Goal: Check status: Check status

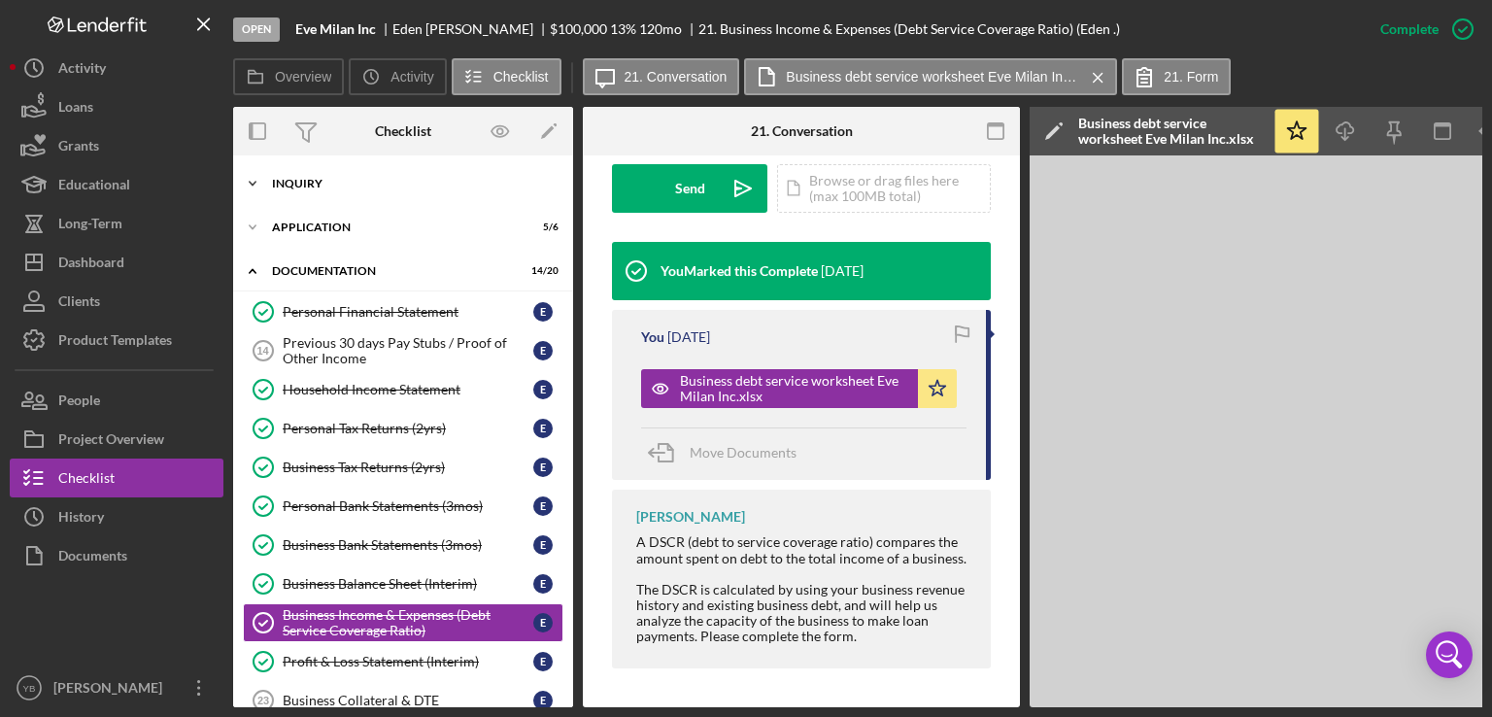
click at [317, 174] on div "Icon/Expander Inquiry 9 / 9" at bounding box center [403, 183] width 340 height 39
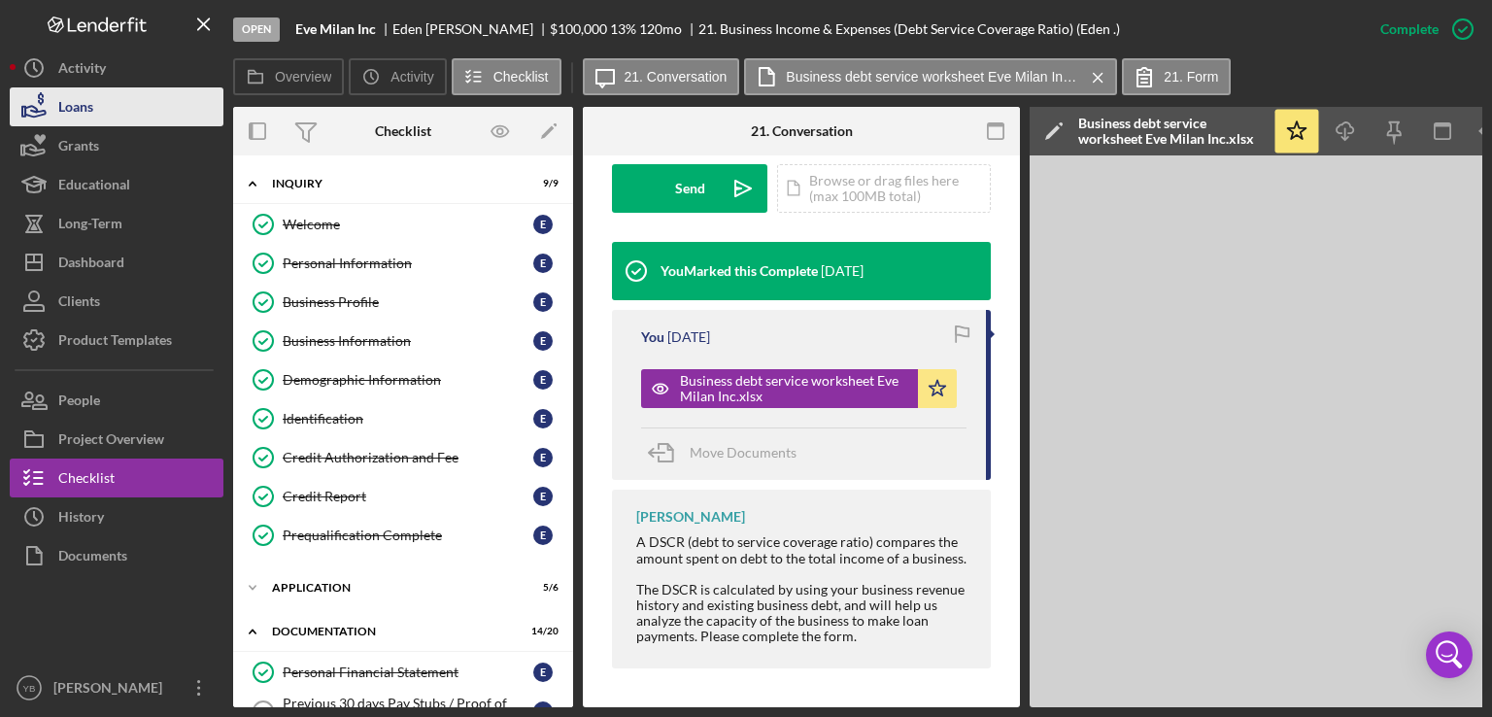
click at [99, 114] on button "Loans" at bounding box center [117, 106] width 214 height 39
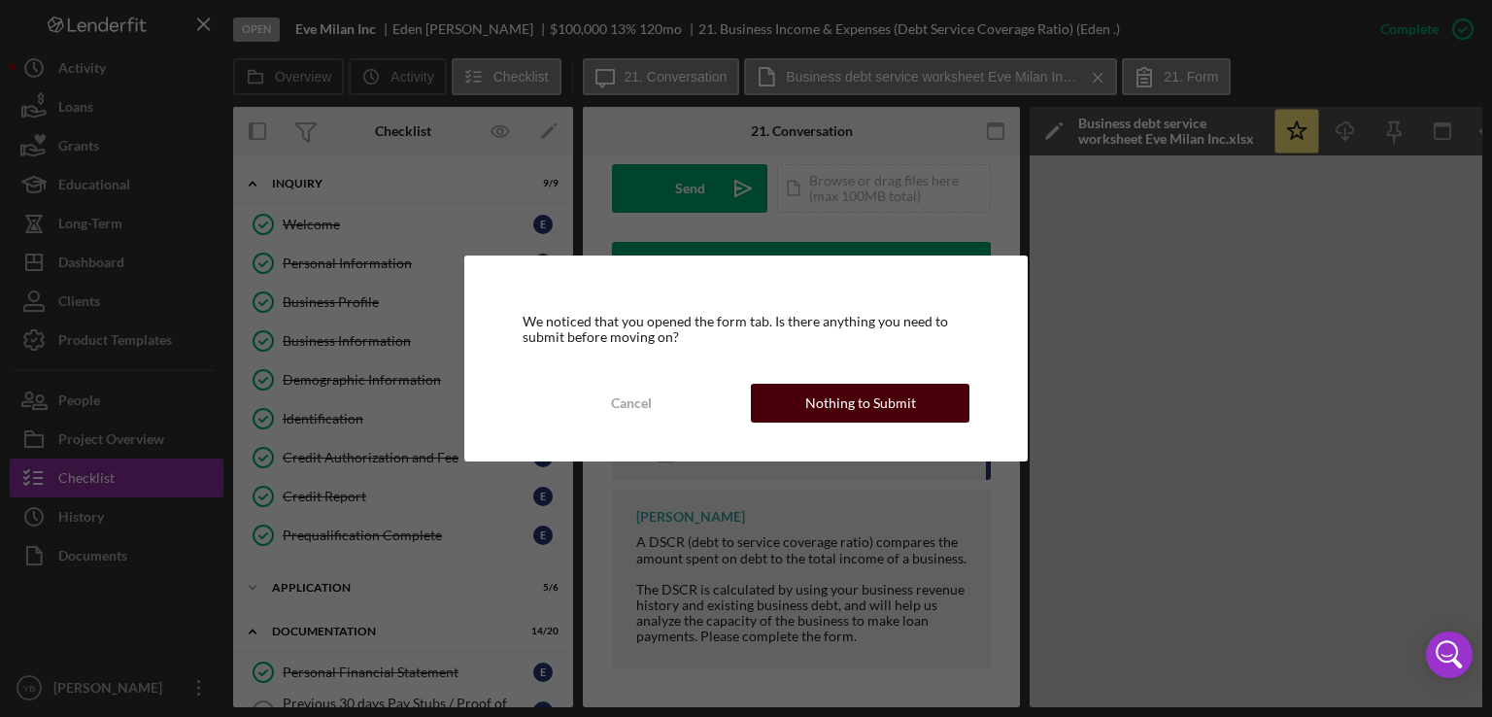
click at [868, 408] on div "Nothing to Submit" at bounding box center [860, 403] width 111 height 39
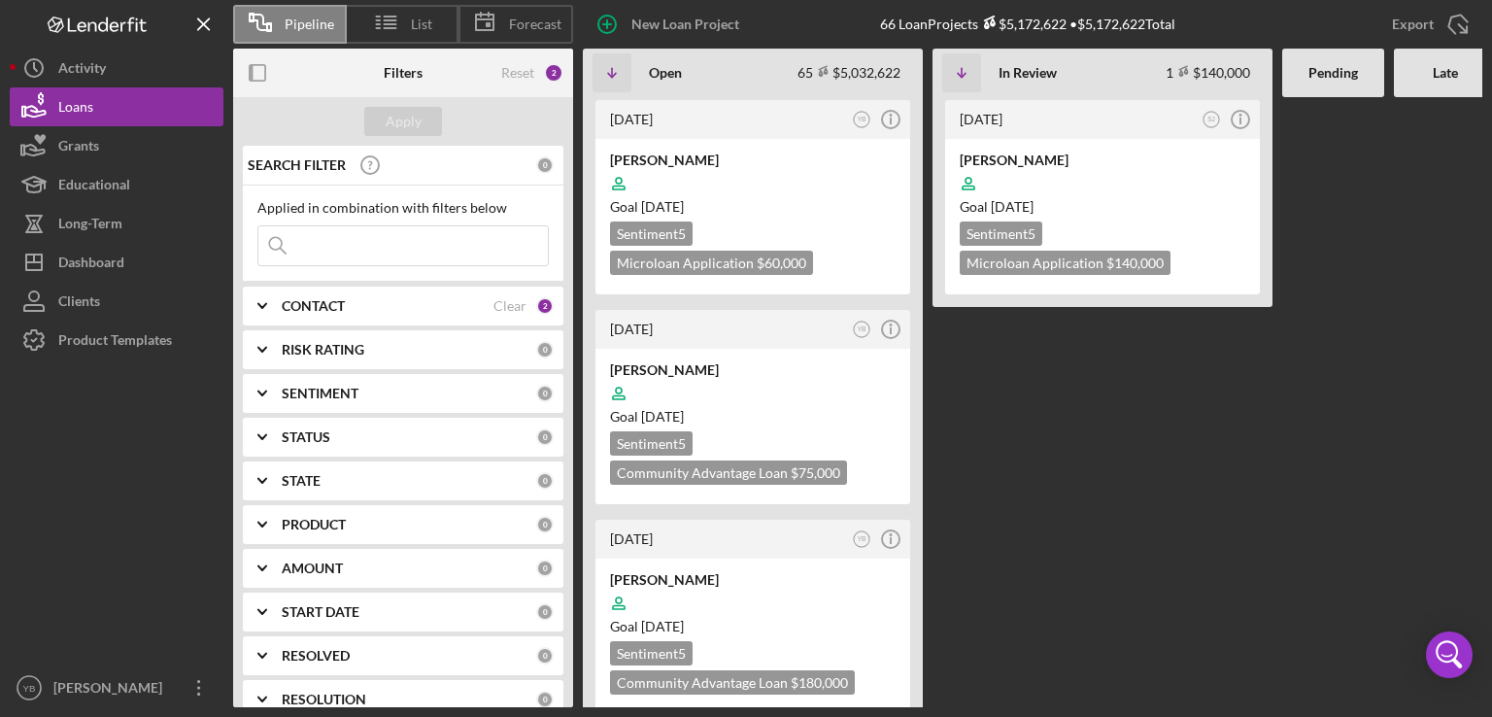
click at [350, 254] on input at bounding box center [402, 245] width 289 height 39
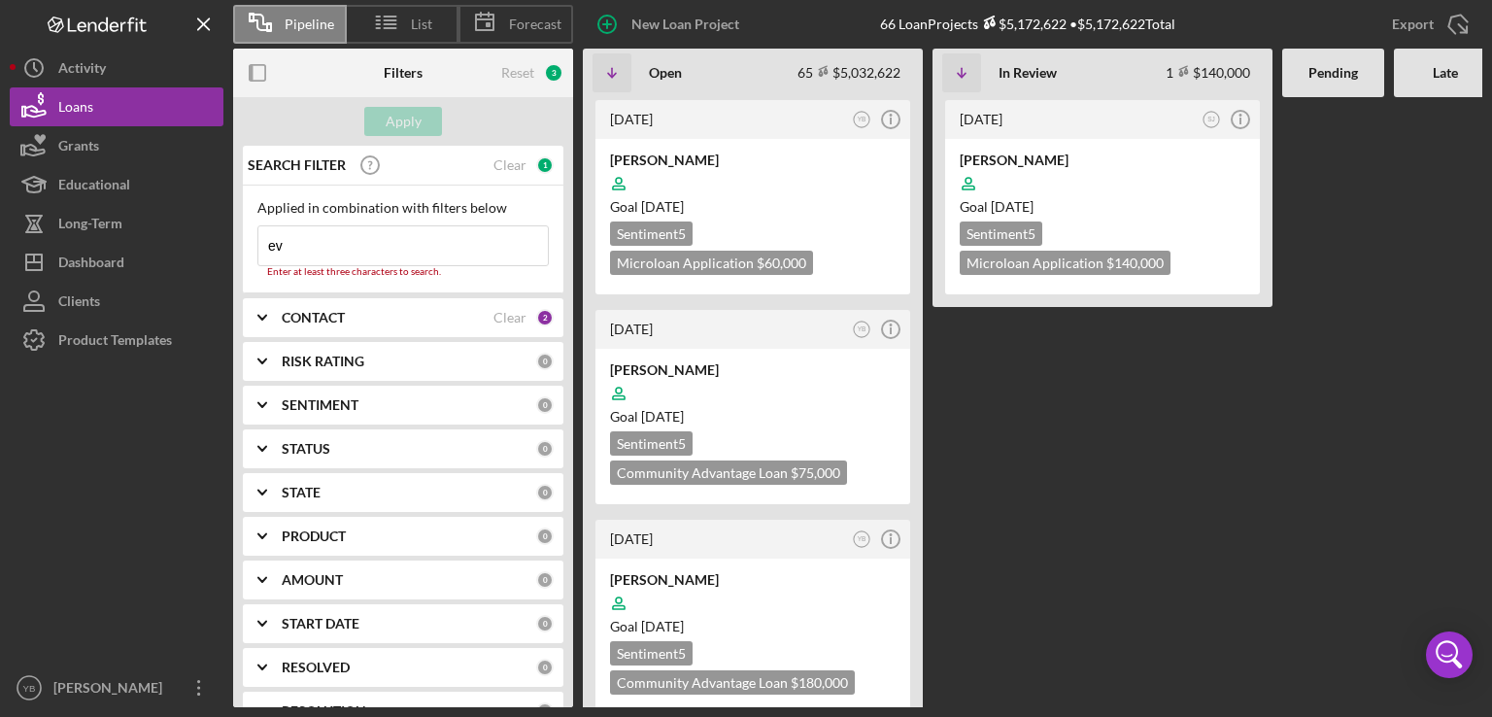
type input "e"
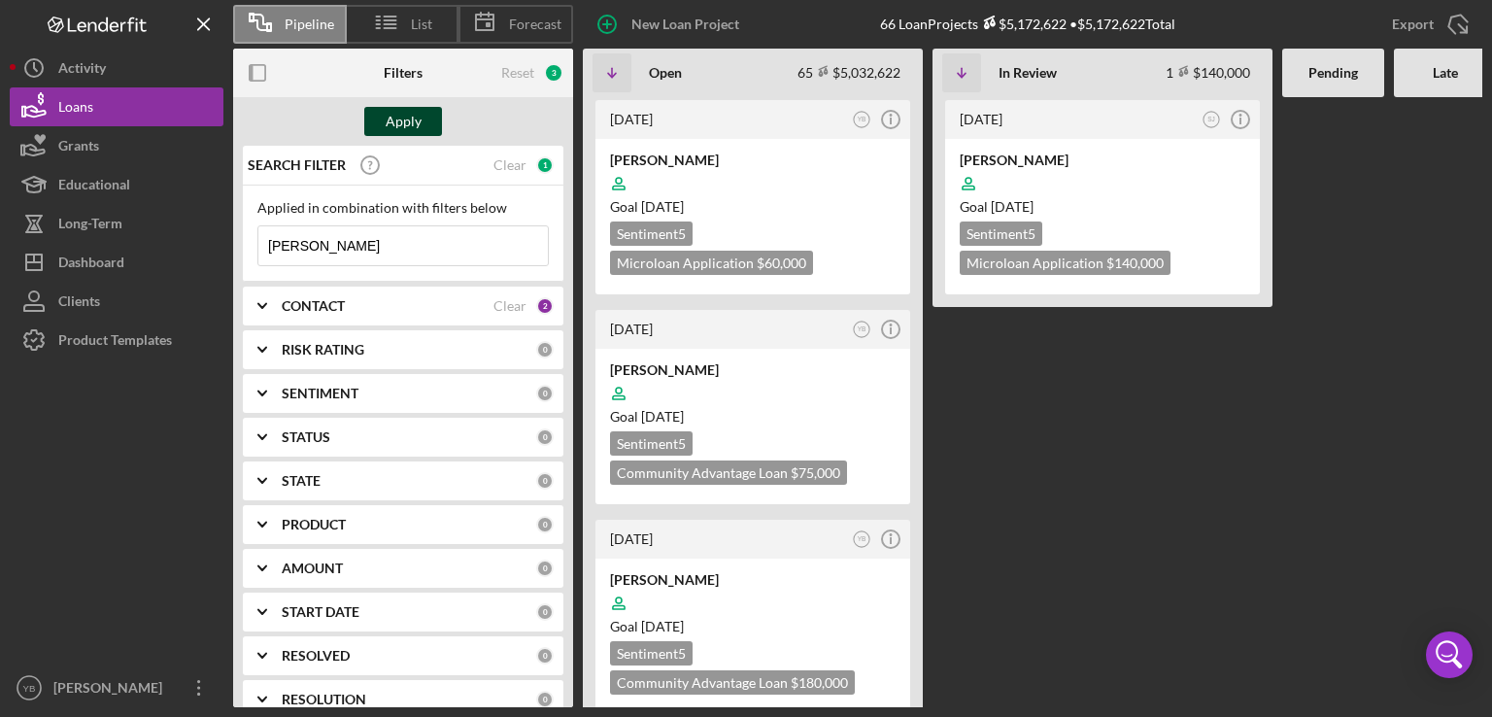
type input "[PERSON_NAME]"
click at [408, 122] on div "Apply" at bounding box center [404, 121] width 36 height 29
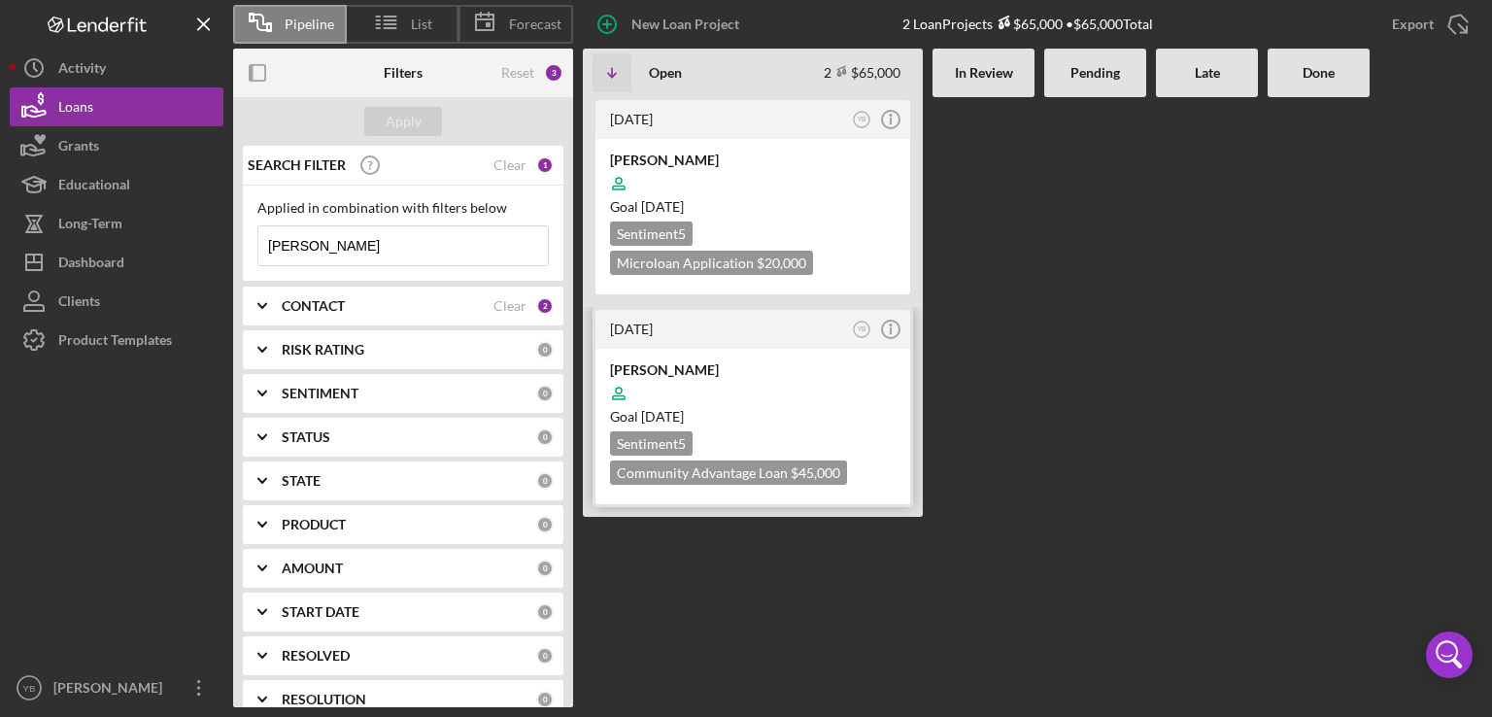
click at [785, 418] on div "Goal [DATE]" at bounding box center [753, 416] width 286 height 19
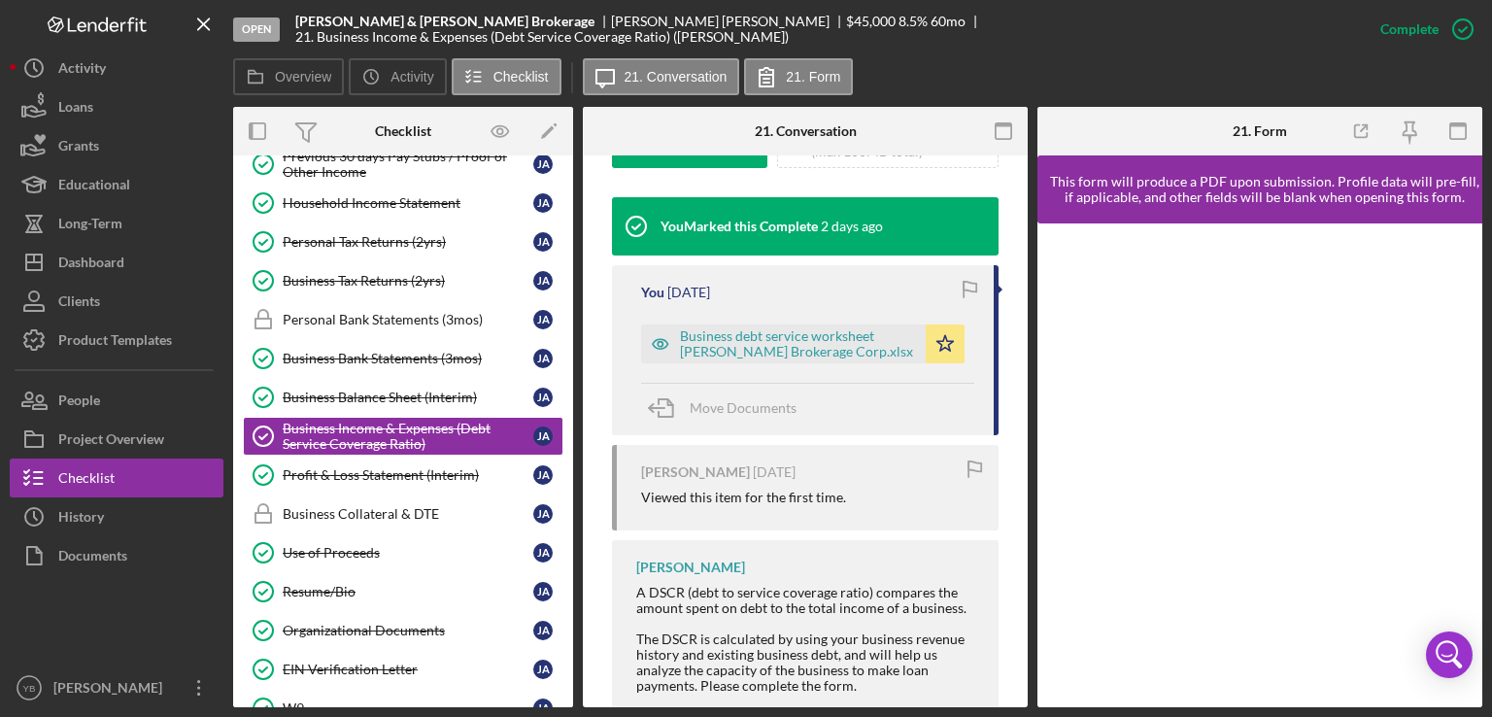
scroll to position [628, 0]
click at [937, 350] on polygon "button" at bounding box center [945, 342] width 17 height 16
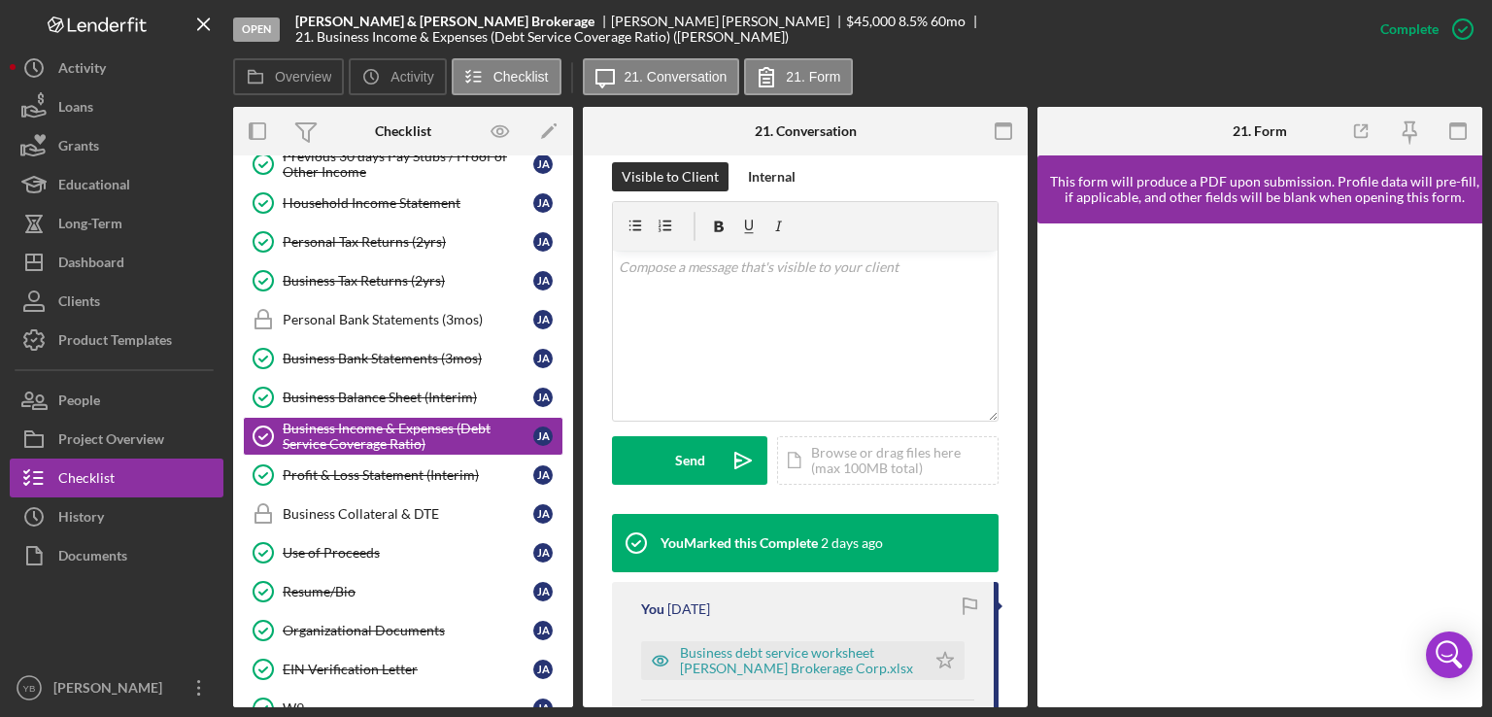
scroll to position [338, 0]
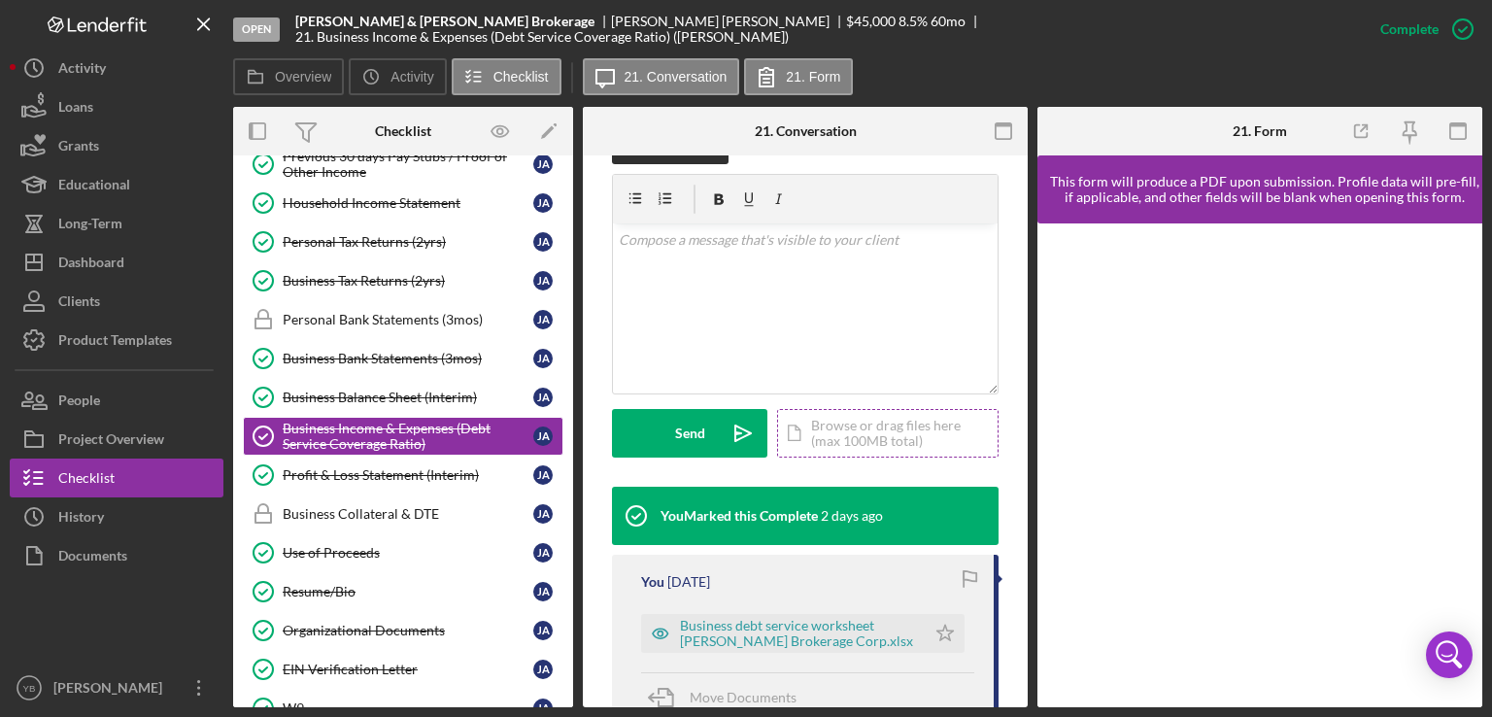
click at [856, 449] on div "Icon/Document Browse or drag files here (max 100MB total) Tap to choose files o…" at bounding box center [887, 433] width 221 height 49
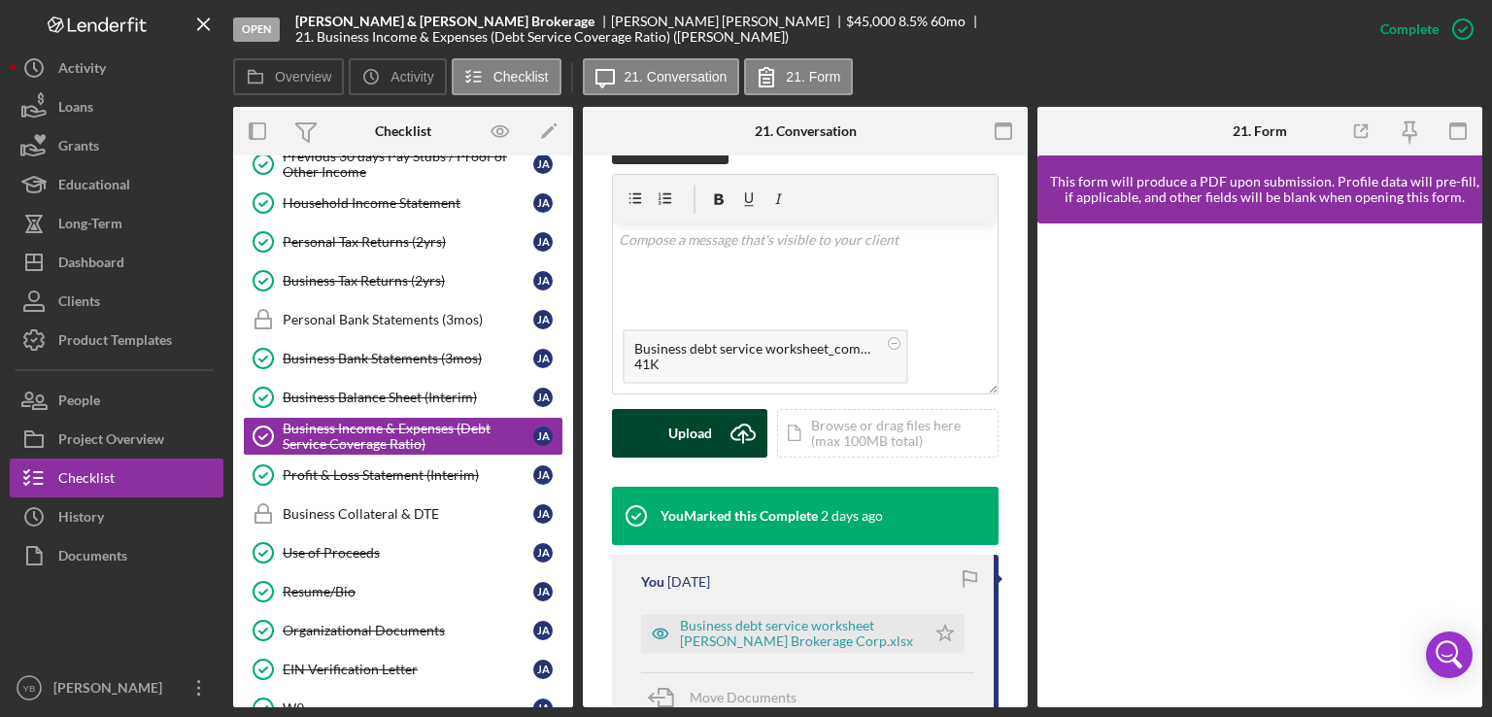
click at [694, 448] on div "Upload" at bounding box center [690, 433] width 44 height 49
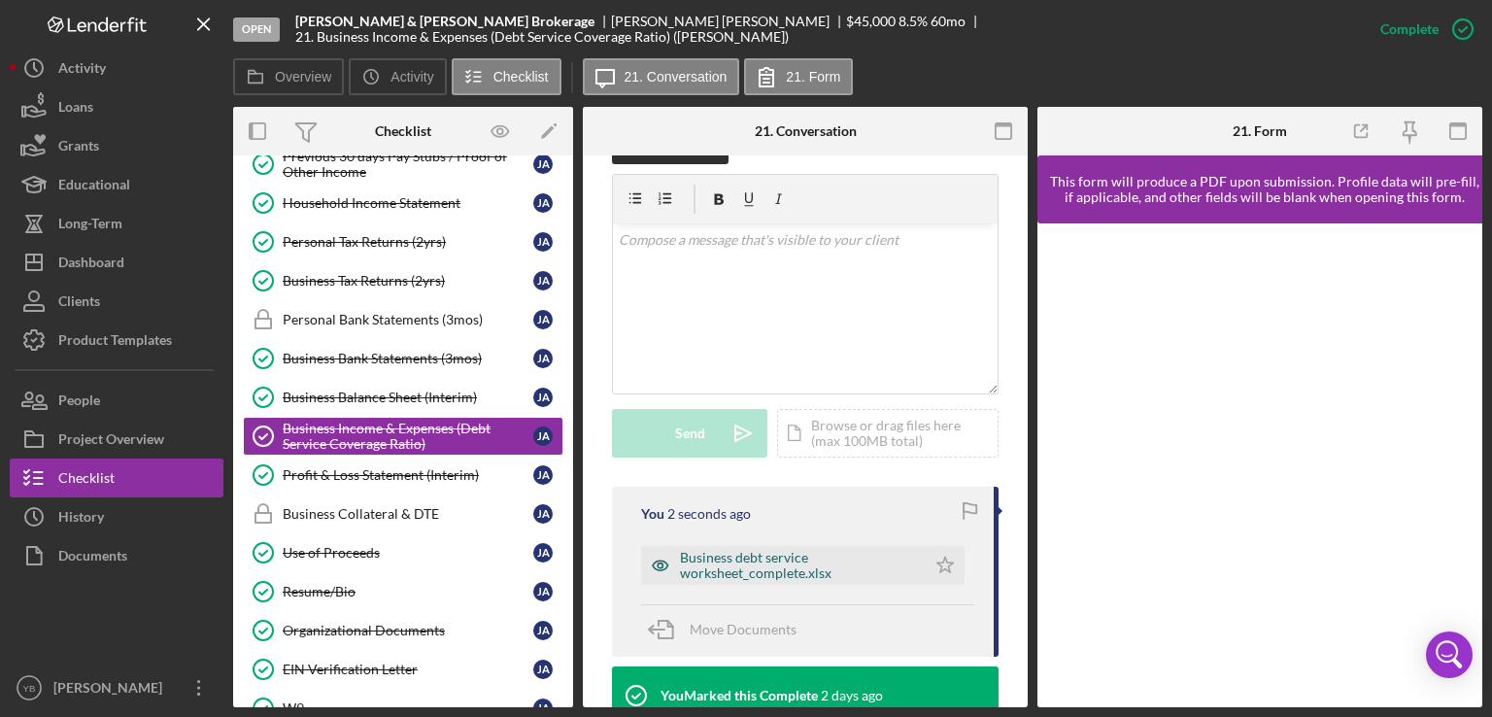
click at [752, 581] on div "Business debt service worksheet_complete.xlsx" at bounding box center [798, 565] width 236 height 31
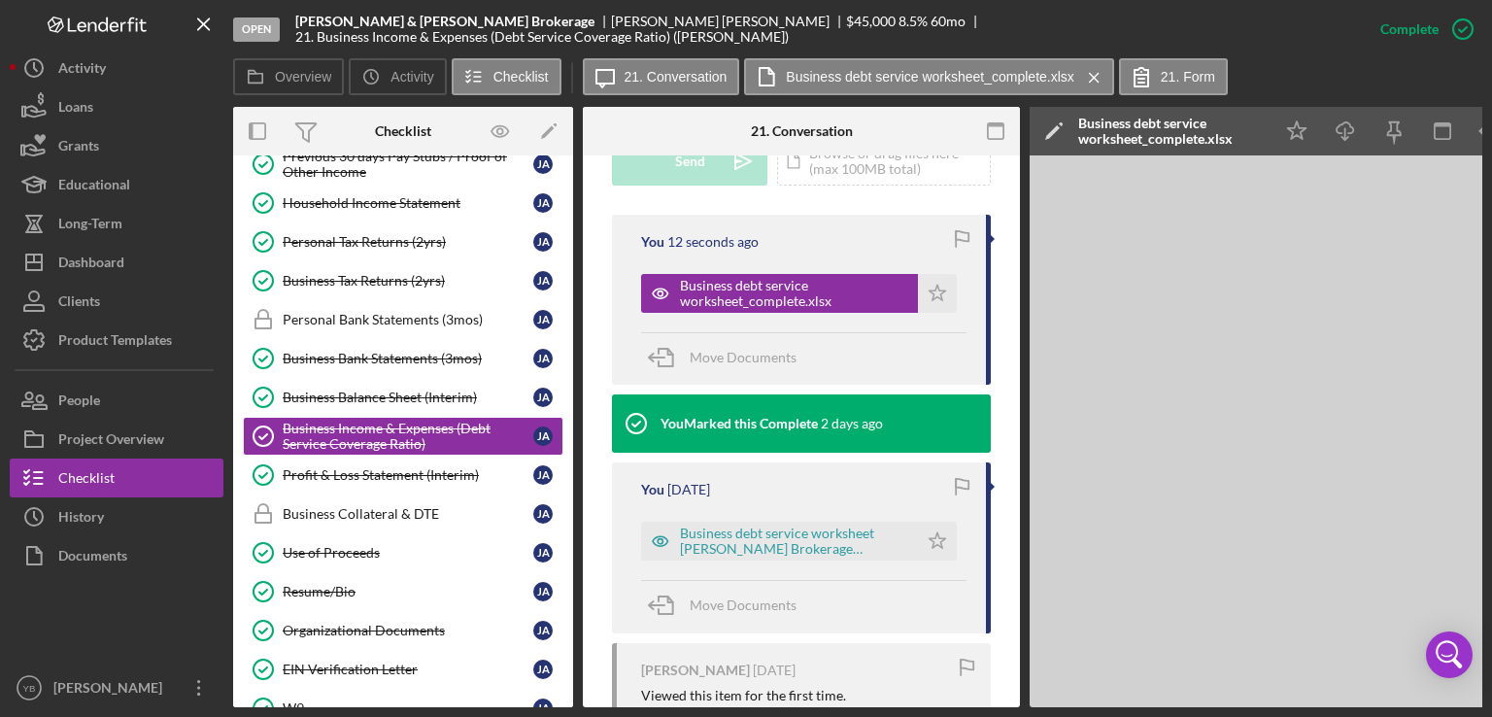
scroll to position [614, 0]
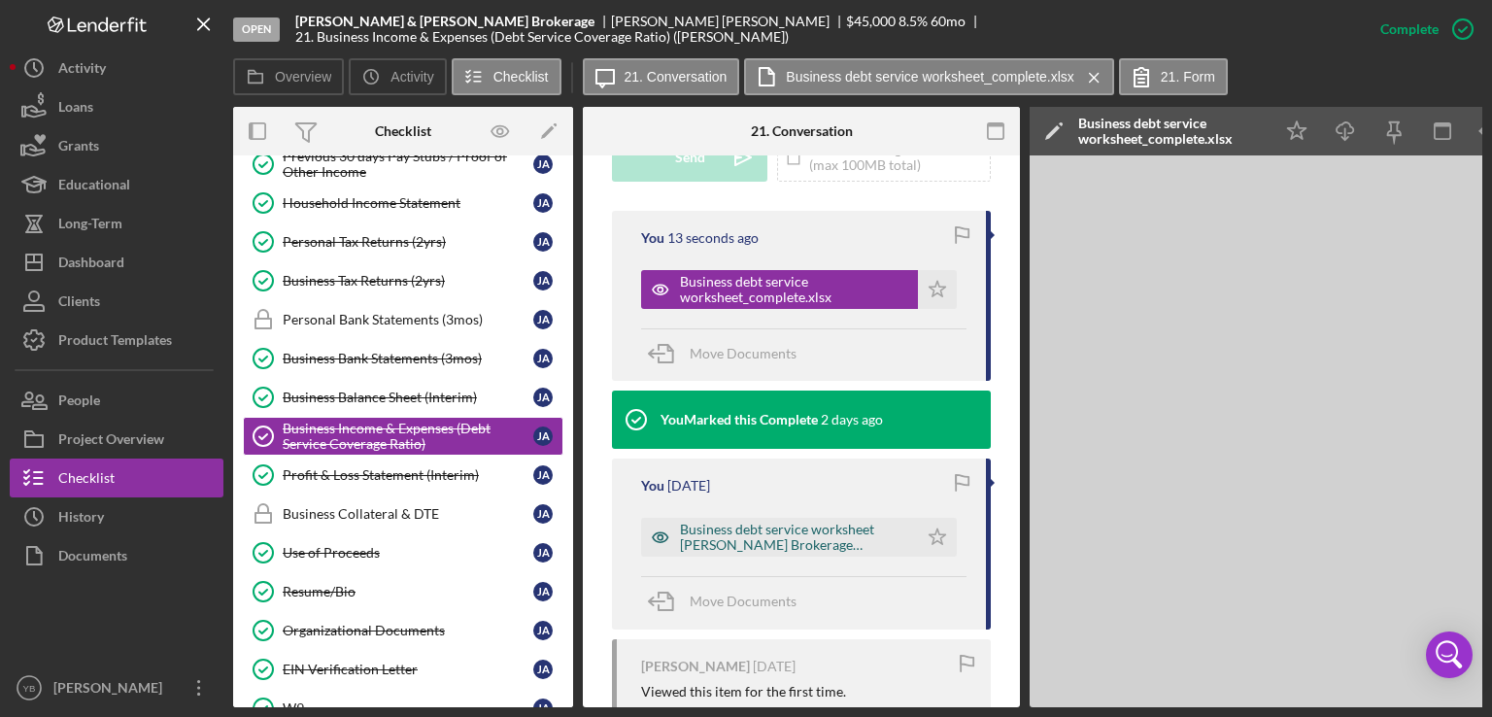
click at [825, 553] on div "Business debt service worksheet [PERSON_NAME] Brokerage Corp.xlsx" at bounding box center [794, 537] width 228 height 31
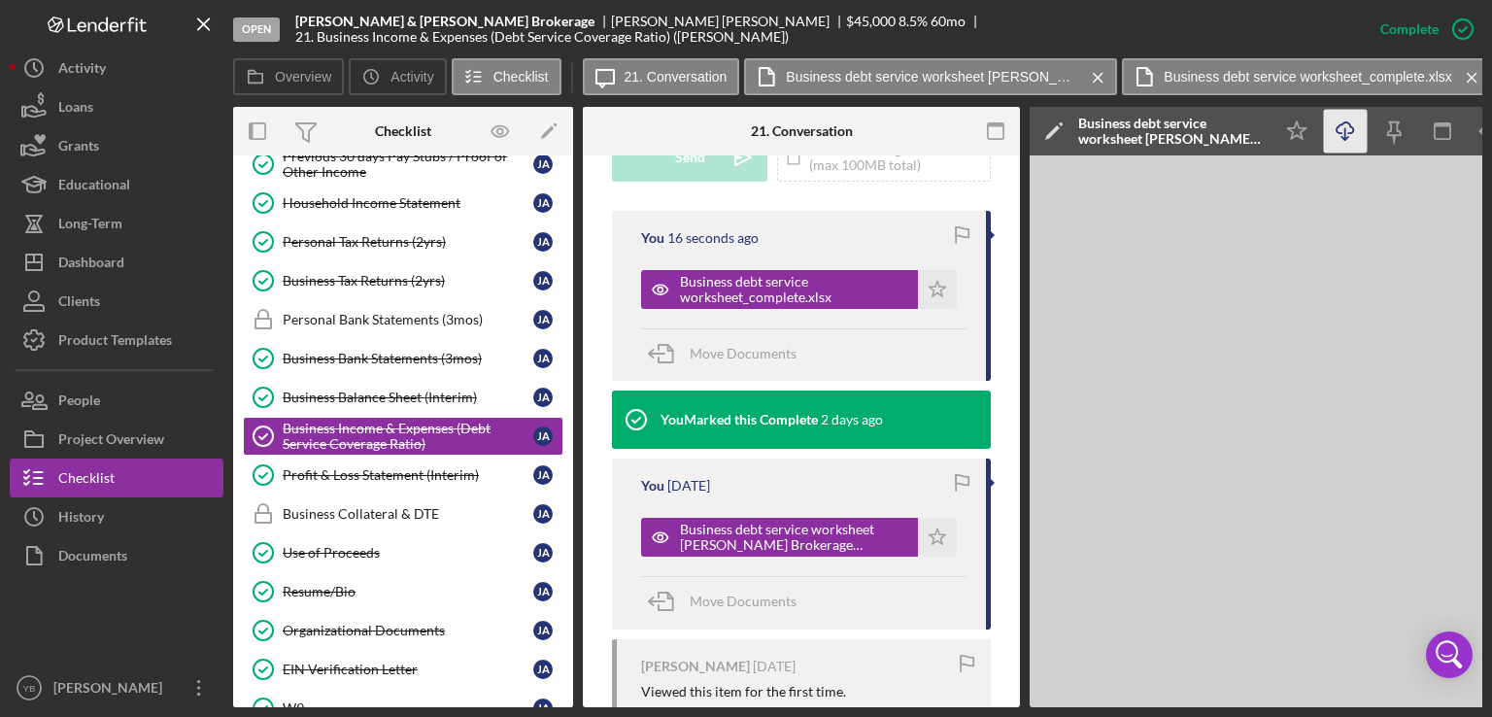
click at [1345, 132] on icon "Icon/Download" at bounding box center [1346, 132] width 44 height 44
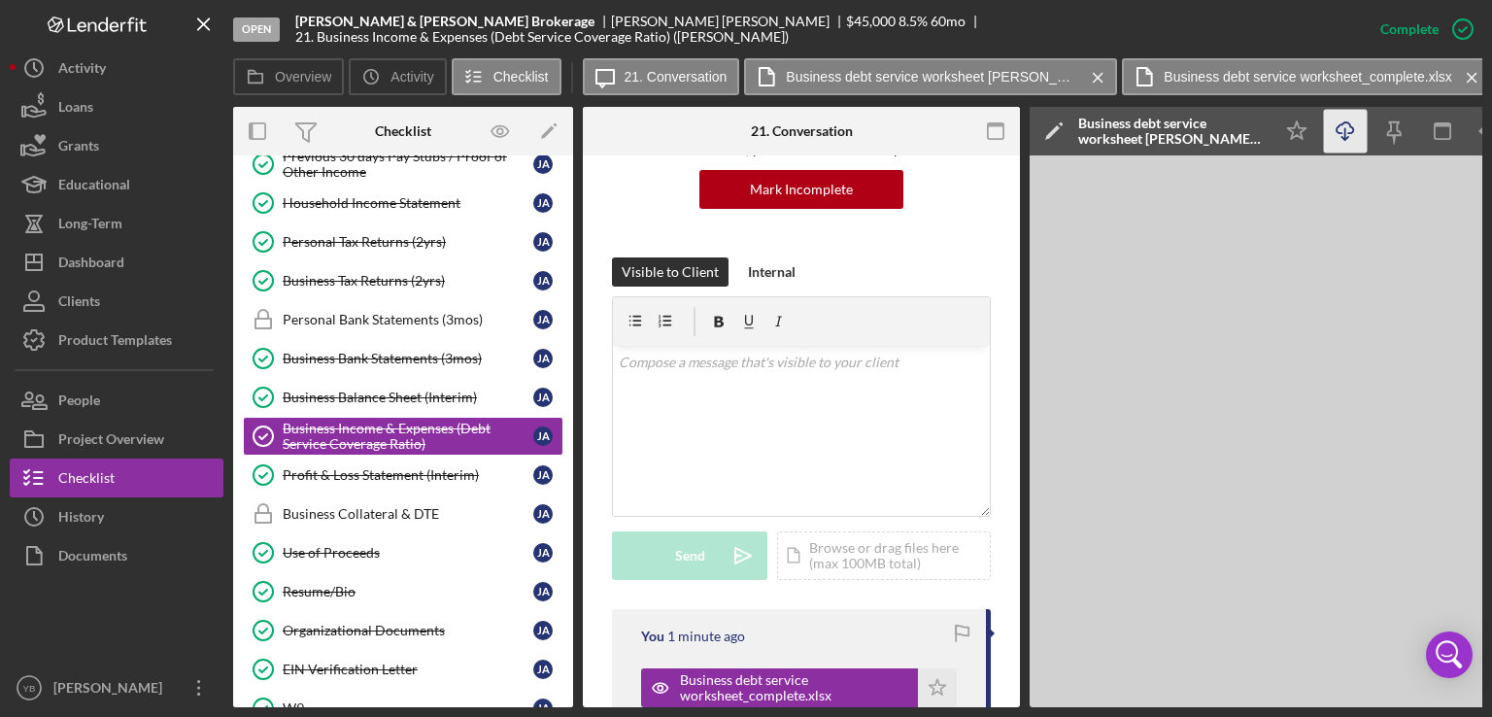
scroll to position [213, 0]
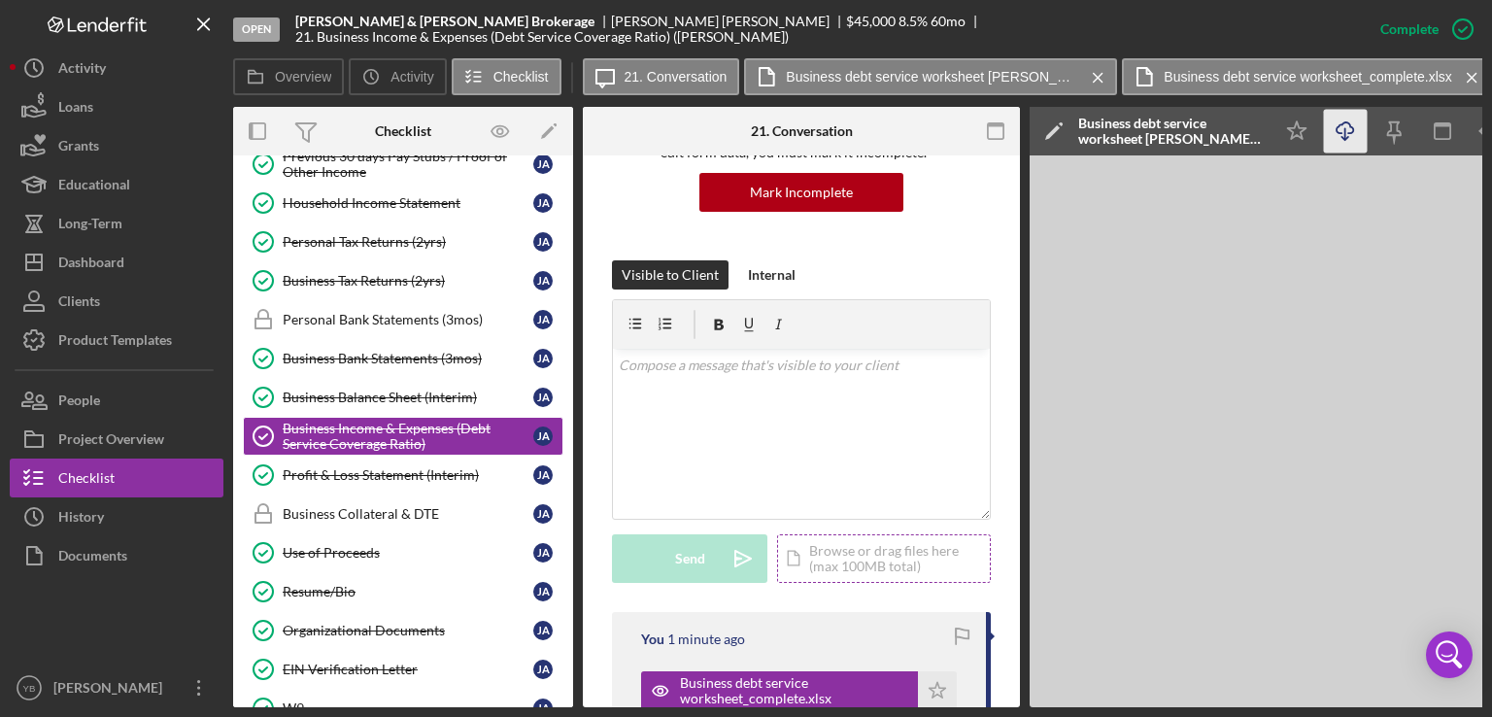
click at [849, 581] on div "Icon/Document Browse or drag files here (max 100MB total) Tap to choose files o…" at bounding box center [884, 558] width 214 height 49
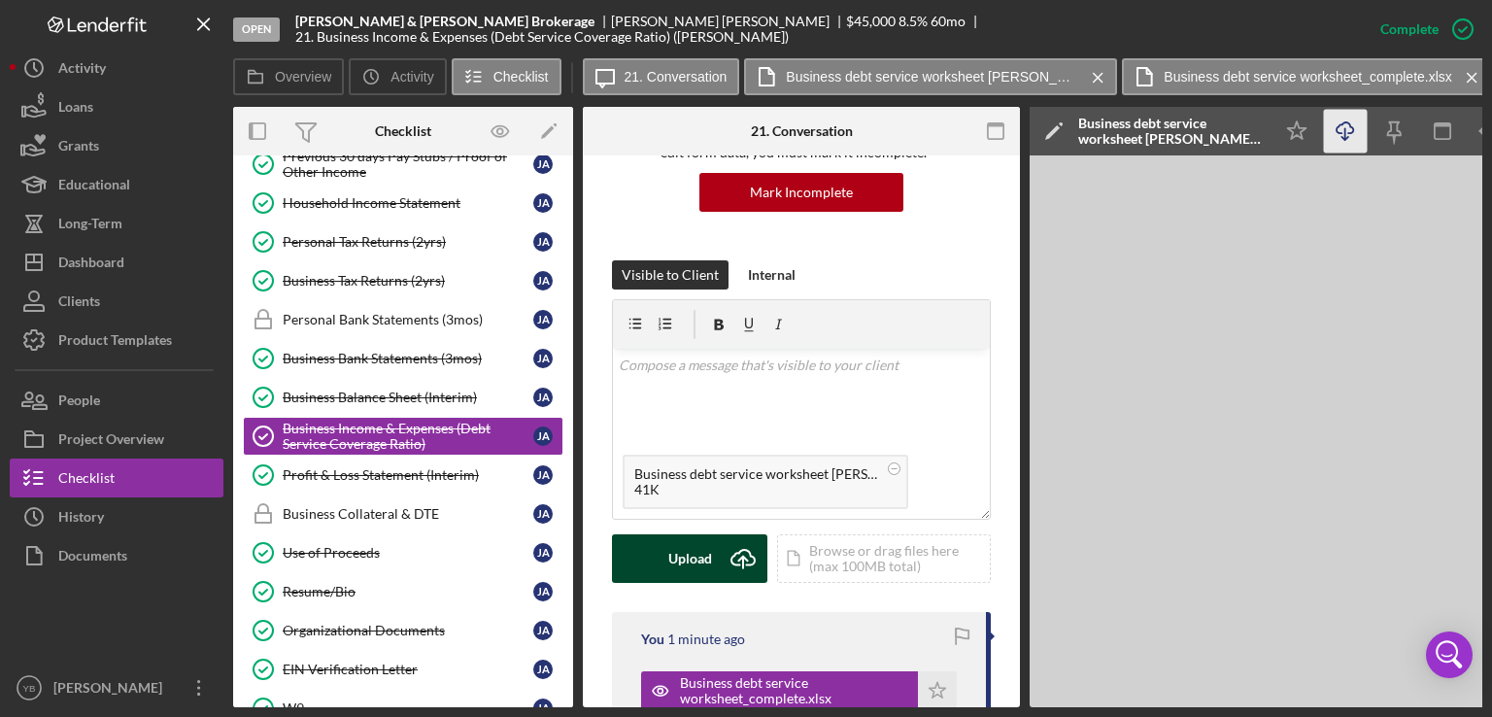
click at [686, 583] on div "Upload" at bounding box center [690, 558] width 44 height 49
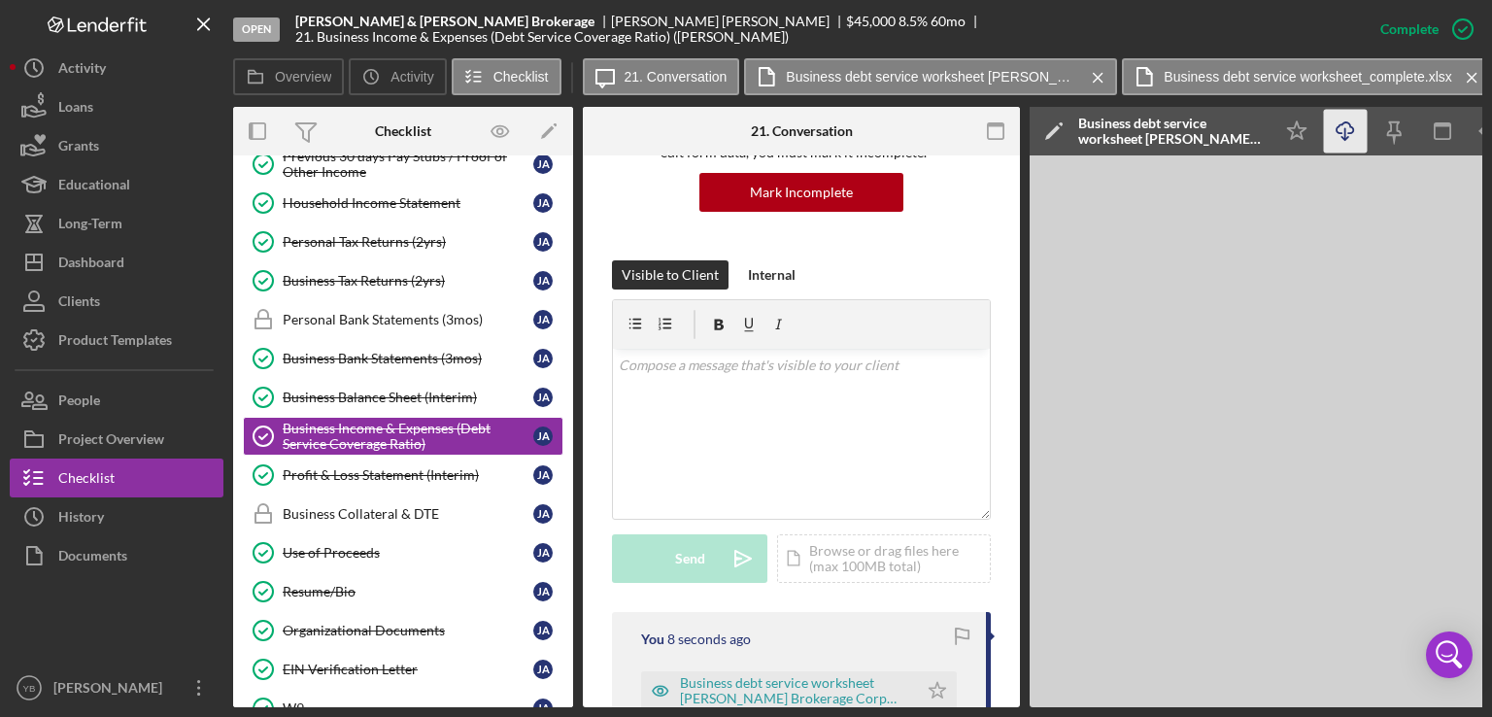
drag, startPoint x: 1020, startPoint y: 387, endPoint x: 1018, endPoint y: 403, distance: 16.6
click at [1018, 403] on div "Overview Internal Workflow Stage Open Icon/Dropdown Arrow Archive (can unarchiv…" at bounding box center [857, 407] width 1249 height 600
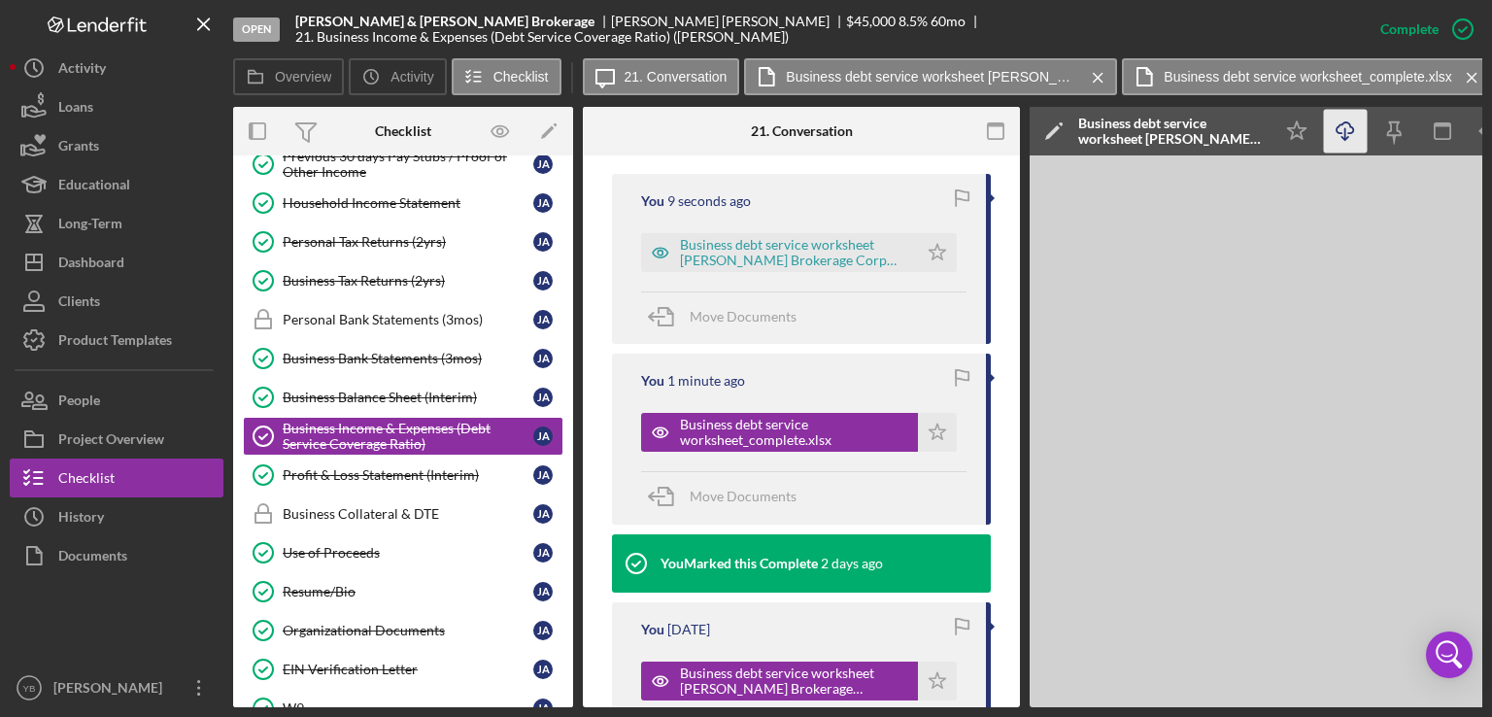
scroll to position [649, 0]
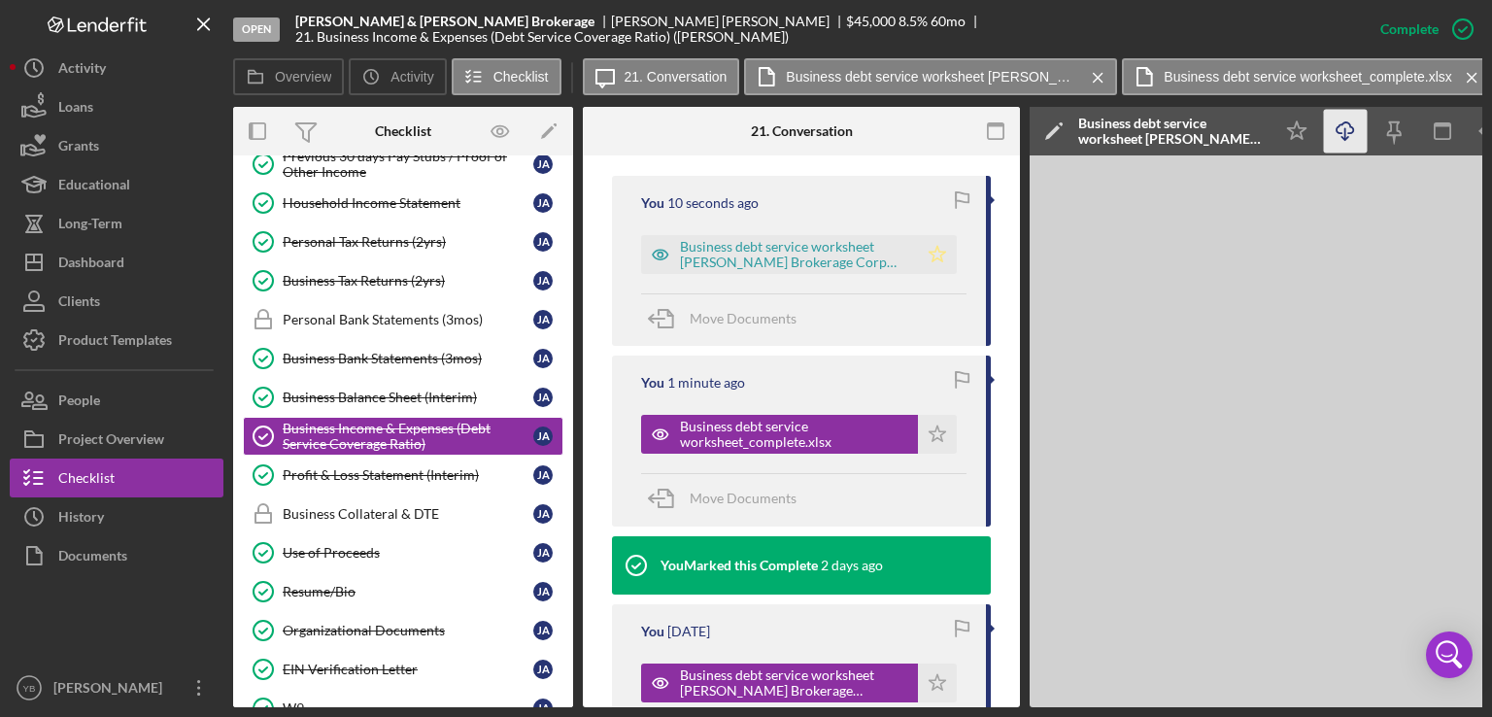
click at [925, 268] on icon "Icon/Star" at bounding box center [937, 254] width 39 height 39
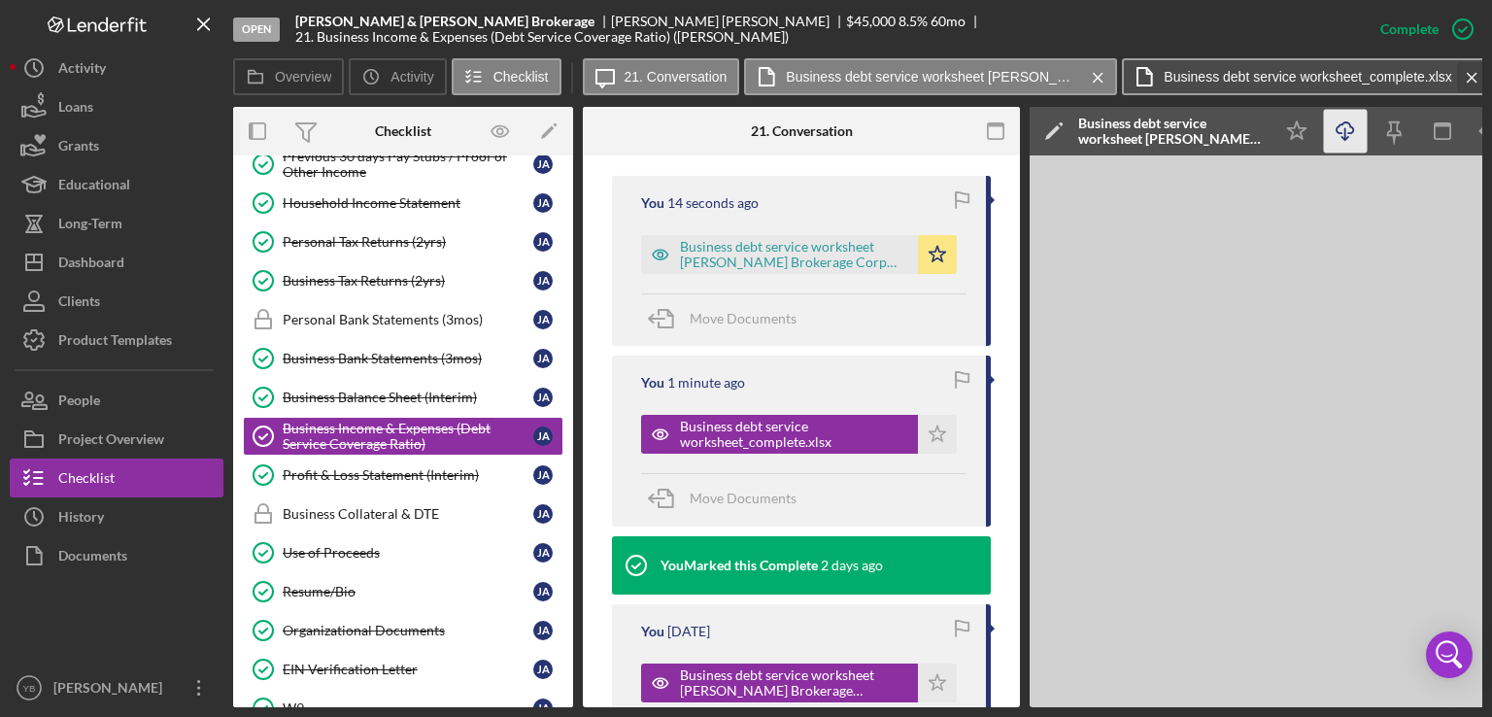
click at [1469, 70] on icon "Icon/Menu Close" at bounding box center [1472, 77] width 34 height 49
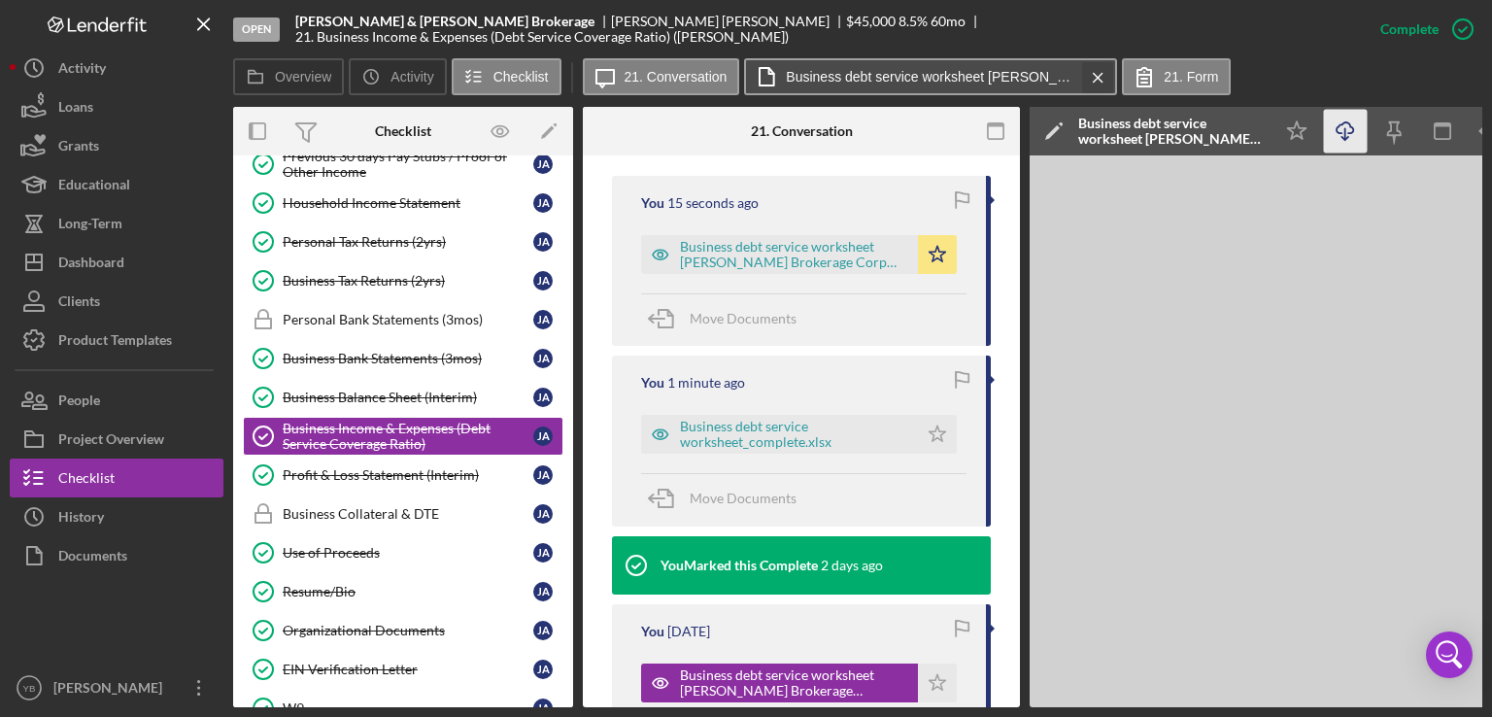
click at [1098, 79] on icon "Icon/Menu Close" at bounding box center [1098, 77] width 34 height 49
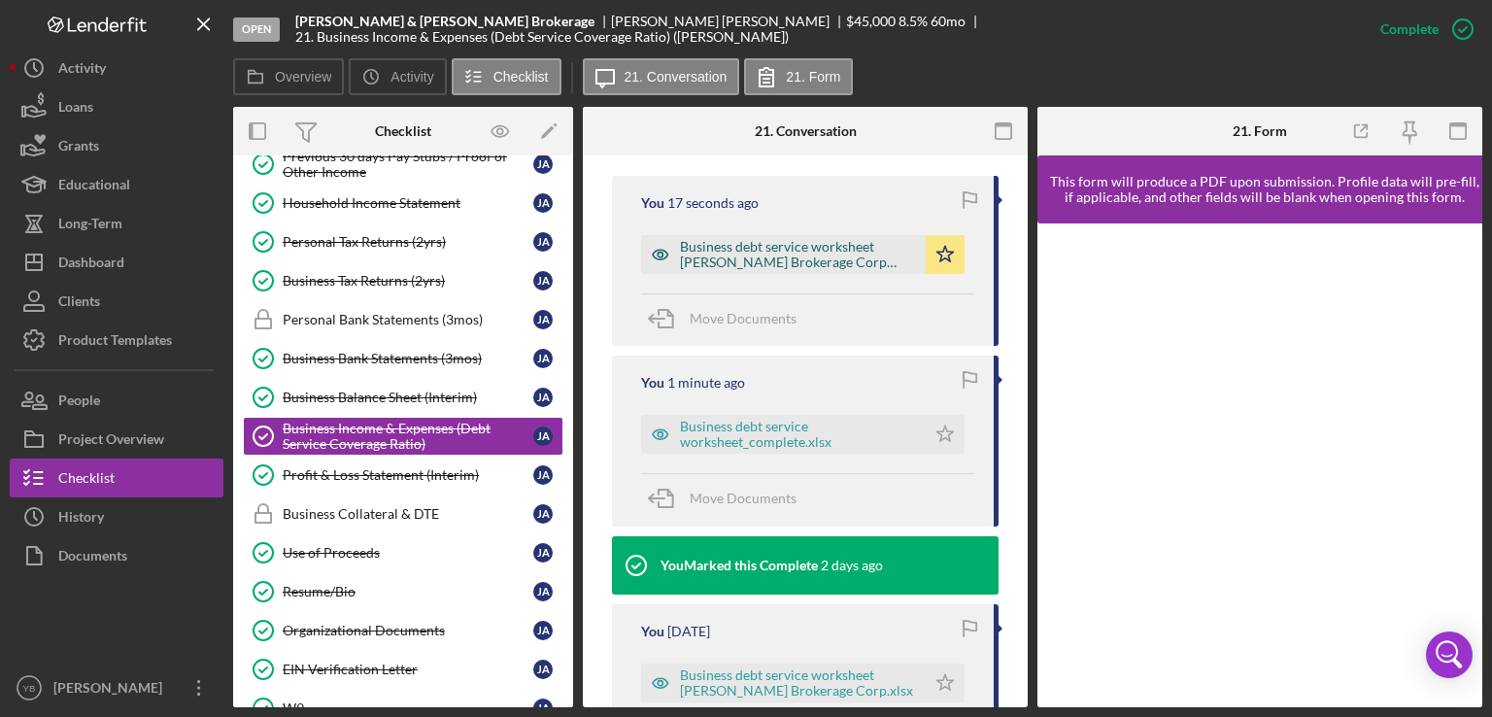
click at [836, 266] on div "Business debt service worksheet [PERSON_NAME] Brokerage Corp (3).xlsx" at bounding box center [798, 254] width 236 height 31
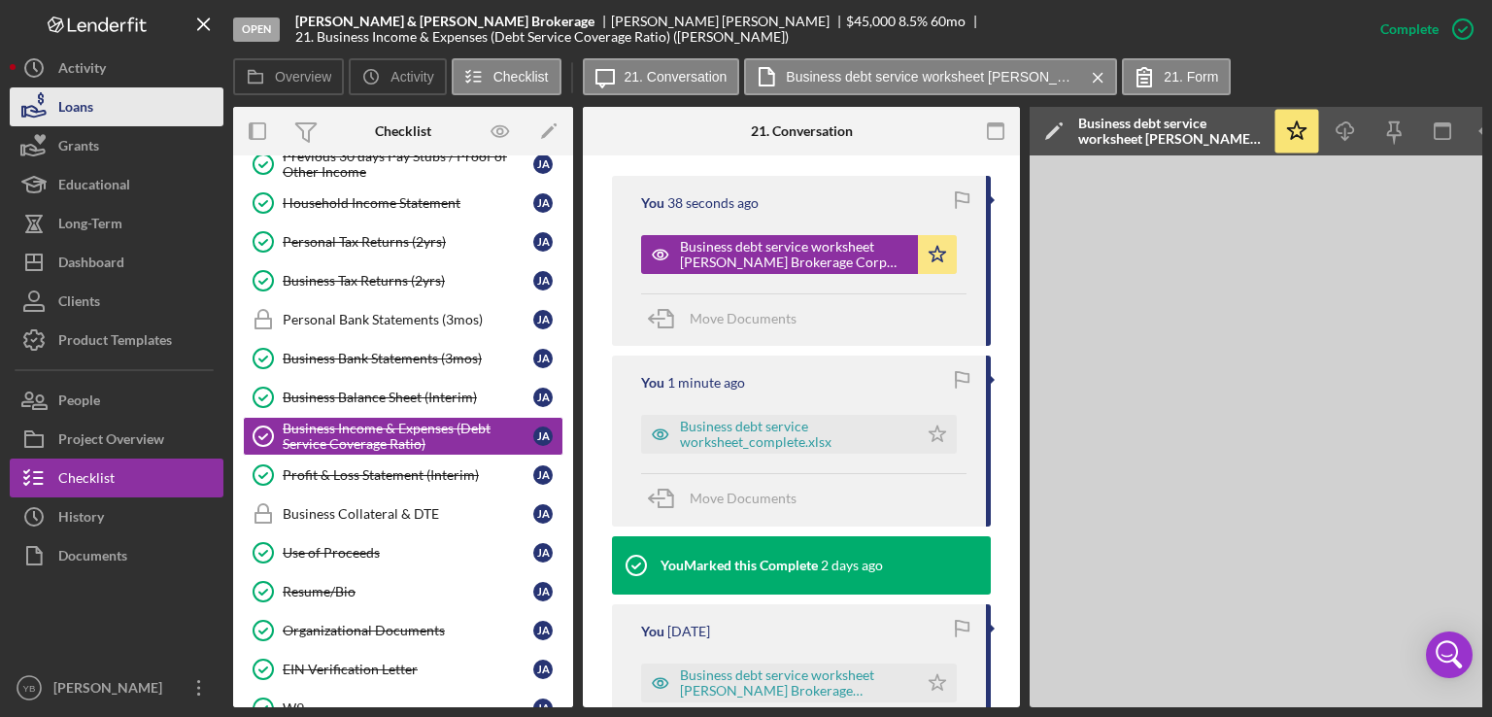
click at [124, 100] on button "Loans" at bounding box center [117, 106] width 214 height 39
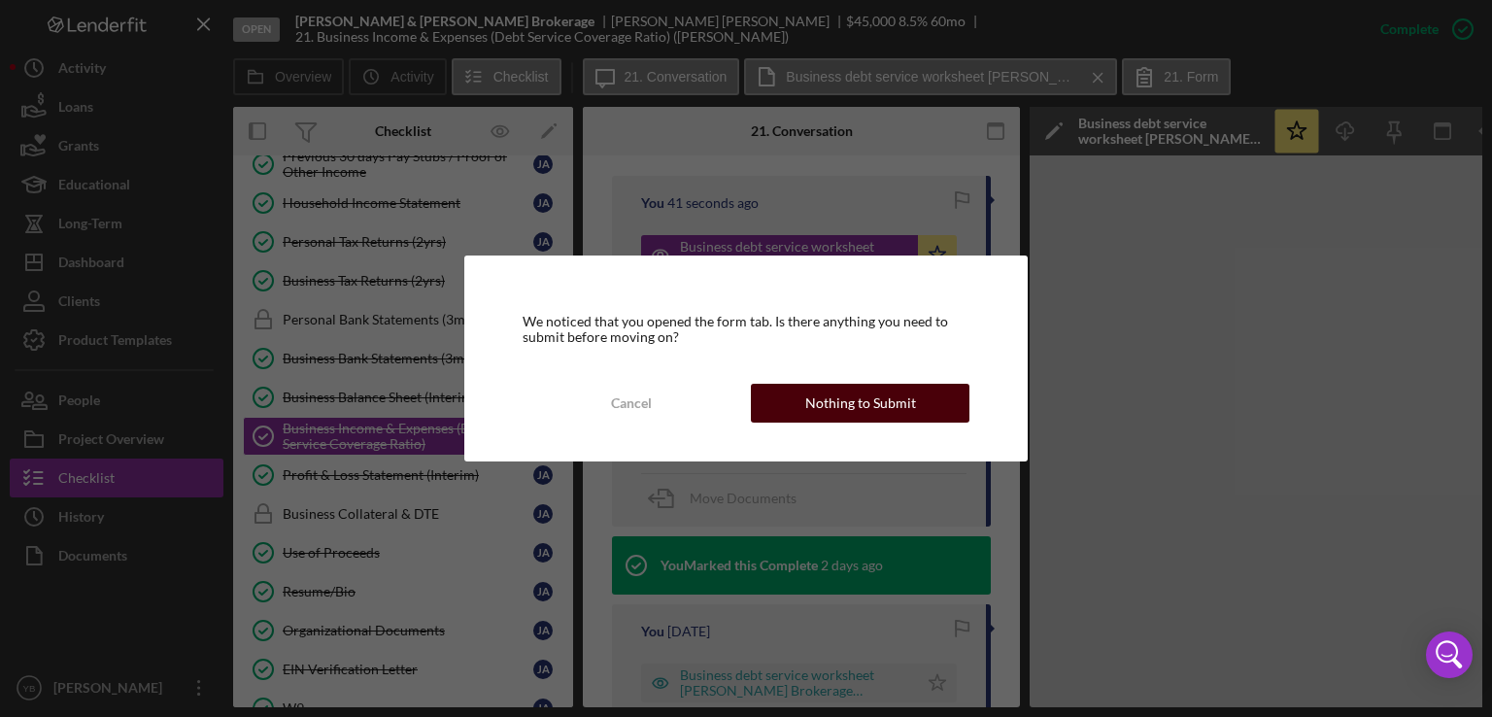
click at [859, 395] on div "Nothing to Submit" at bounding box center [860, 403] width 111 height 39
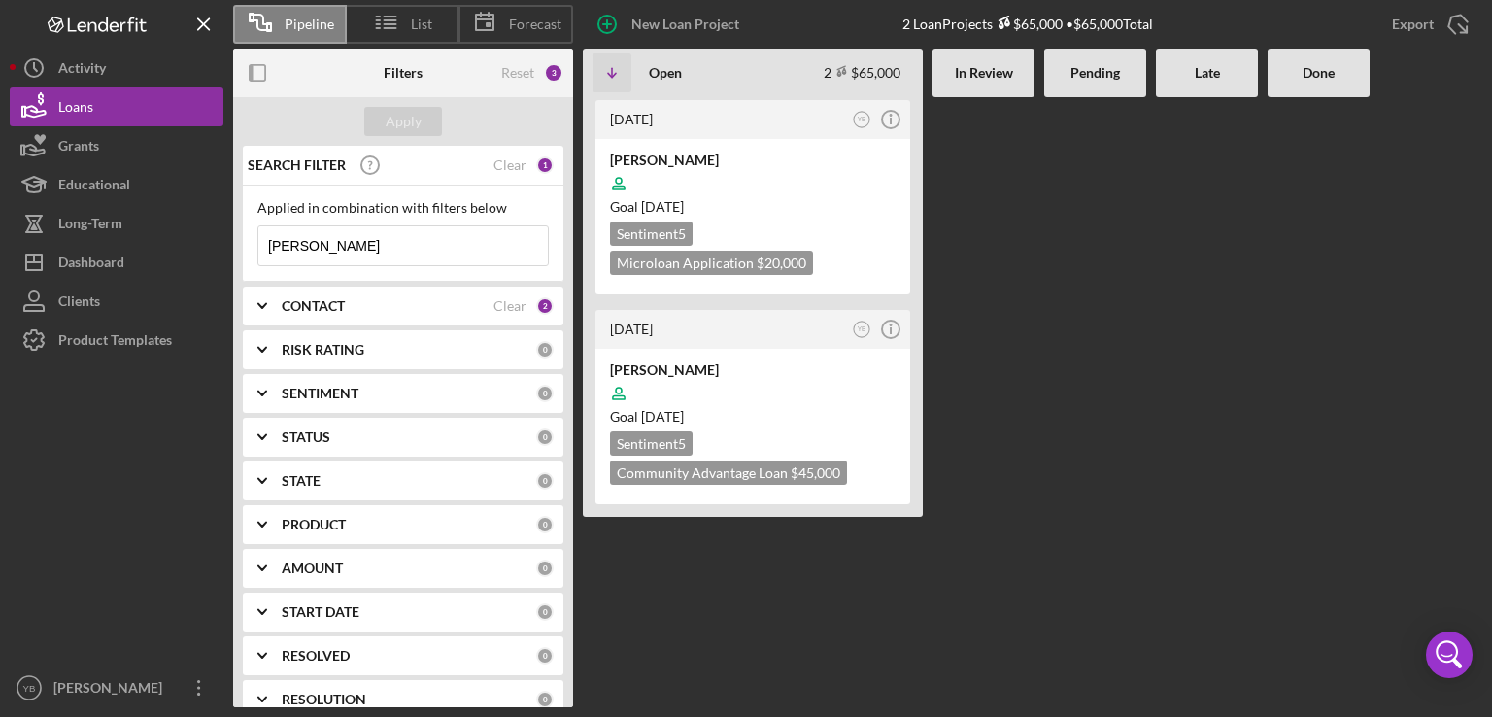
click at [314, 238] on input "[PERSON_NAME]" at bounding box center [402, 245] width 289 height 39
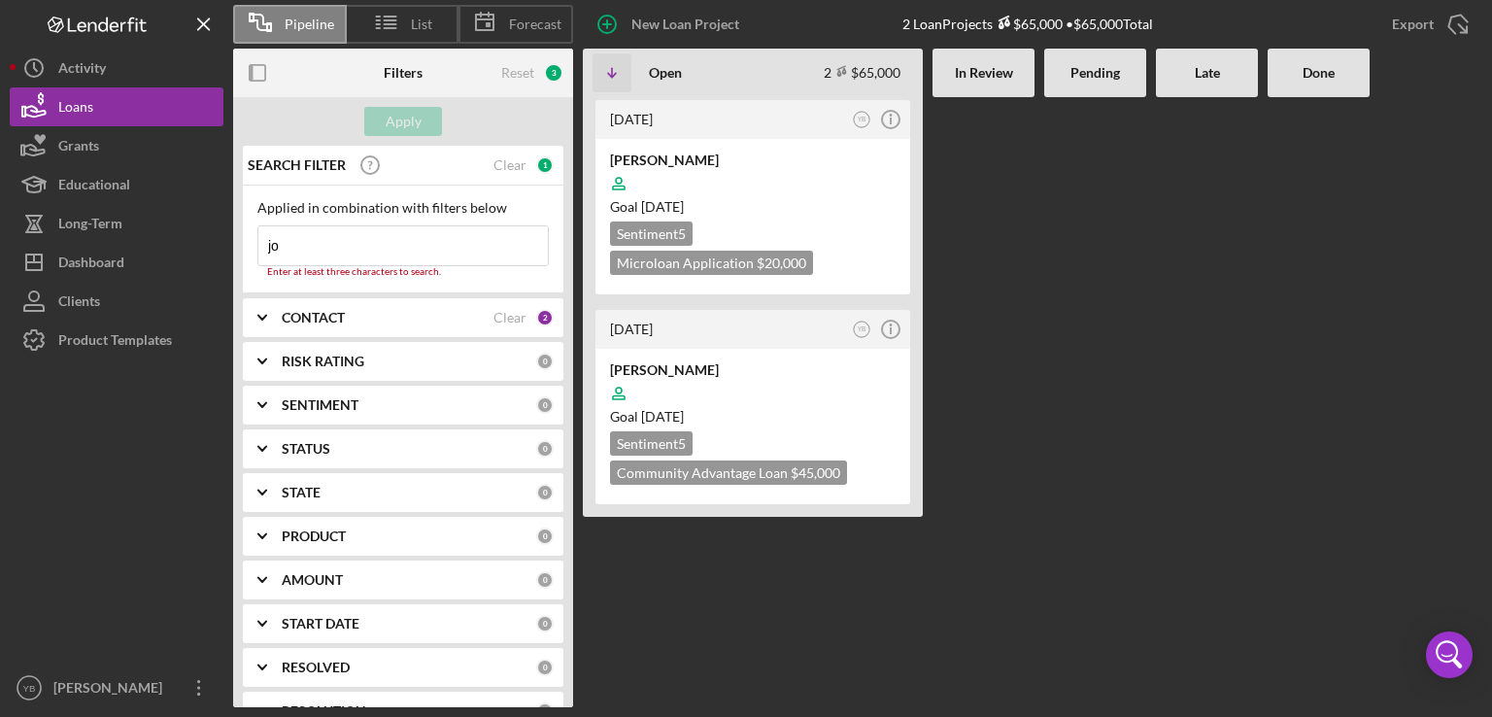
type input "j"
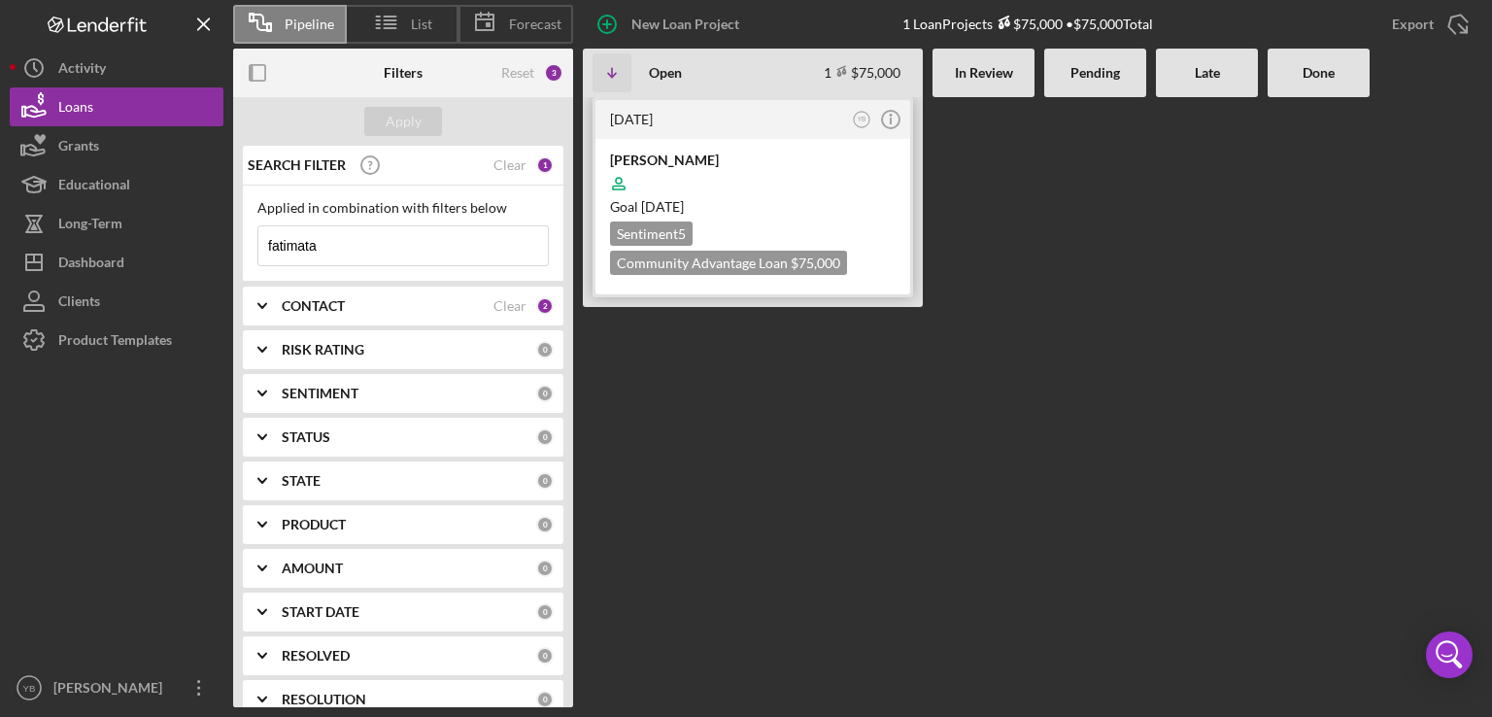
type input "fatimata"
click at [797, 199] on div "Goal [DATE]" at bounding box center [753, 206] width 286 height 19
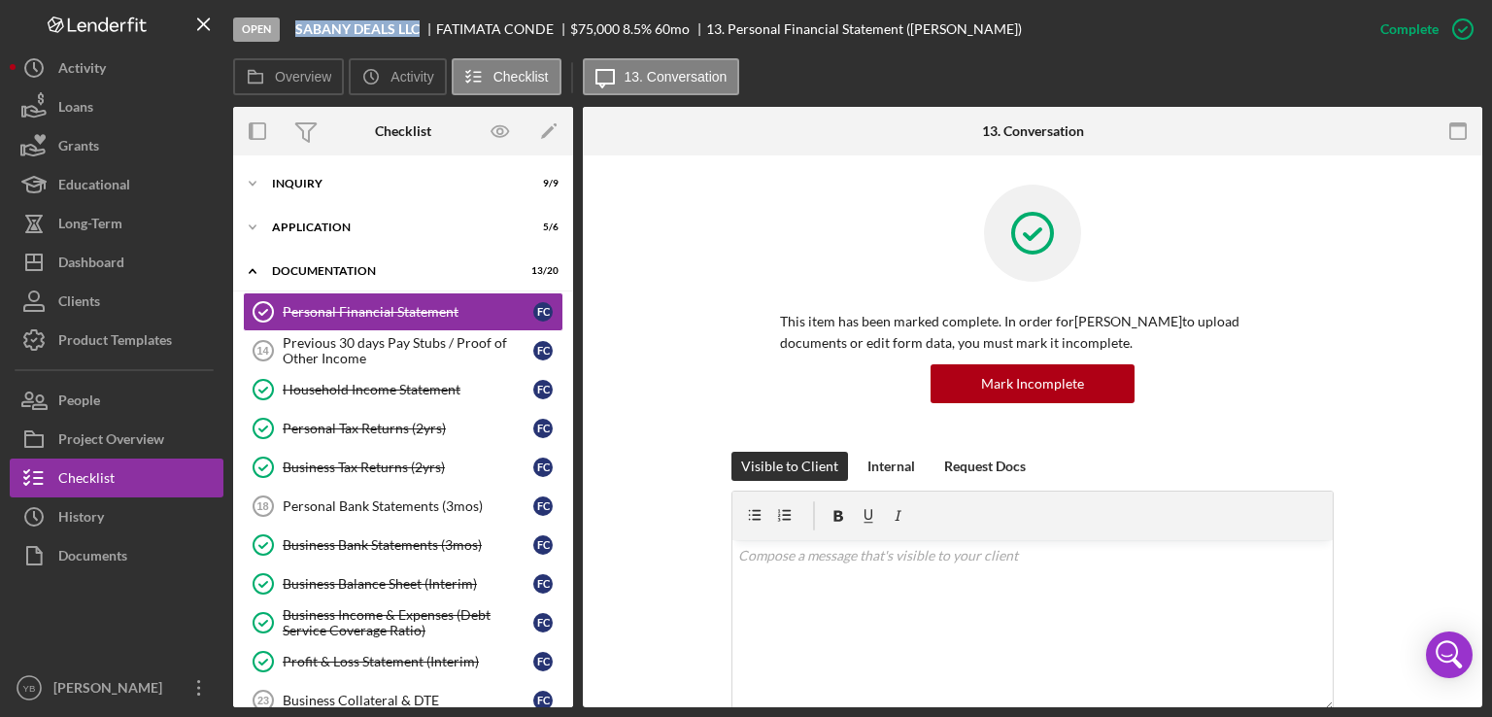
drag, startPoint x: 421, startPoint y: 22, endPoint x: 288, endPoint y: 25, distance: 133.1
click at [288, 25] on div "Open SABANY DEALS LLC [PERSON_NAME] $75,000 $75,000 8.5 % 60 mo 13. Personal Fi…" at bounding box center [797, 29] width 1128 height 58
copy b "SABANY DEALS LLC"
drag, startPoint x: 573, startPoint y: 318, endPoint x: 572, endPoint y: 350, distance: 32.1
click at [572, 350] on div "Overview Internal Workflow Stage Open Icon/Dropdown Arrow Archive (can unarchiv…" at bounding box center [857, 407] width 1249 height 600
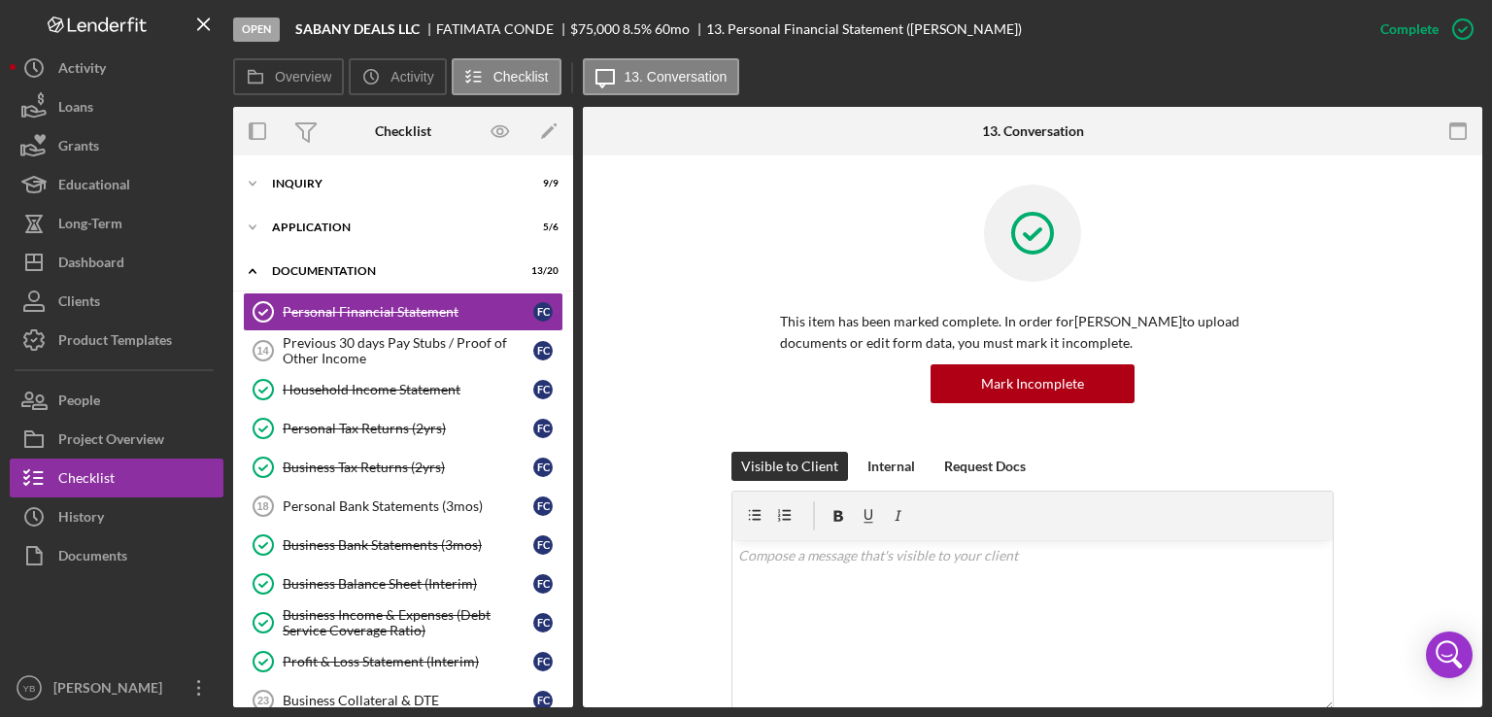
drag, startPoint x: 566, startPoint y: 358, endPoint x: 570, endPoint y: 424, distance: 65.2
click at [570, 424] on div "Icon/Expander Inquiry 9 / 9 Icon/Expander Application 5 / 6 Icon/Expander Docum…" at bounding box center [403, 431] width 340 height 552
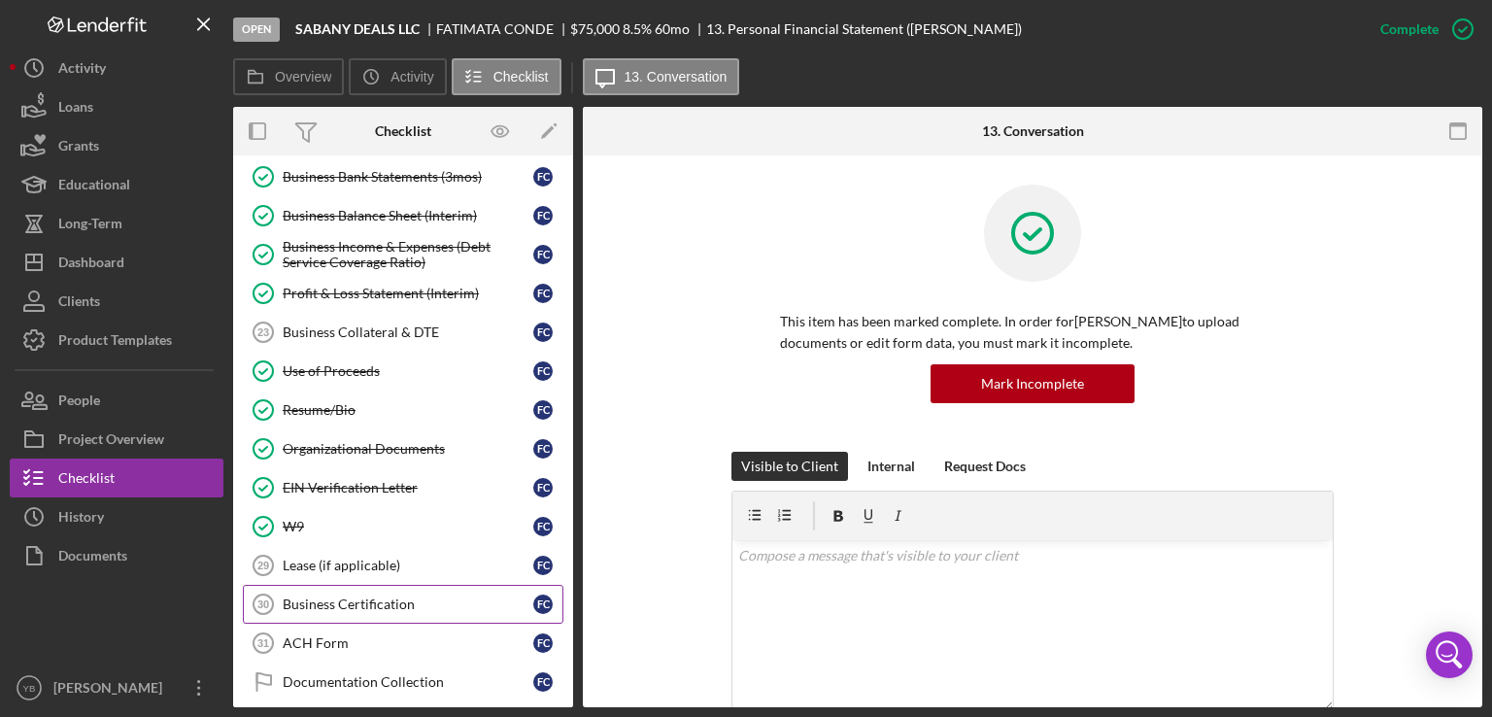
scroll to position [372, 0]
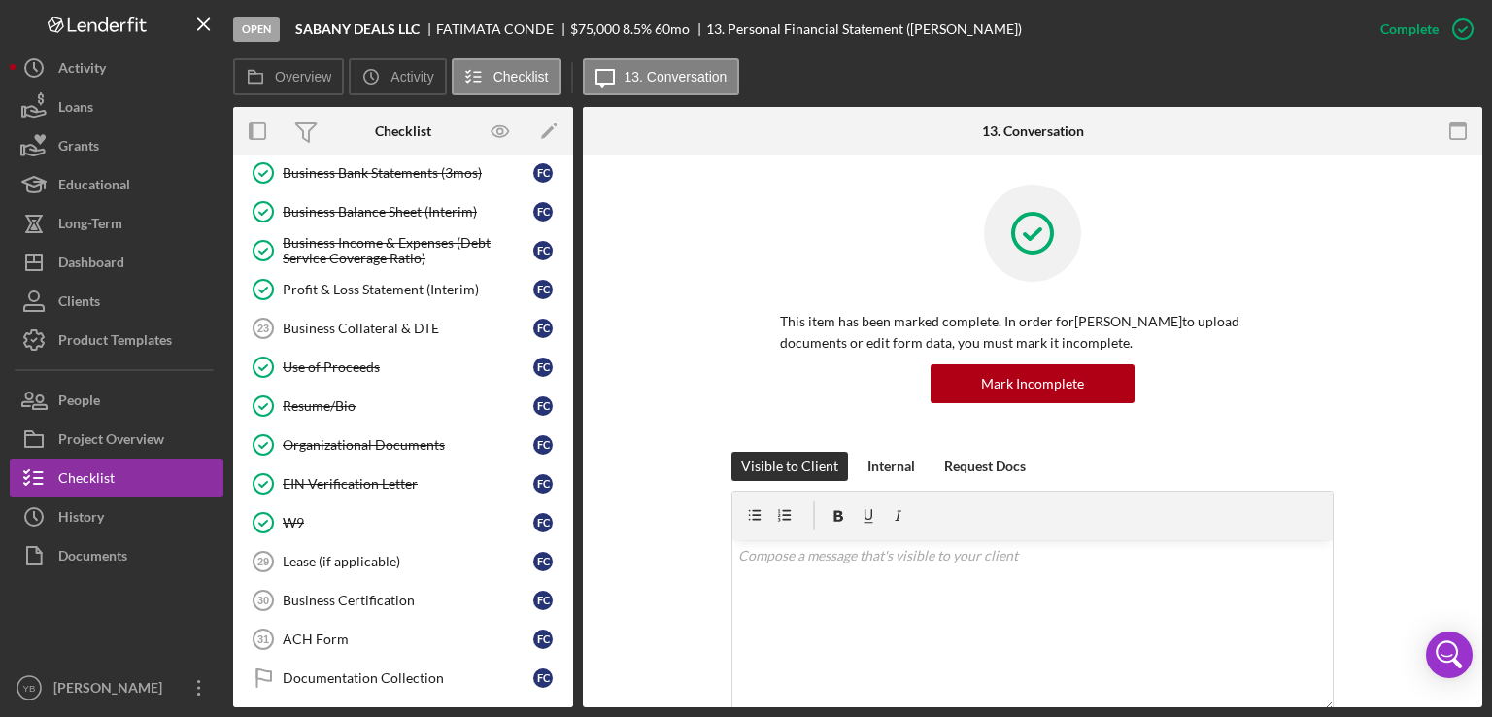
drag, startPoint x: 576, startPoint y: 450, endPoint x: 568, endPoint y: 496, distance: 47.3
click at [568, 496] on div "Overview Internal Workflow Stage Open Icon/Dropdown Arrow Archive (can unarchiv…" at bounding box center [857, 407] width 1249 height 600
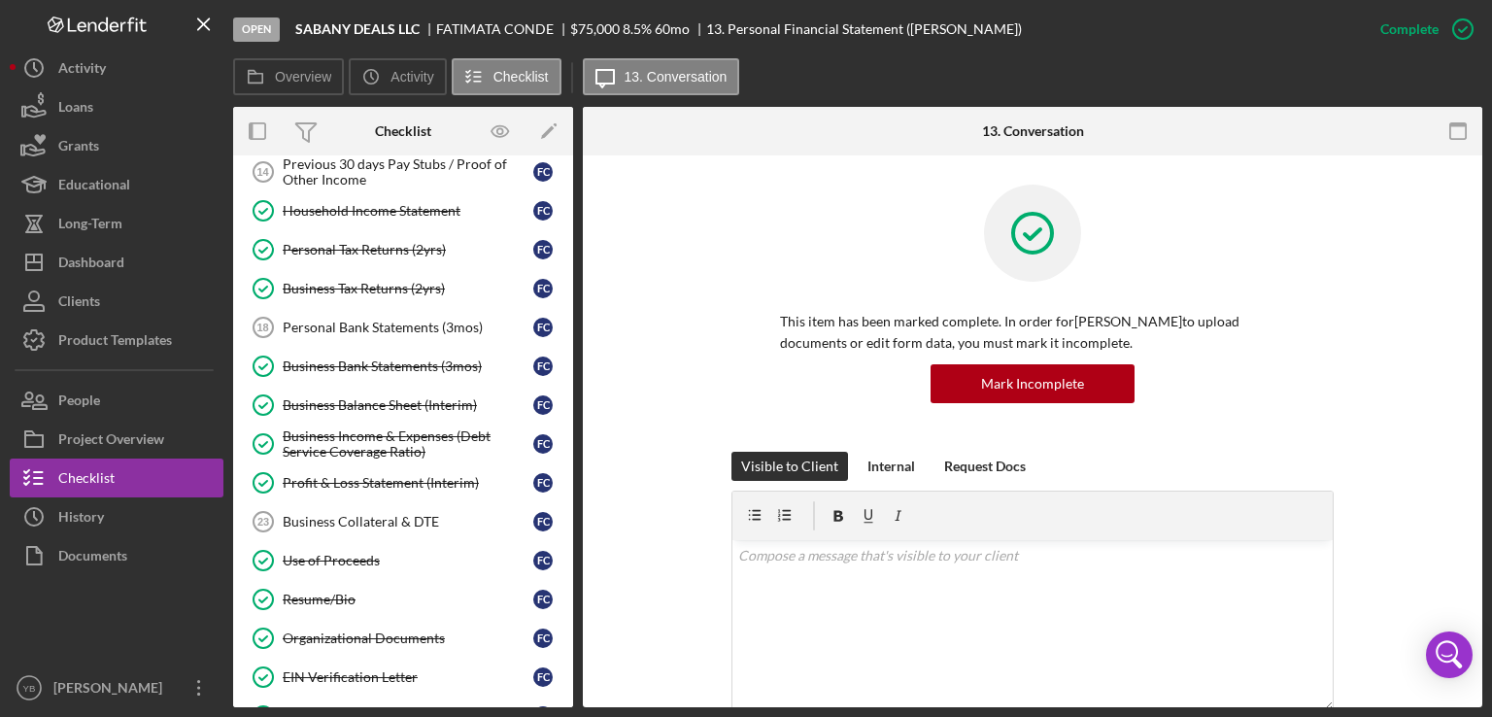
scroll to position [174, 0]
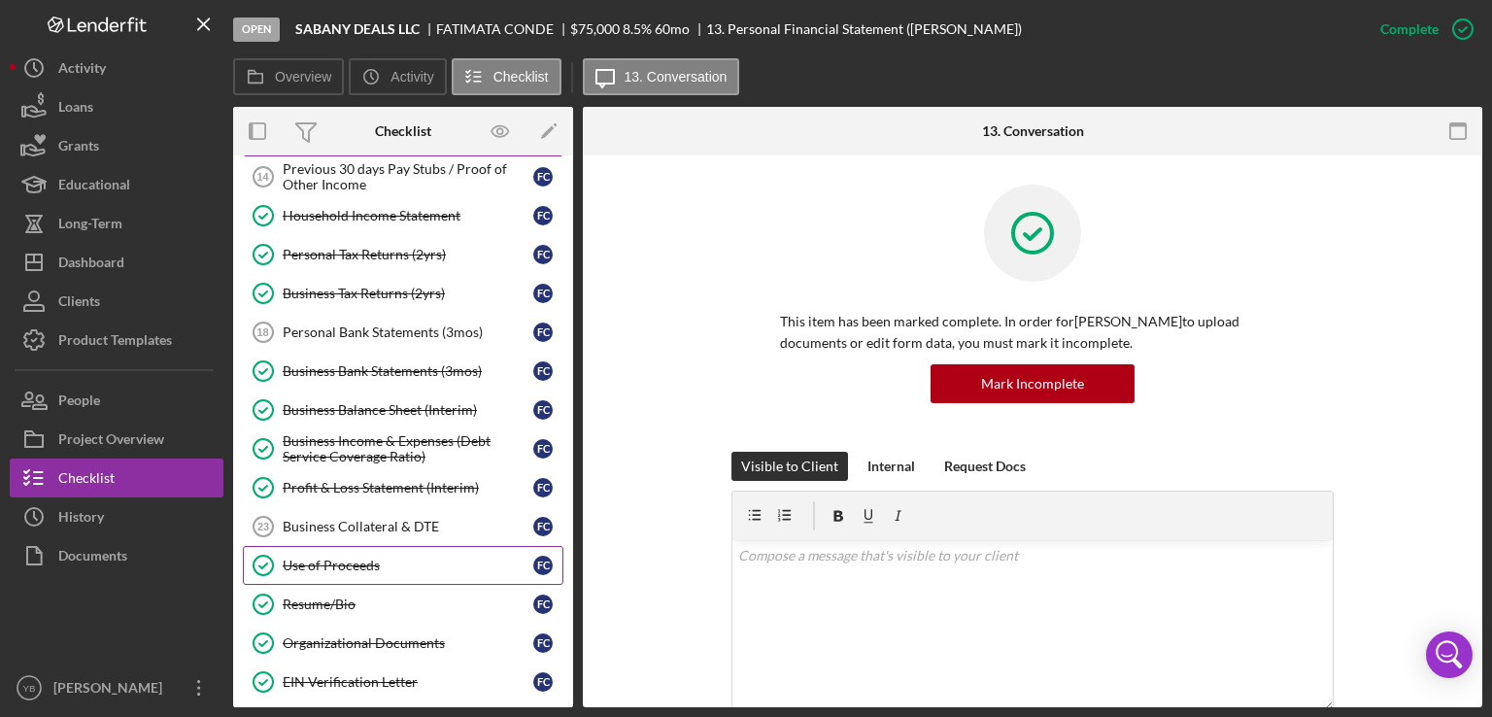
click at [339, 560] on div "Use of Proceeds" at bounding box center [408, 566] width 251 height 16
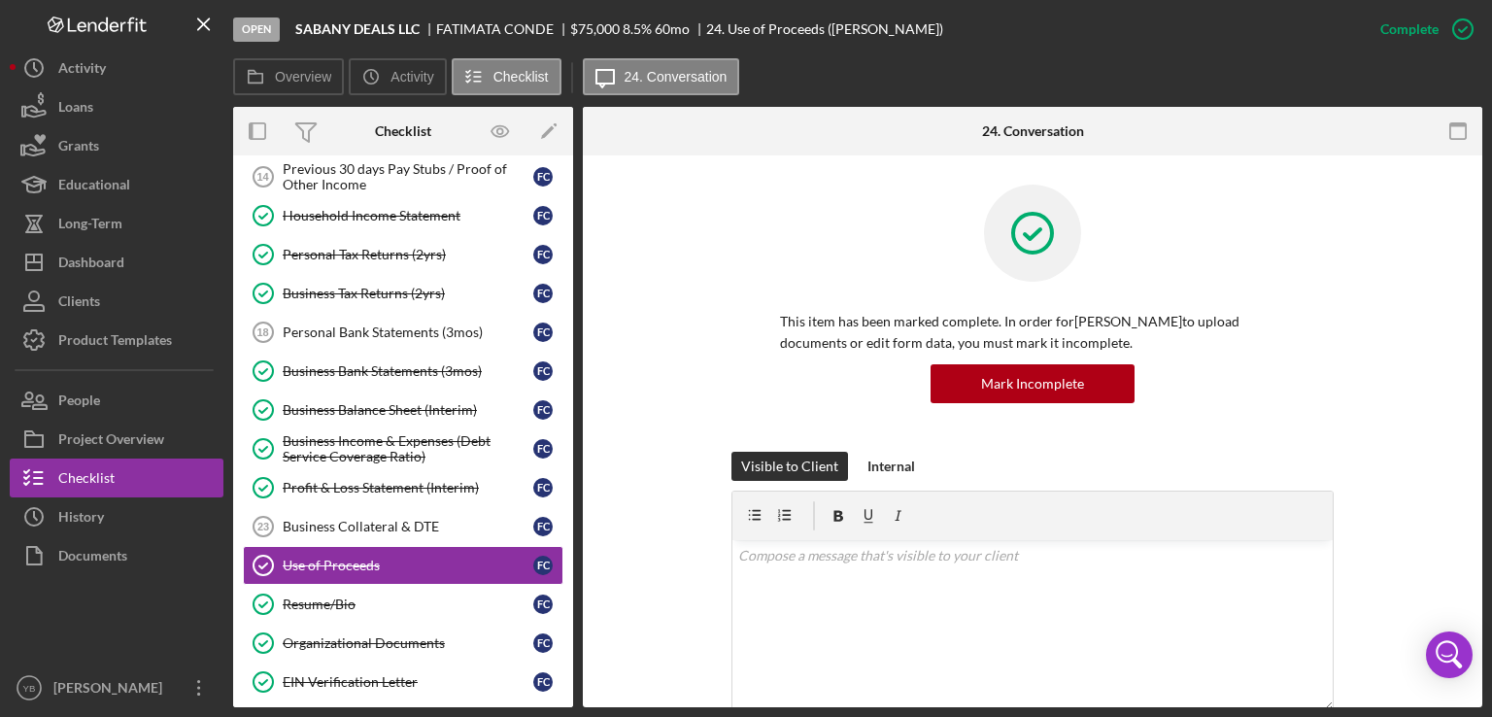
click at [1435, 440] on div "This item has been marked complete. In order for [PERSON_NAME] to upload docume…" at bounding box center [1032, 318] width 841 height 267
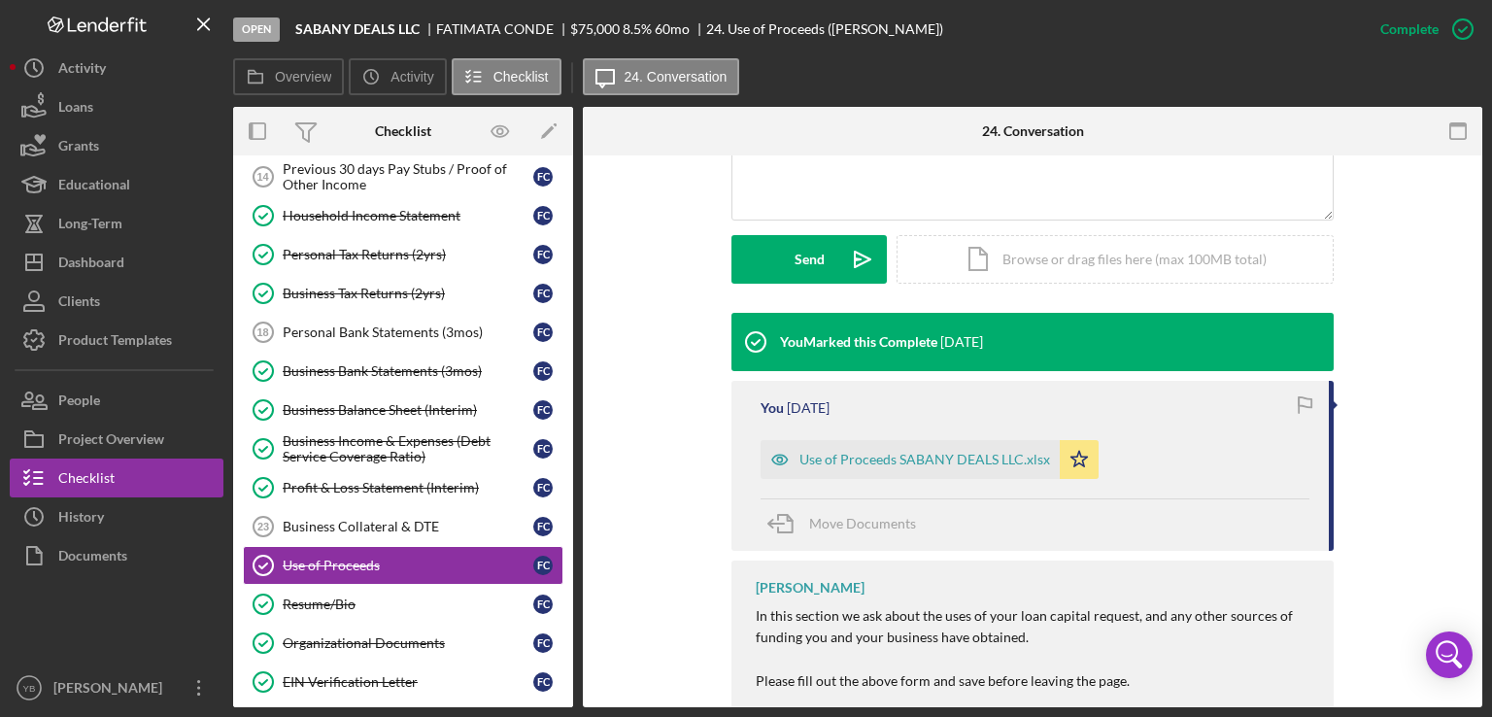
scroll to position [505, 0]
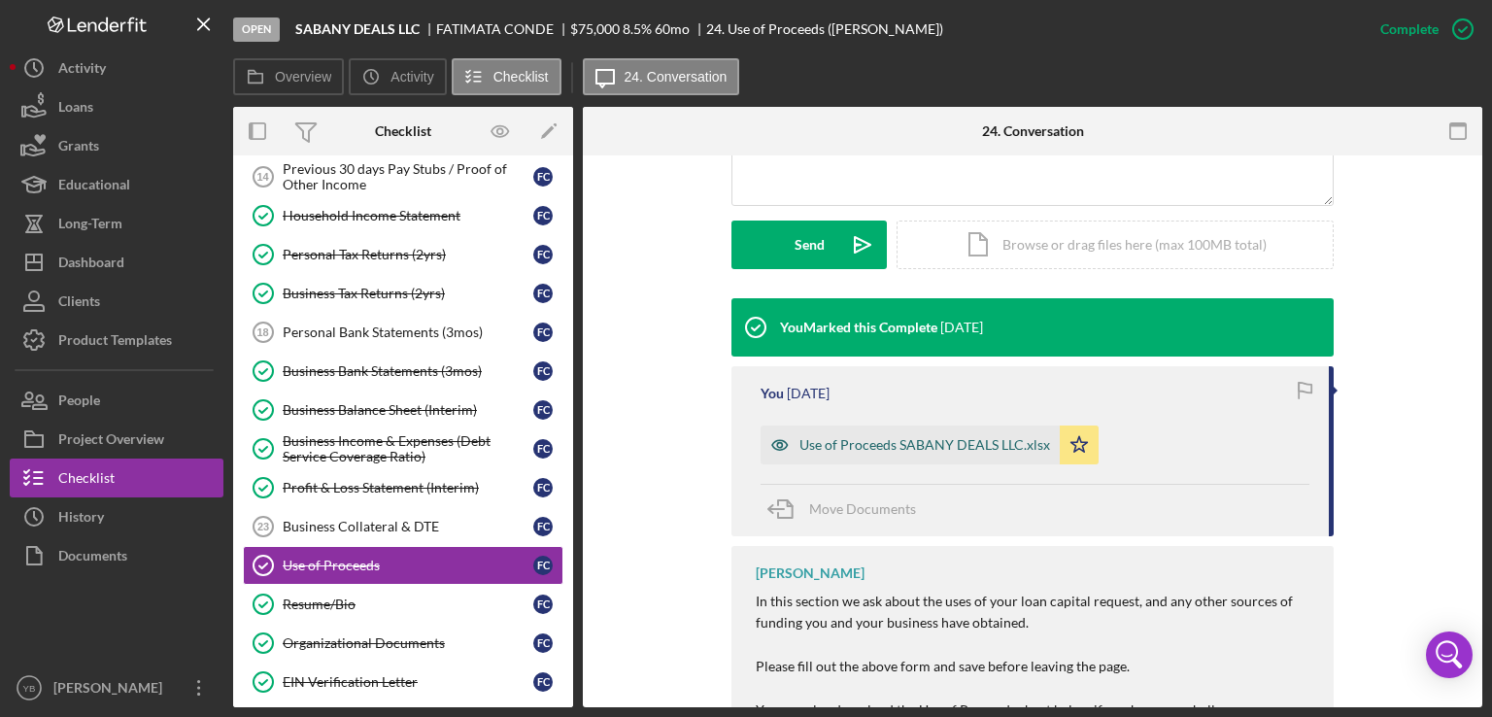
click at [951, 442] on div "Use of Proceeds SABANY DEALS LLC.xlsx" at bounding box center [924, 445] width 251 height 16
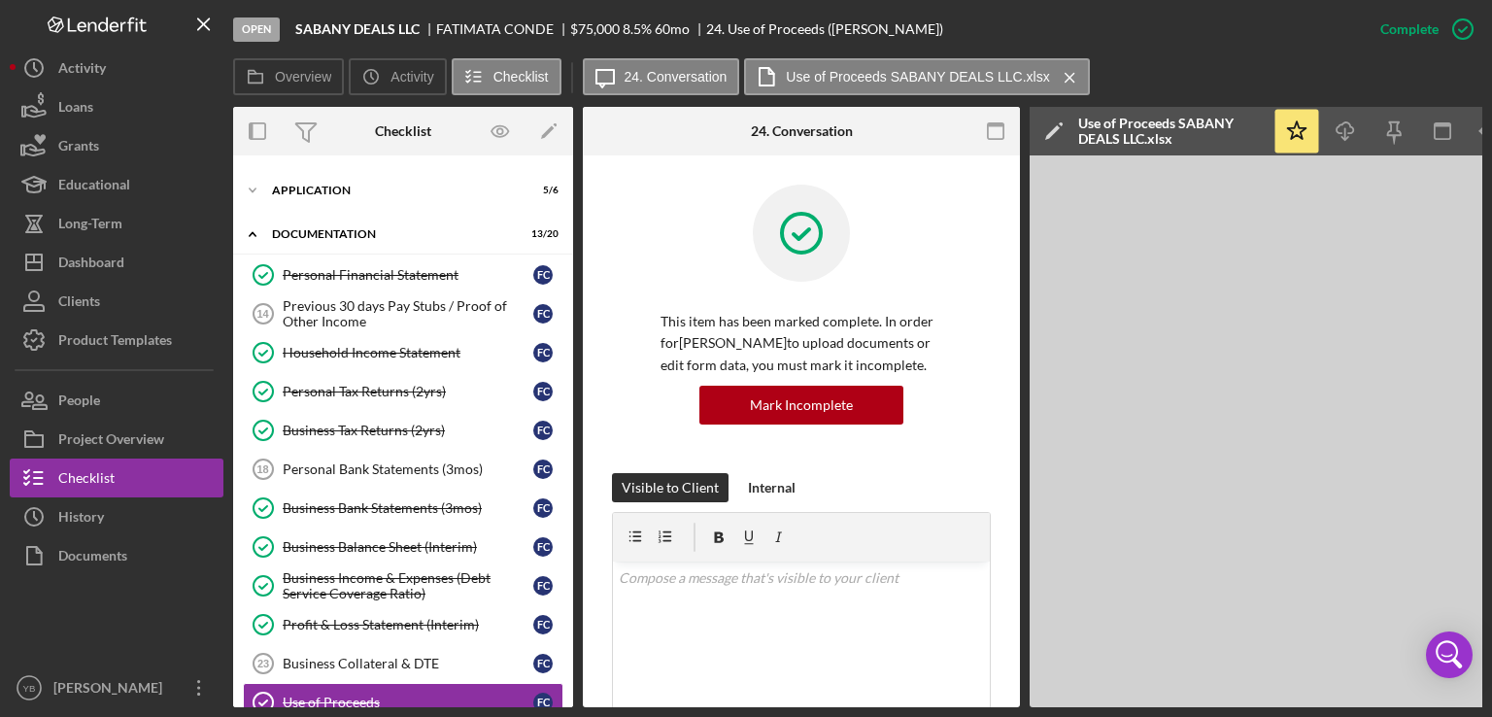
scroll to position [0, 0]
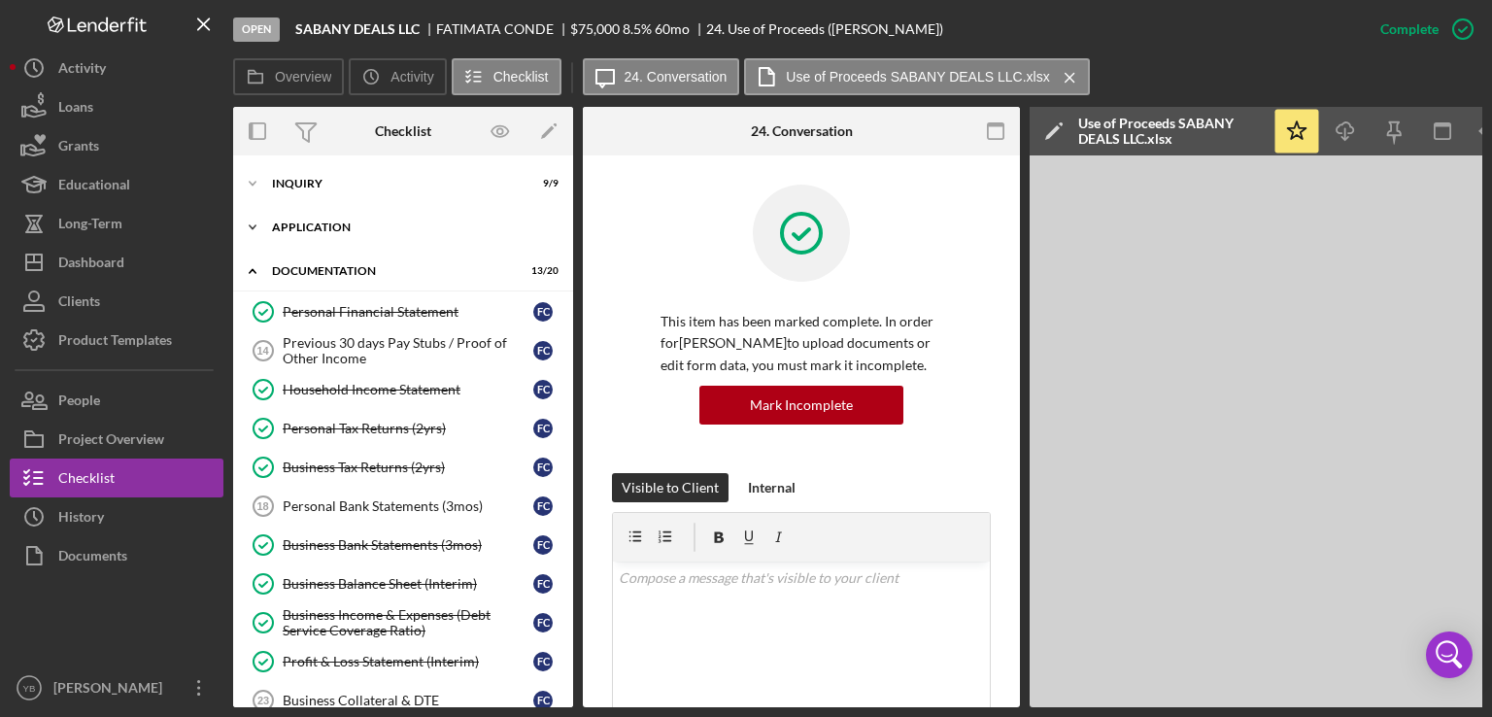
click at [317, 226] on div "Application" at bounding box center [410, 227] width 277 height 12
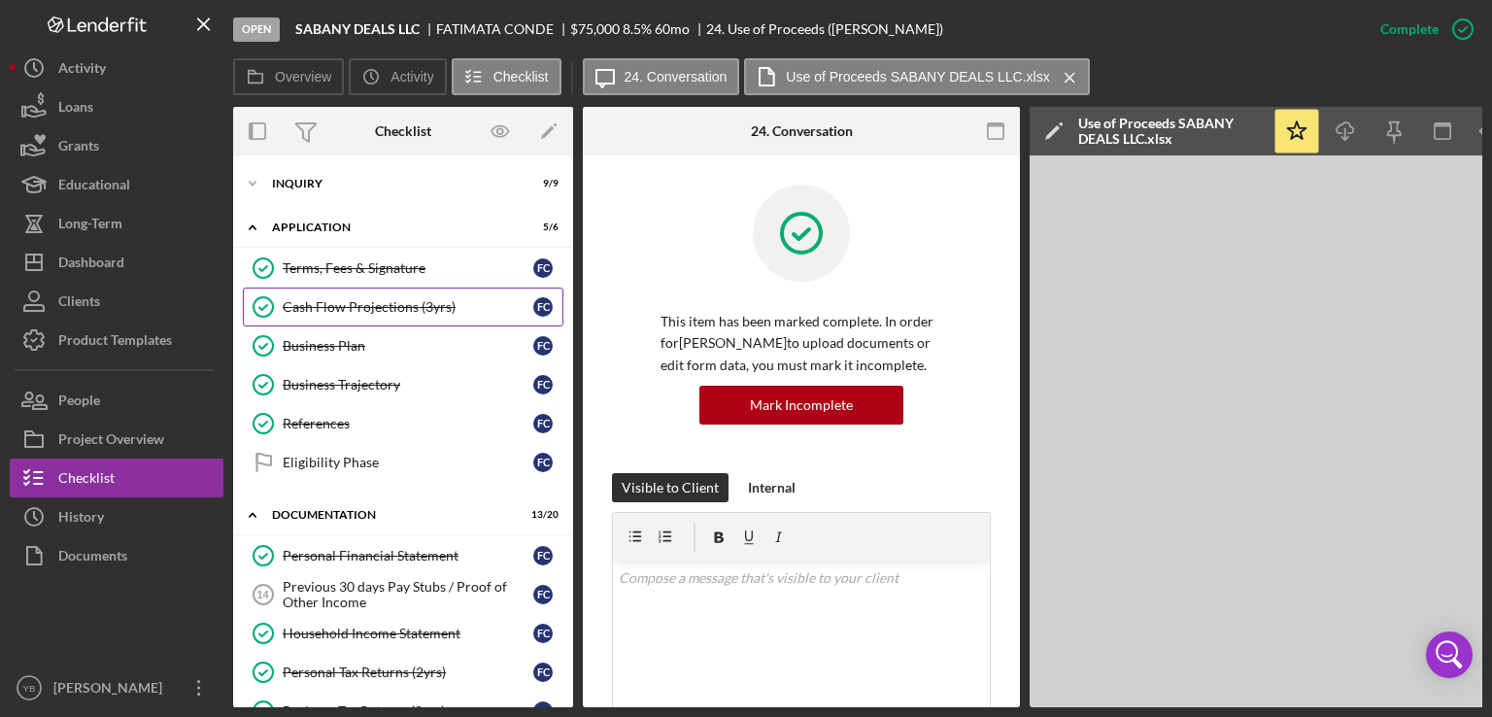
click at [323, 306] on div "Cash Flow Projections (3yrs)" at bounding box center [408, 307] width 251 height 16
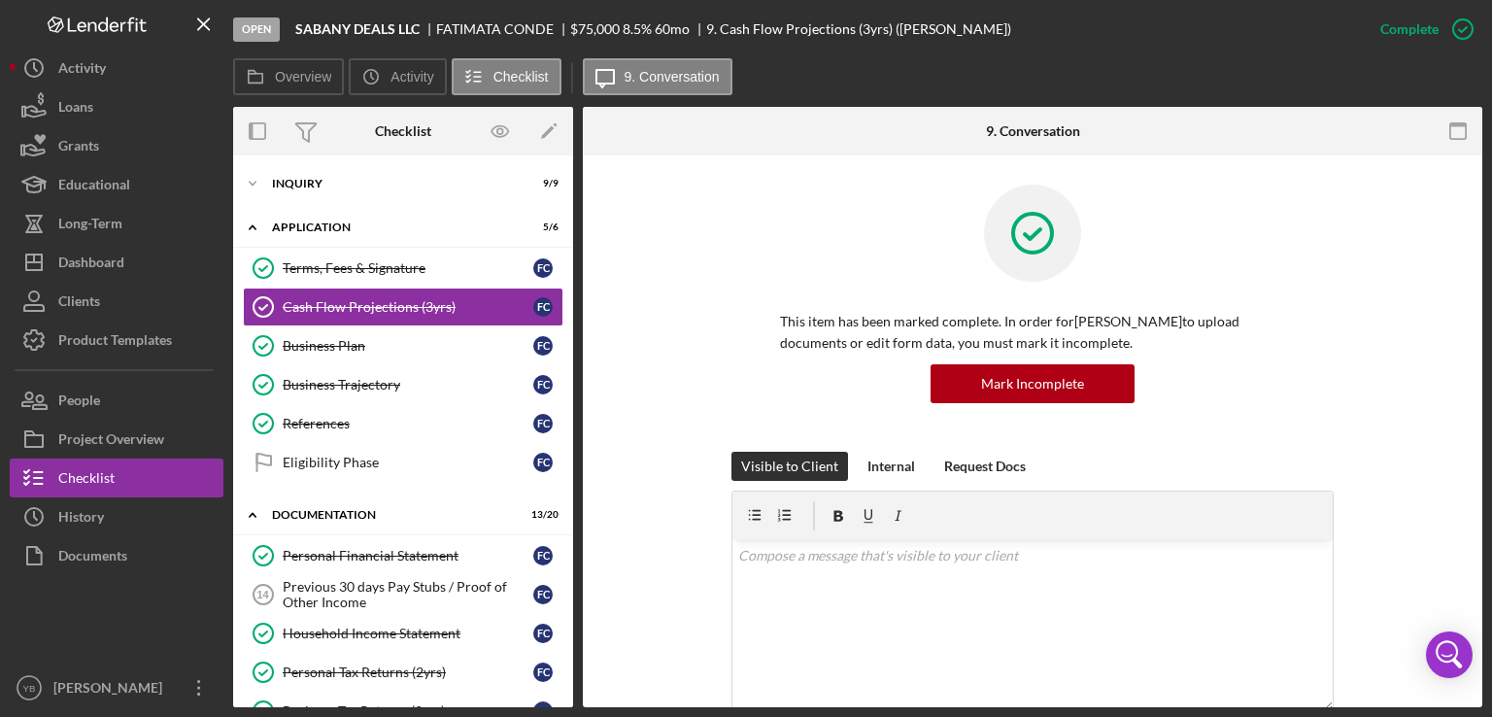
click at [1299, 421] on div "This item has been marked complete. In order for [PERSON_NAME] to upload docume…" at bounding box center [1032, 318] width 602 height 267
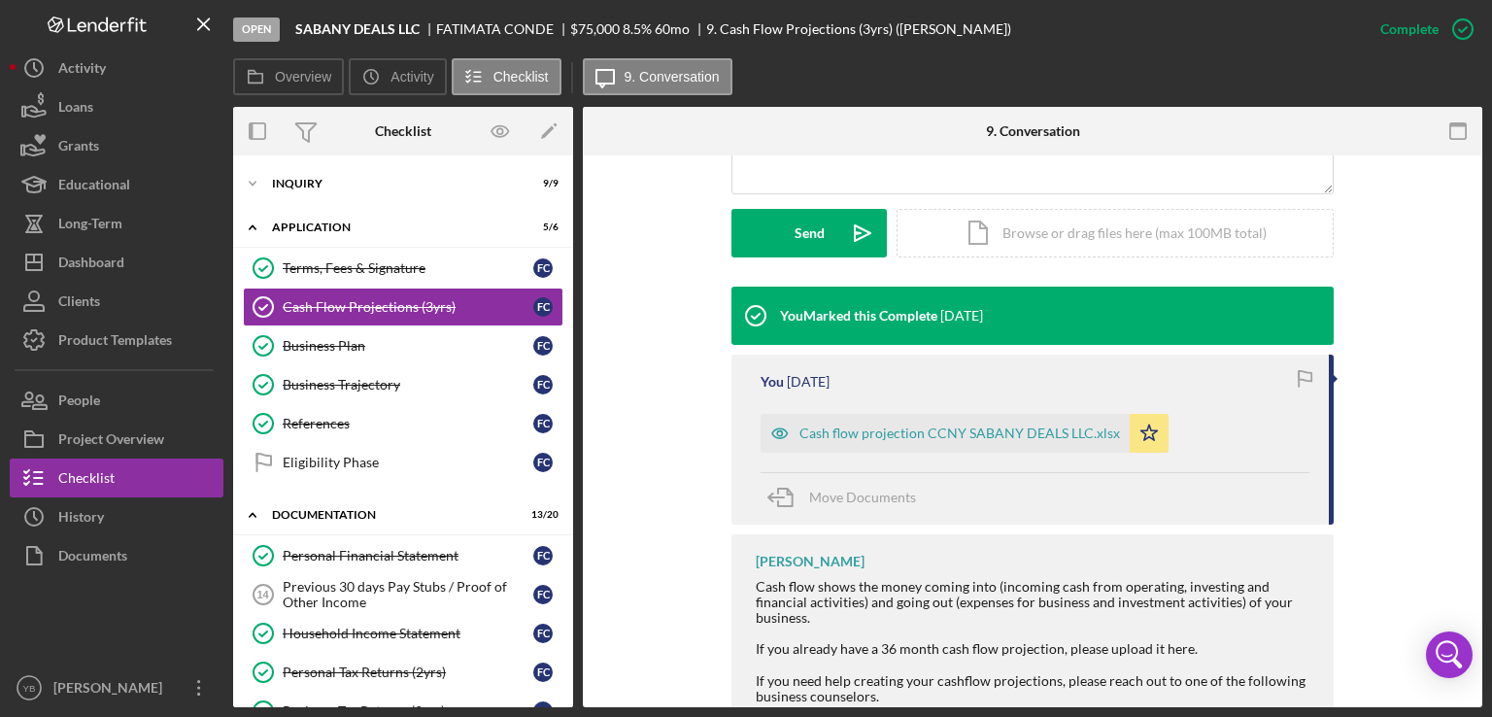
scroll to position [622, 0]
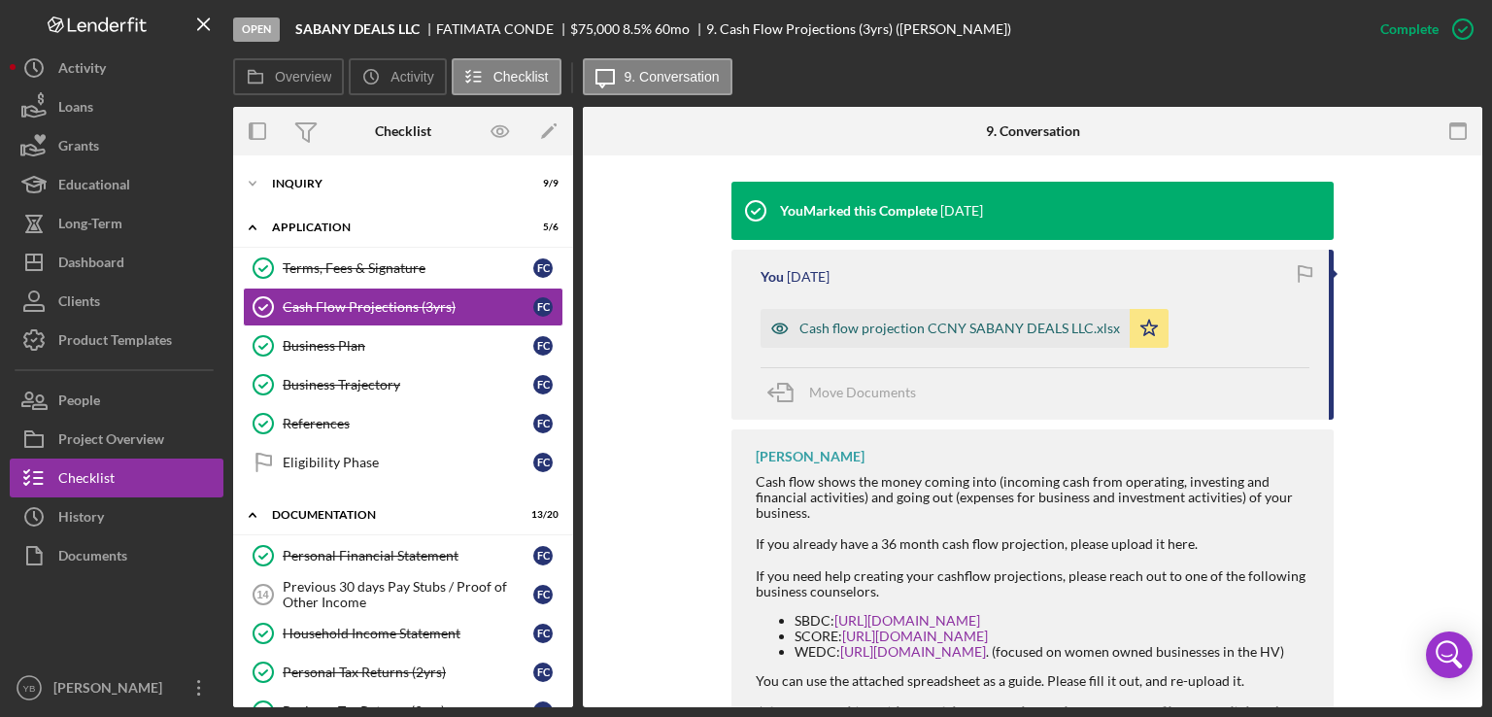
click at [1019, 321] on div "Cash flow projection CCNY SABANY DEALS LLC.xlsx" at bounding box center [959, 329] width 321 height 16
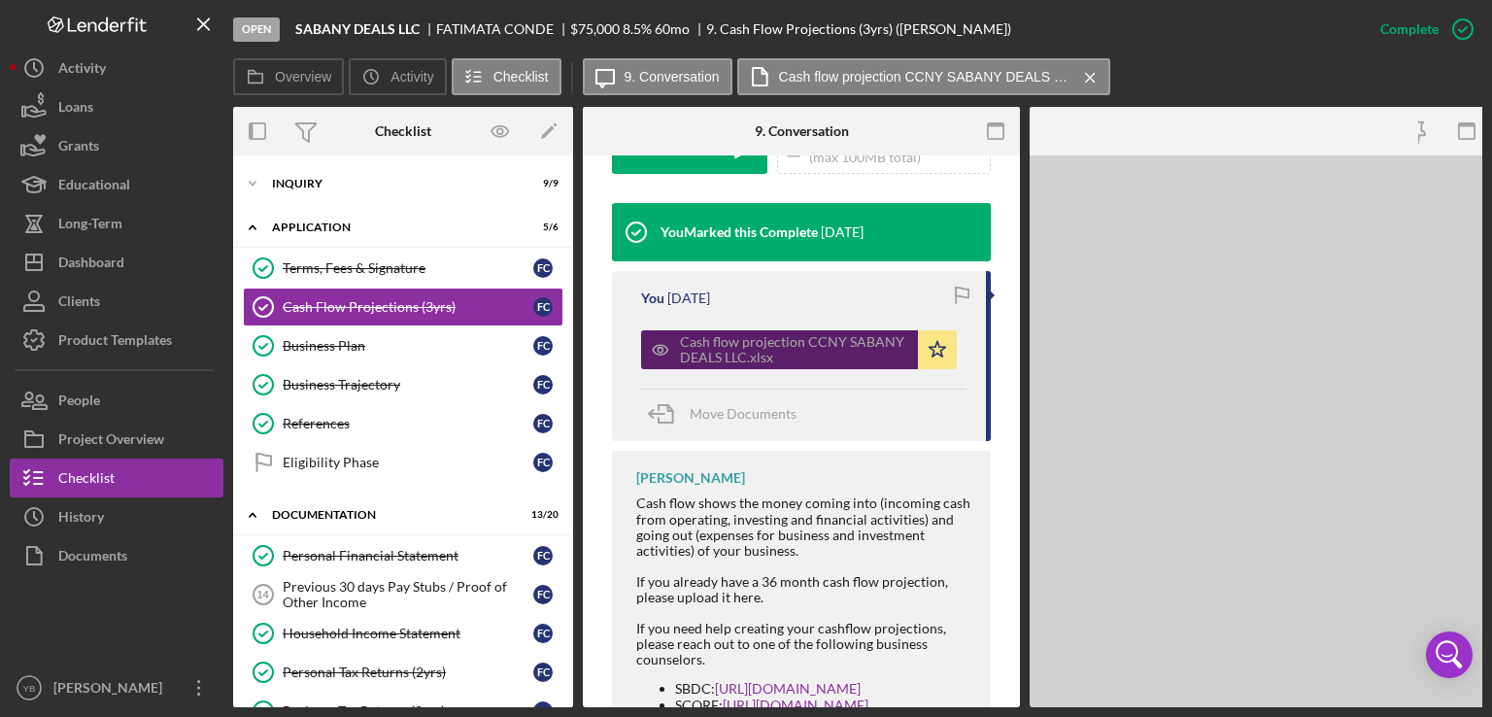
scroll to position [643, 0]
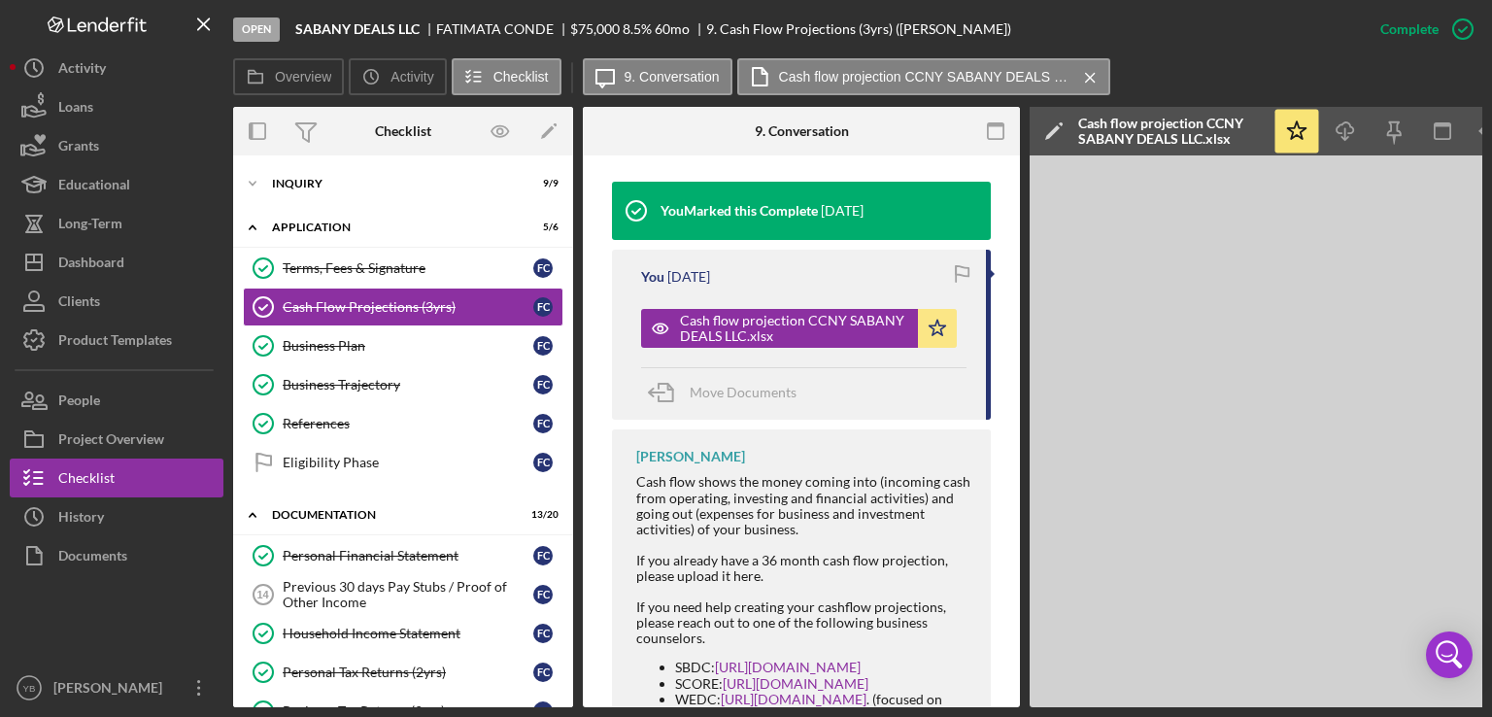
drag, startPoint x: 567, startPoint y: 341, endPoint x: 565, endPoint y: 371, distance: 30.2
click at [565, 371] on div "Terms, Fees & Signature Terms, Fees & Signature F C Cash Flow Projections (3yrs…" at bounding box center [403, 370] width 340 height 243
drag, startPoint x: 565, startPoint y: 371, endPoint x: 557, endPoint y: 217, distance: 154.7
click at [557, 217] on div "Icon/Expander Application 5 / 6 Terms, Fees & Signature Terms, Fees & Signature…" at bounding box center [403, 350] width 340 height 283
click at [310, 175] on div "Icon/Expander Inquiry 9 / 9" at bounding box center [403, 183] width 340 height 39
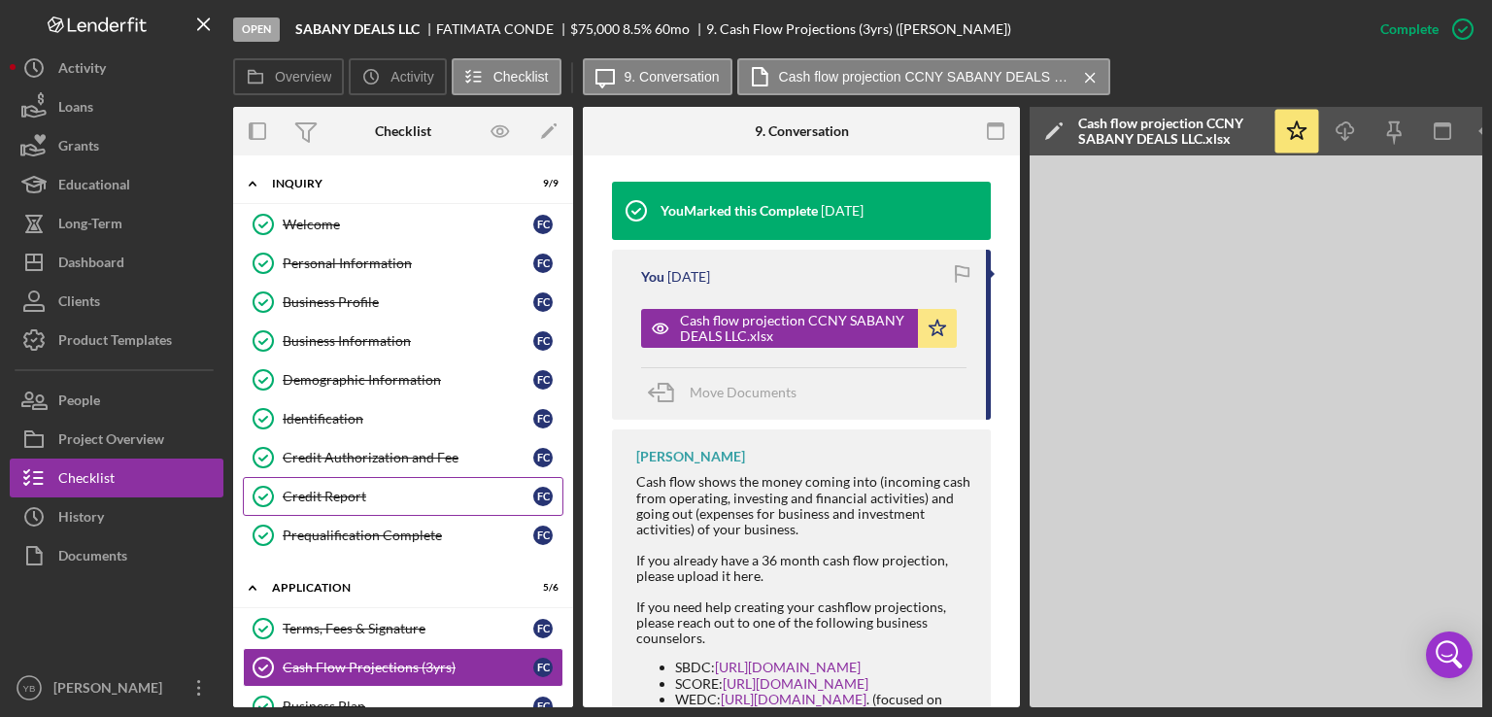
click at [334, 492] on div "Credit Report" at bounding box center [408, 497] width 251 height 16
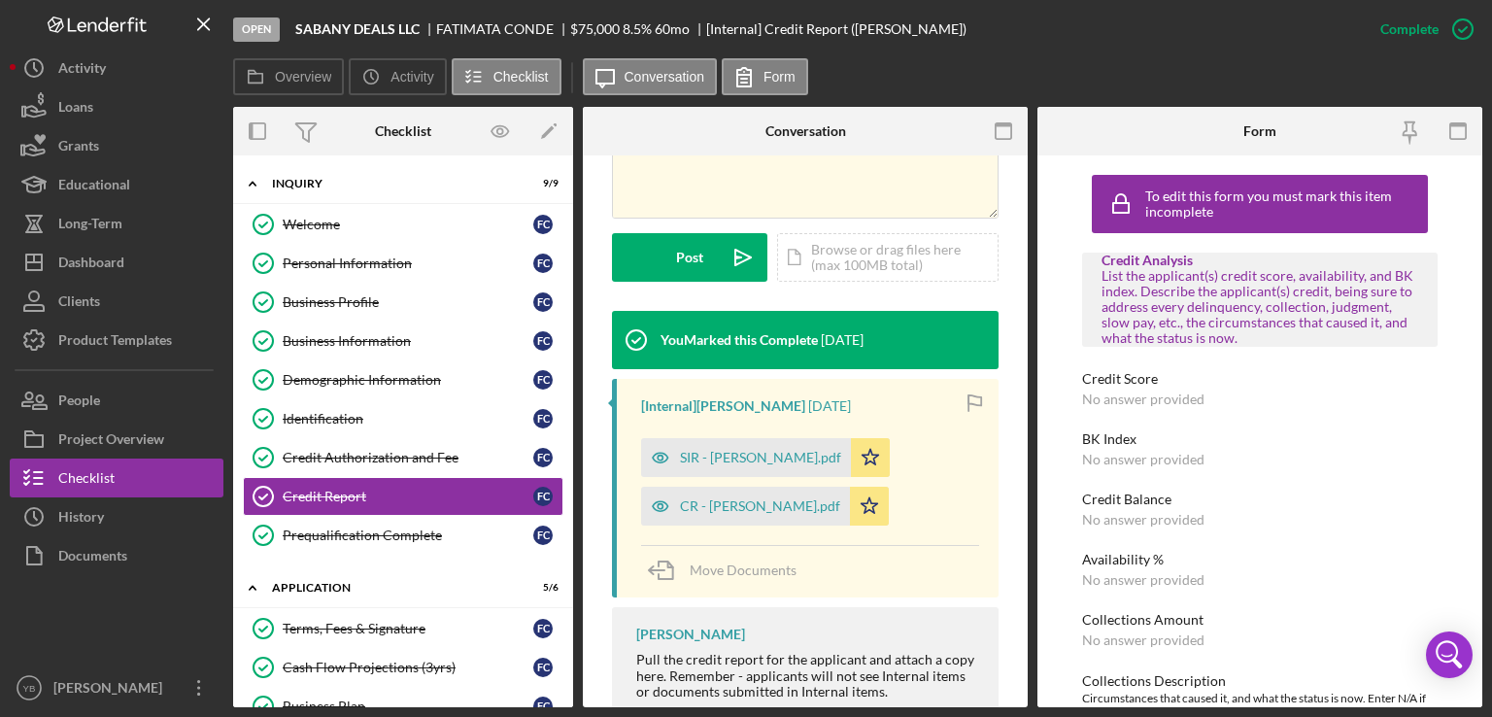
scroll to position [487, 0]
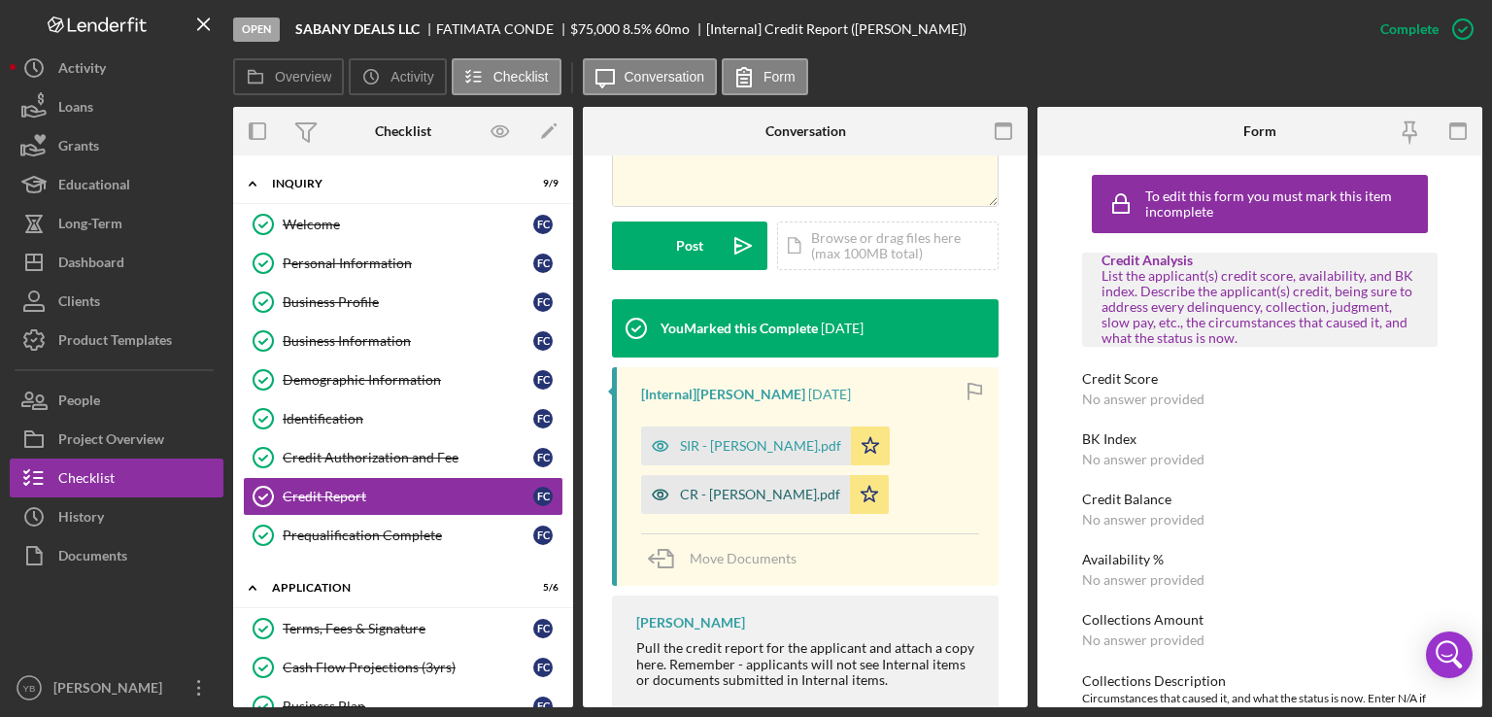
click at [753, 492] on div "CR - [PERSON_NAME].pdf" at bounding box center [760, 495] width 160 height 16
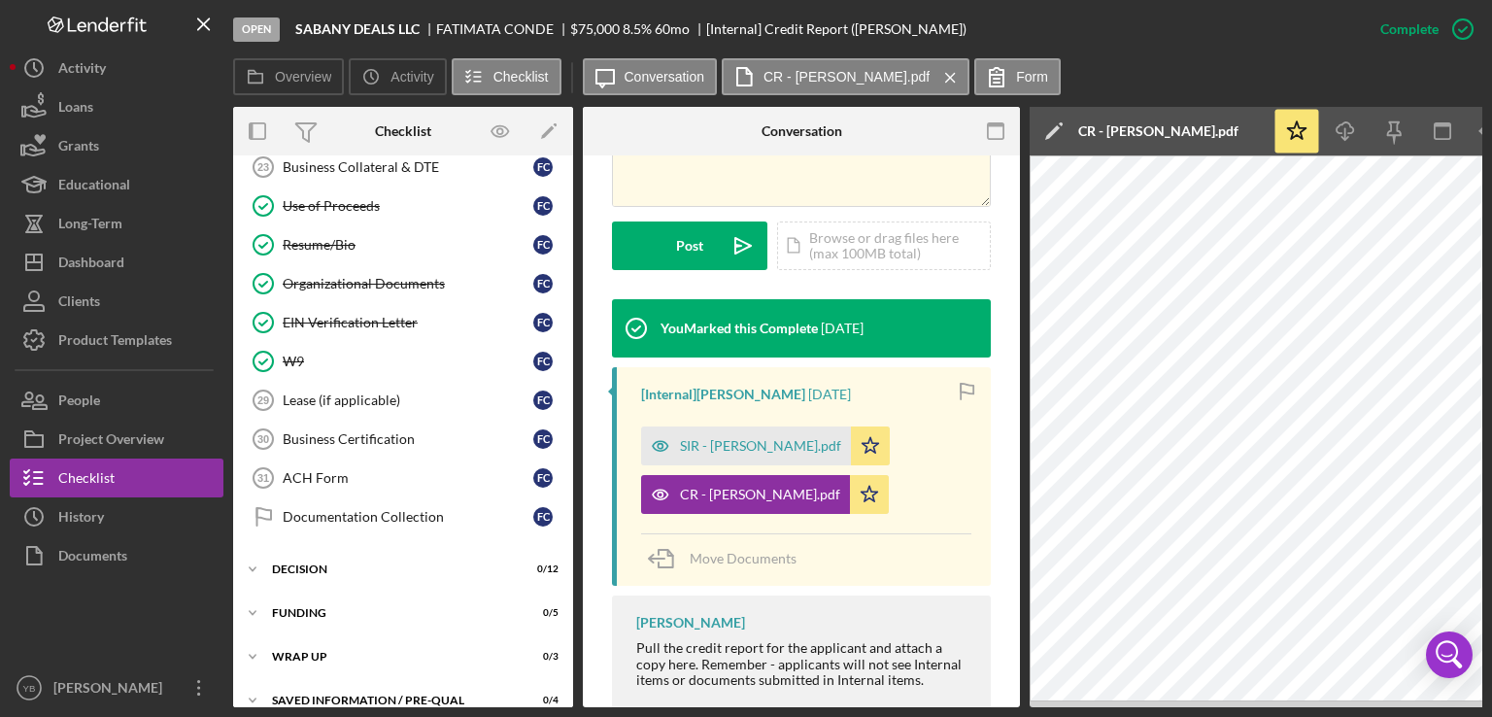
scroll to position [1152, 0]
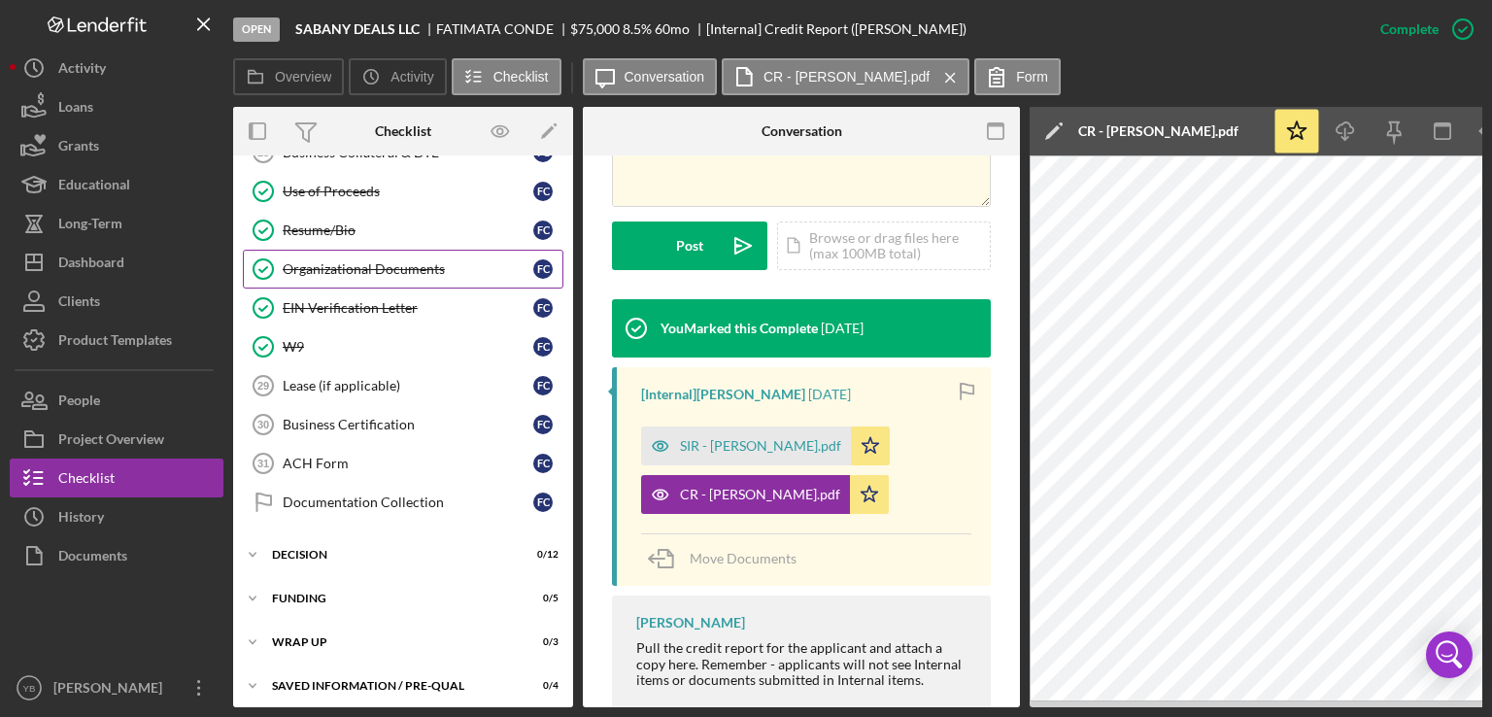
click at [358, 263] on div "Organizational Documents" at bounding box center [408, 269] width 251 height 16
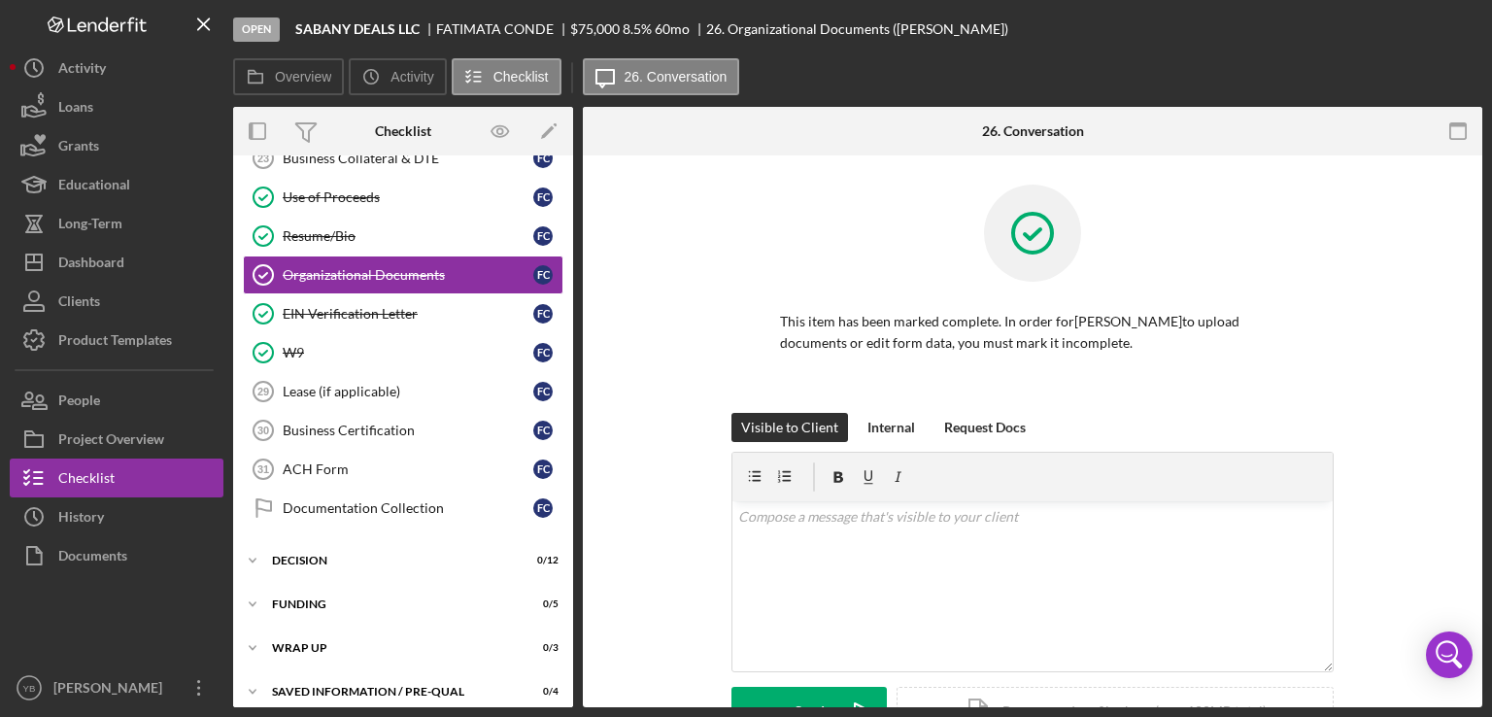
scroll to position [1146, 0]
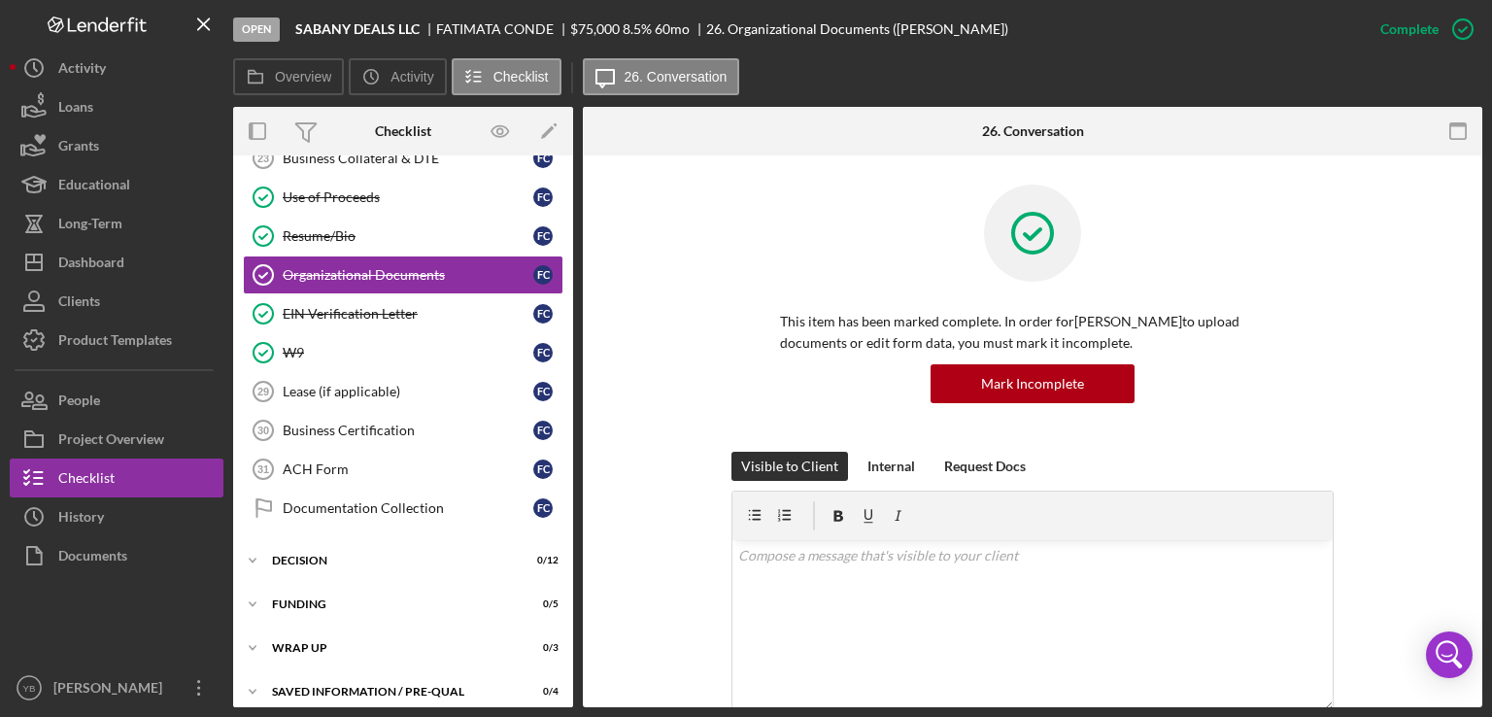
click at [1373, 374] on div "This item has been marked complete. In order for [PERSON_NAME] to upload docume…" at bounding box center [1032, 318] width 841 height 267
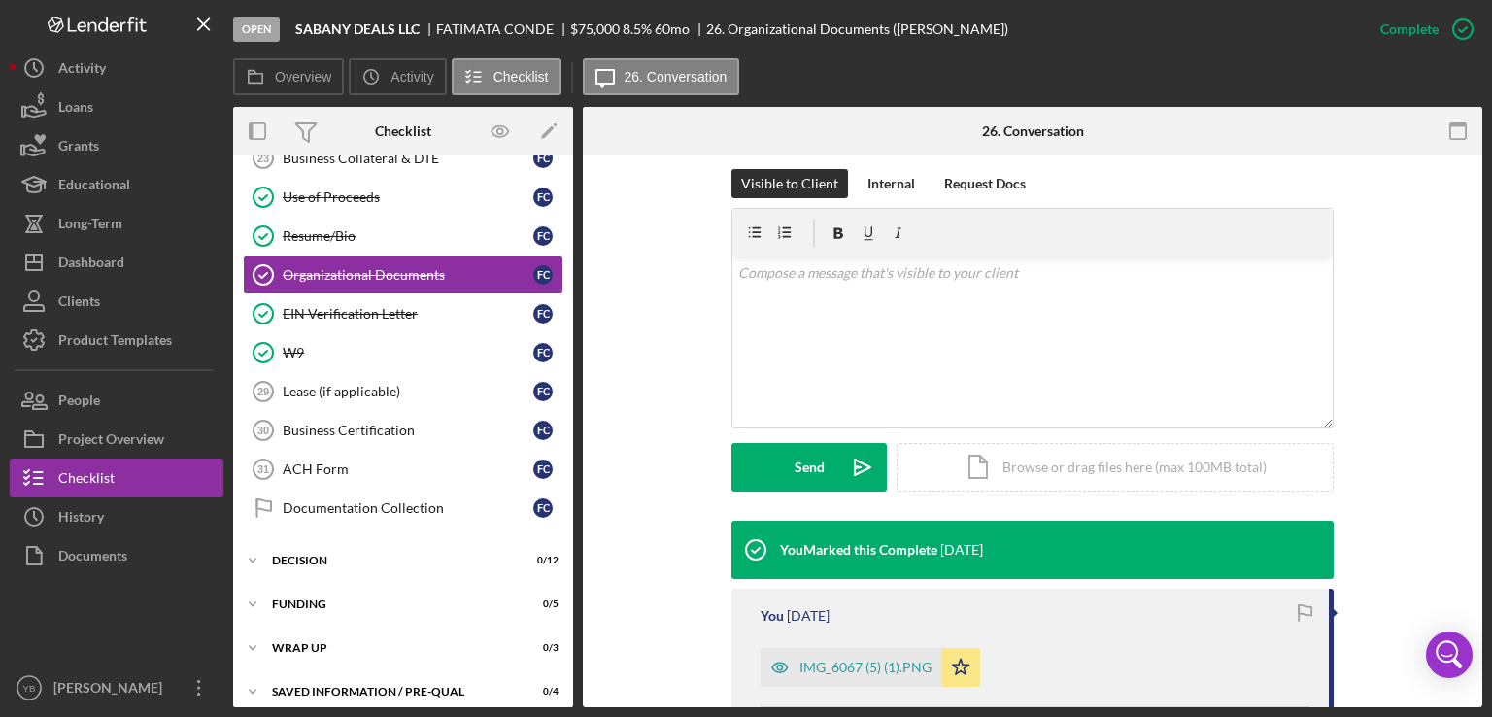
scroll to position [505, 0]
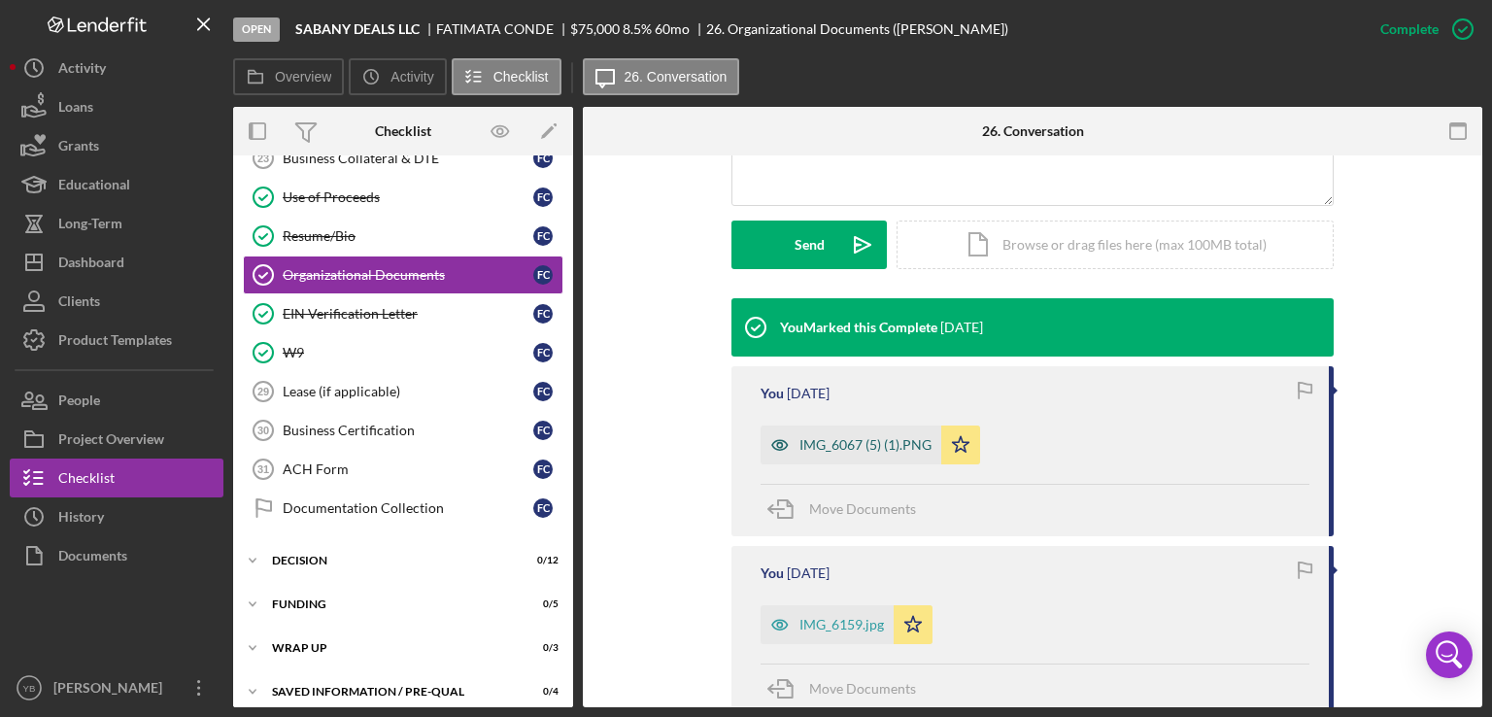
click at [835, 454] on div "IMG_6067 (5) (1).PNG" at bounding box center [851, 444] width 181 height 39
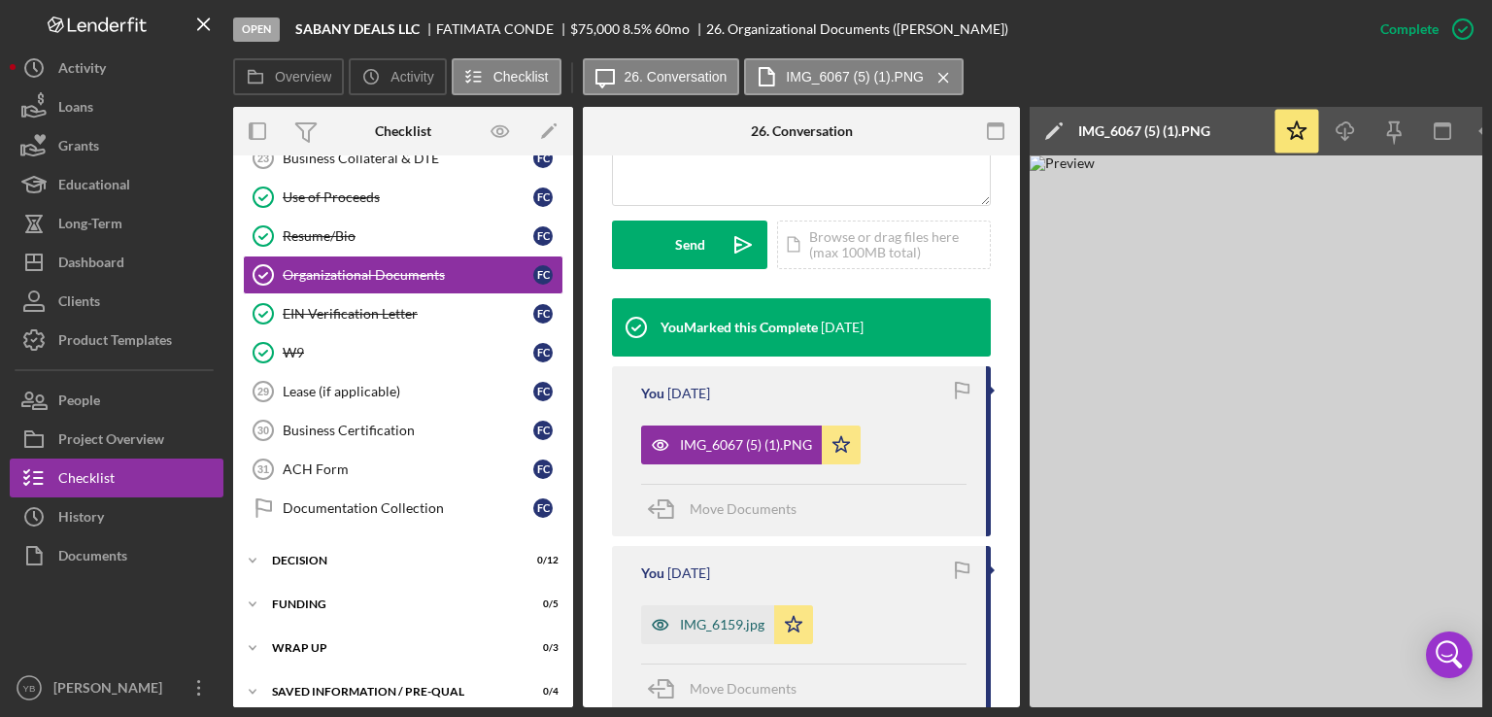
click at [713, 625] on div "IMG_6159.jpg" at bounding box center [722, 625] width 85 height 16
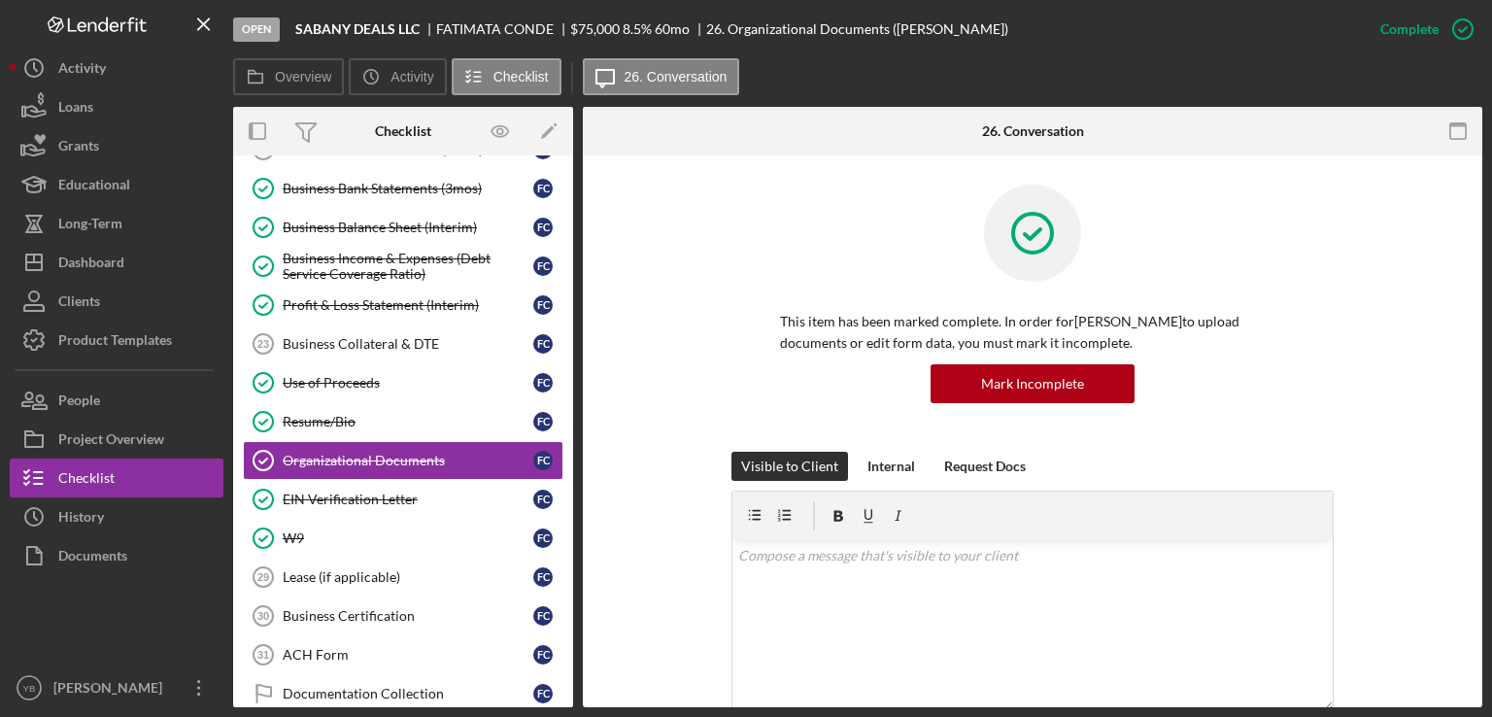
scroll to position [381, 0]
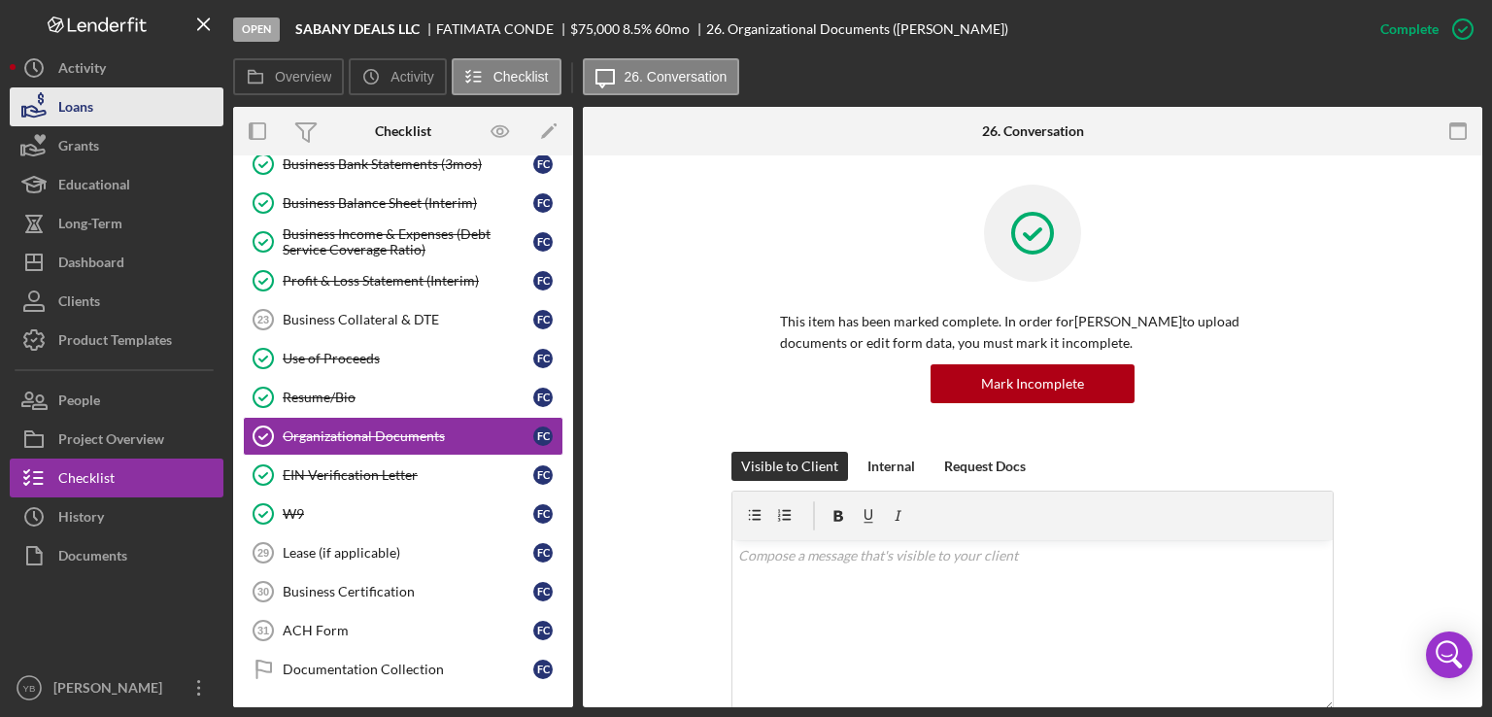
click at [115, 114] on button "Loans" at bounding box center [117, 106] width 214 height 39
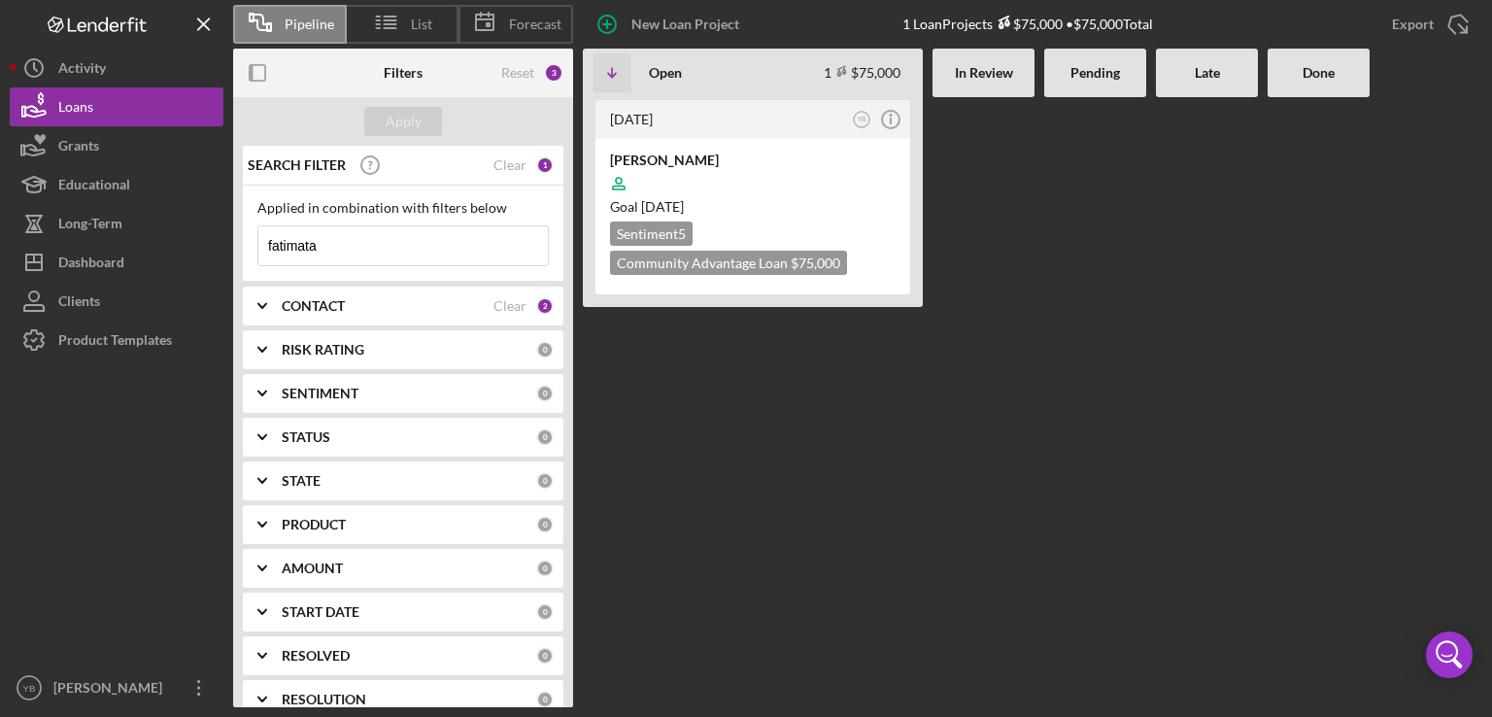
drag, startPoint x: 325, startPoint y: 249, endPoint x: 224, endPoint y: 235, distance: 101.9
click at [224, 235] on div "Pipeline List Forecast New Loan Project 1 Loan Projects $75,000 • $75,000 Total…" at bounding box center [746, 353] width 1473 height 707
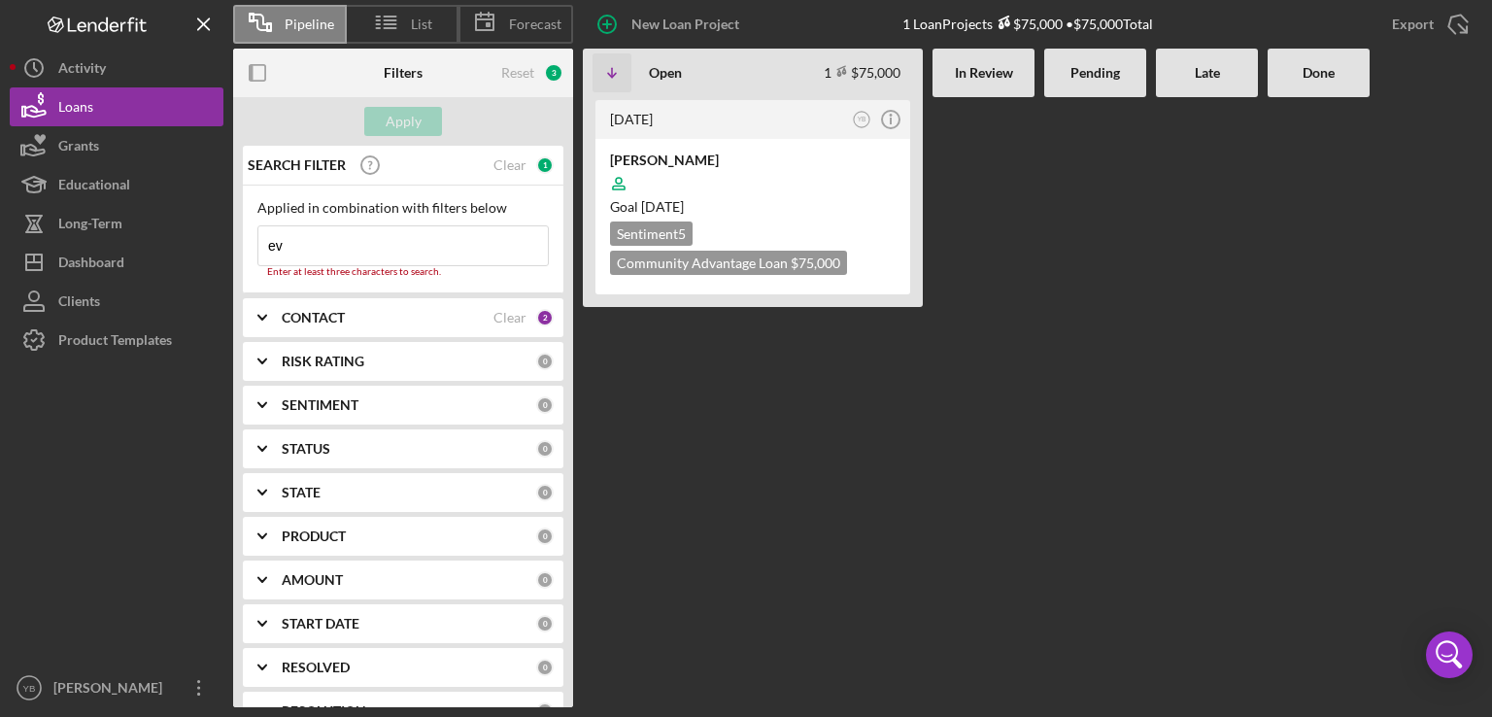
type input "eve milan"
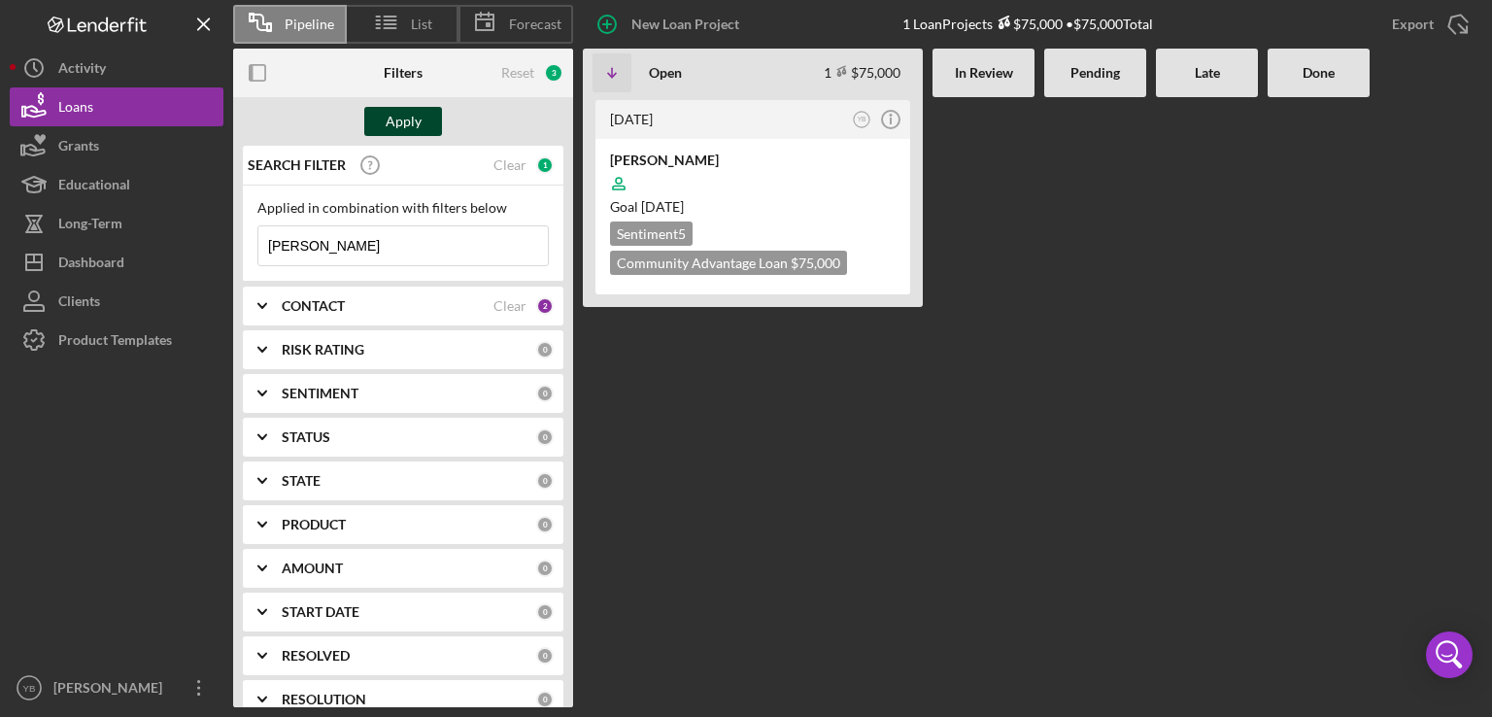
click at [408, 124] on div "Apply" at bounding box center [404, 121] width 36 height 29
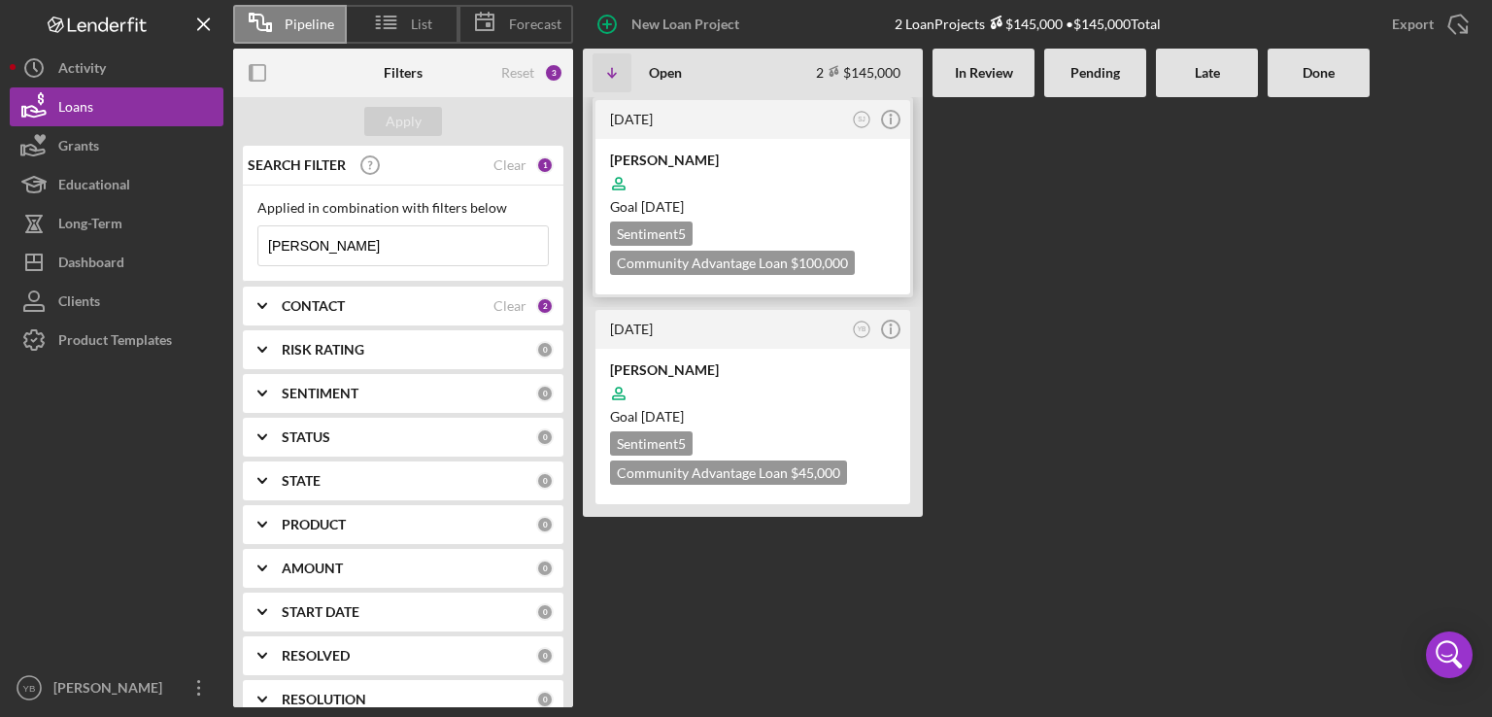
click at [738, 173] on div at bounding box center [753, 183] width 286 height 37
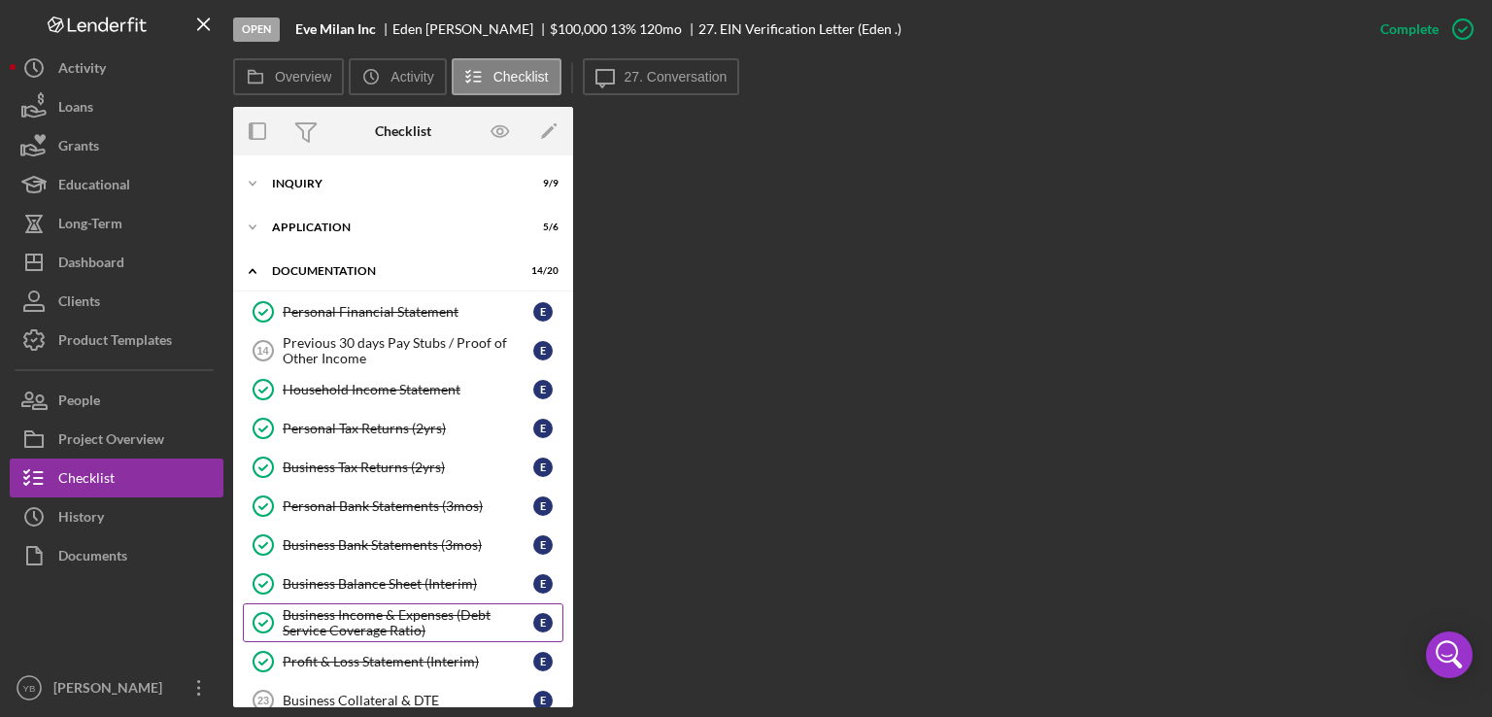
click at [373, 621] on div "Business Income & Expenses (Debt Service Coverage Ratio)" at bounding box center [408, 622] width 251 height 31
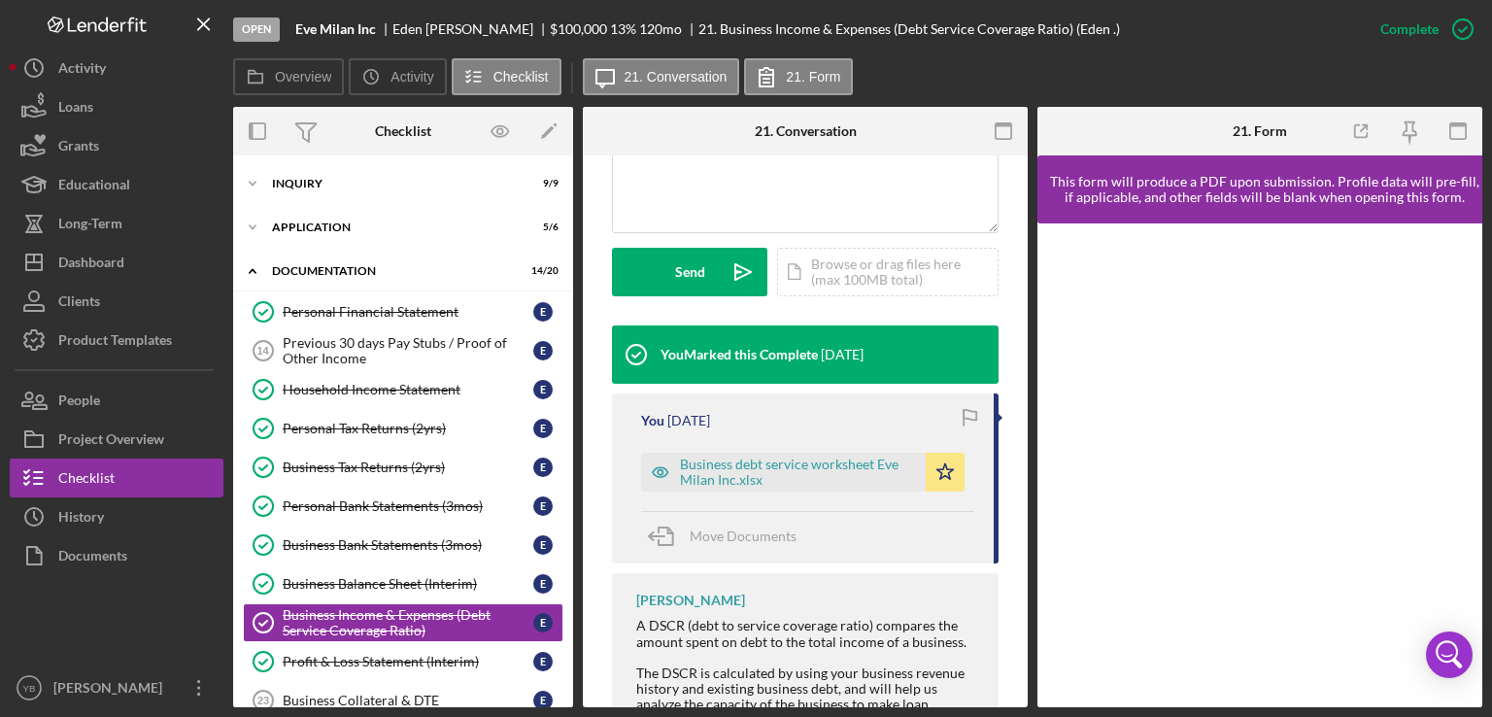
scroll to position [508, 0]
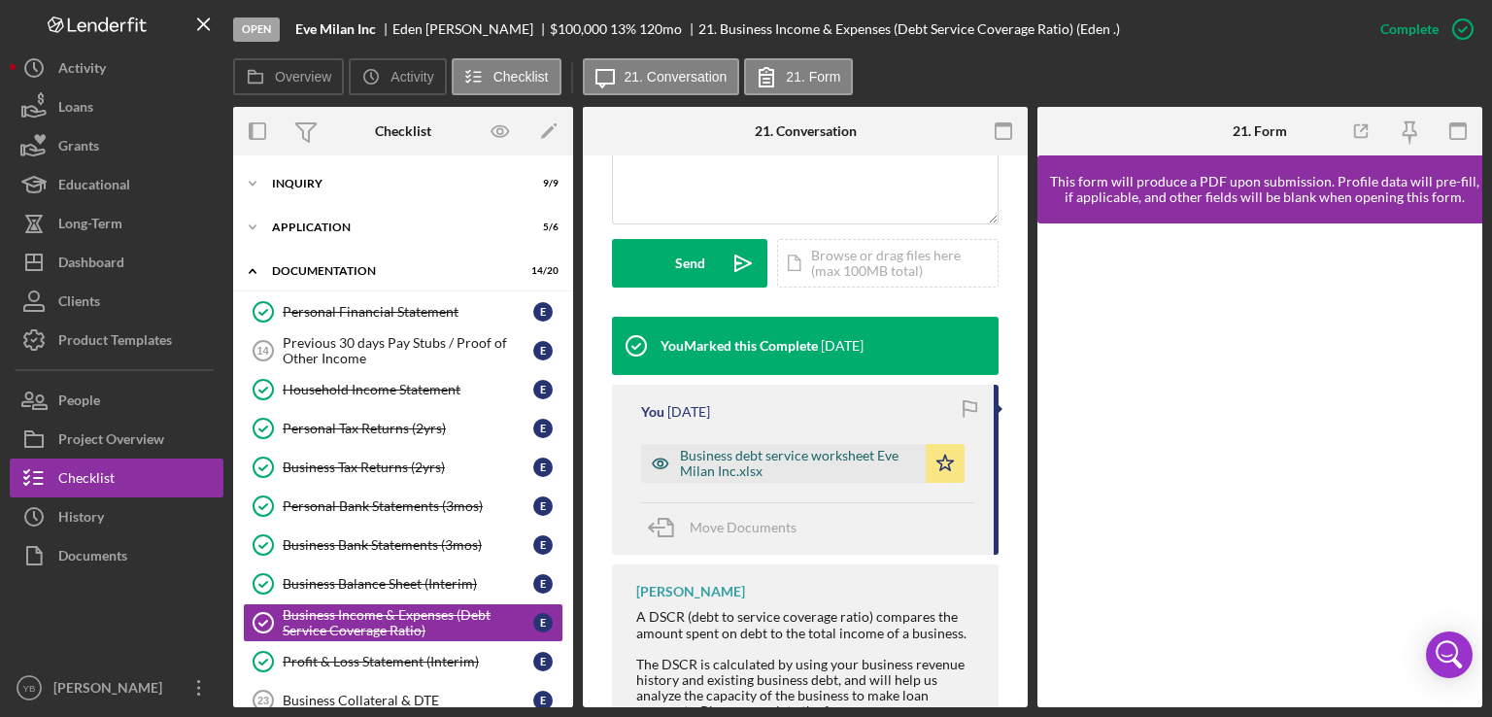
click at [824, 463] on div "Business debt service worksheet Eve Milan Inc.xlsx" at bounding box center [798, 463] width 236 height 31
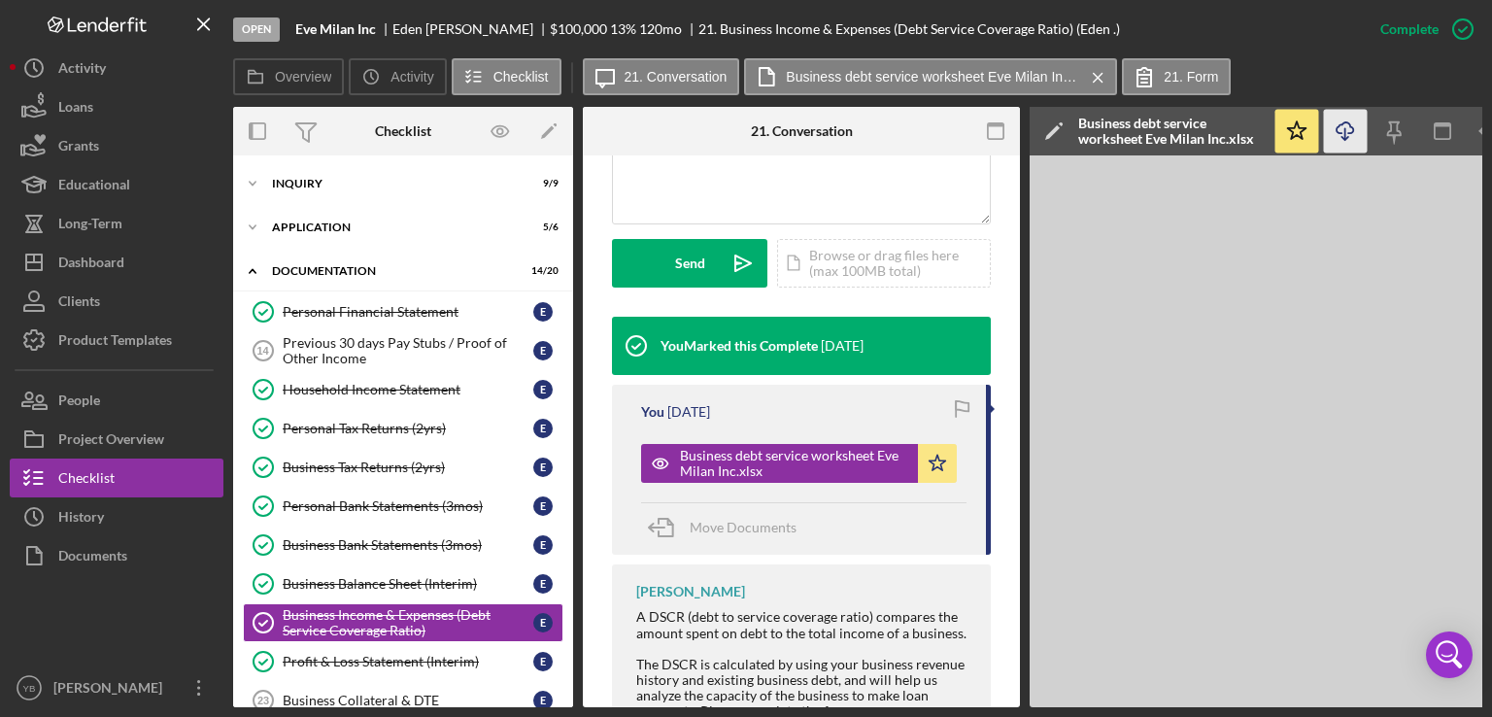
click at [1347, 128] on icon "Icon/Download" at bounding box center [1346, 132] width 44 height 44
click at [120, 113] on button "Loans" at bounding box center [117, 106] width 214 height 39
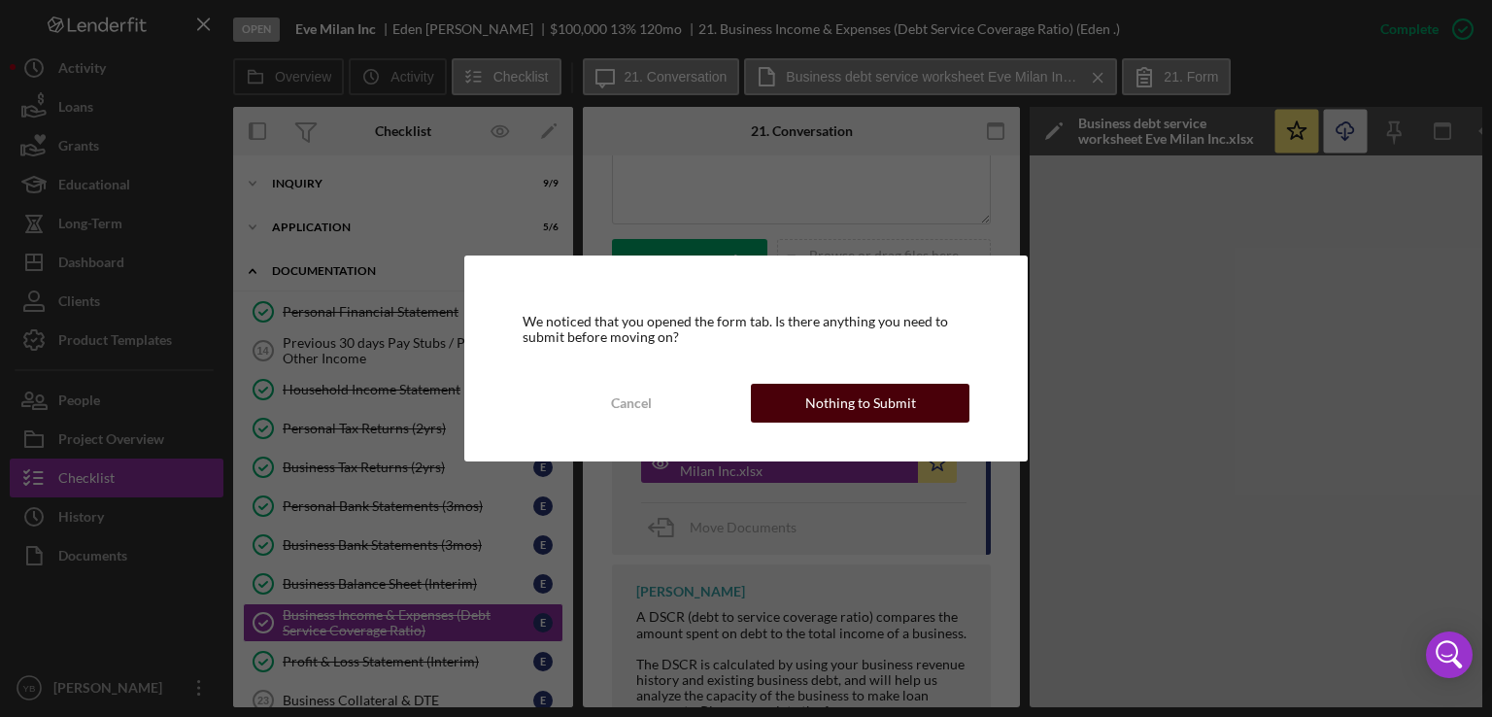
click at [870, 387] on div "Nothing to Submit" at bounding box center [860, 403] width 111 height 39
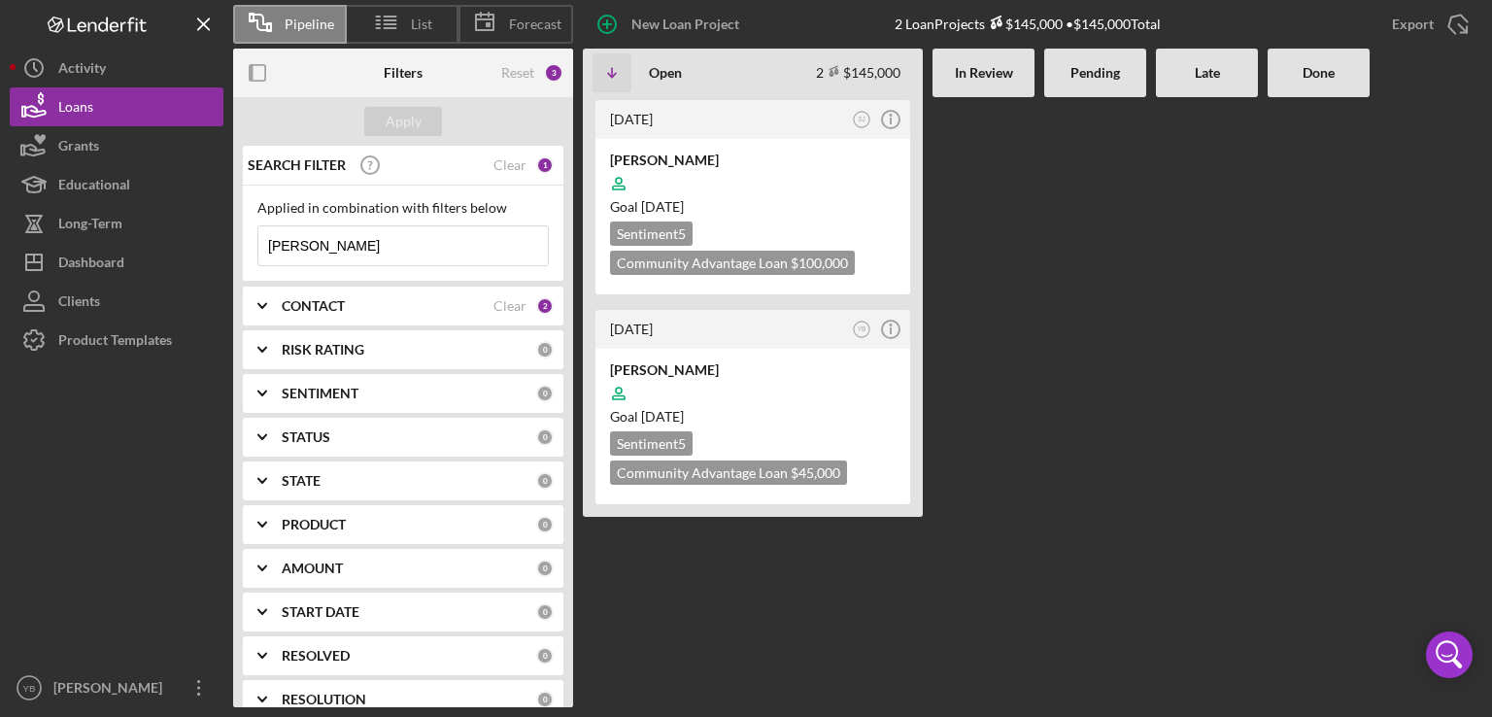
click at [357, 250] on input "eve milan" at bounding box center [402, 245] width 289 height 39
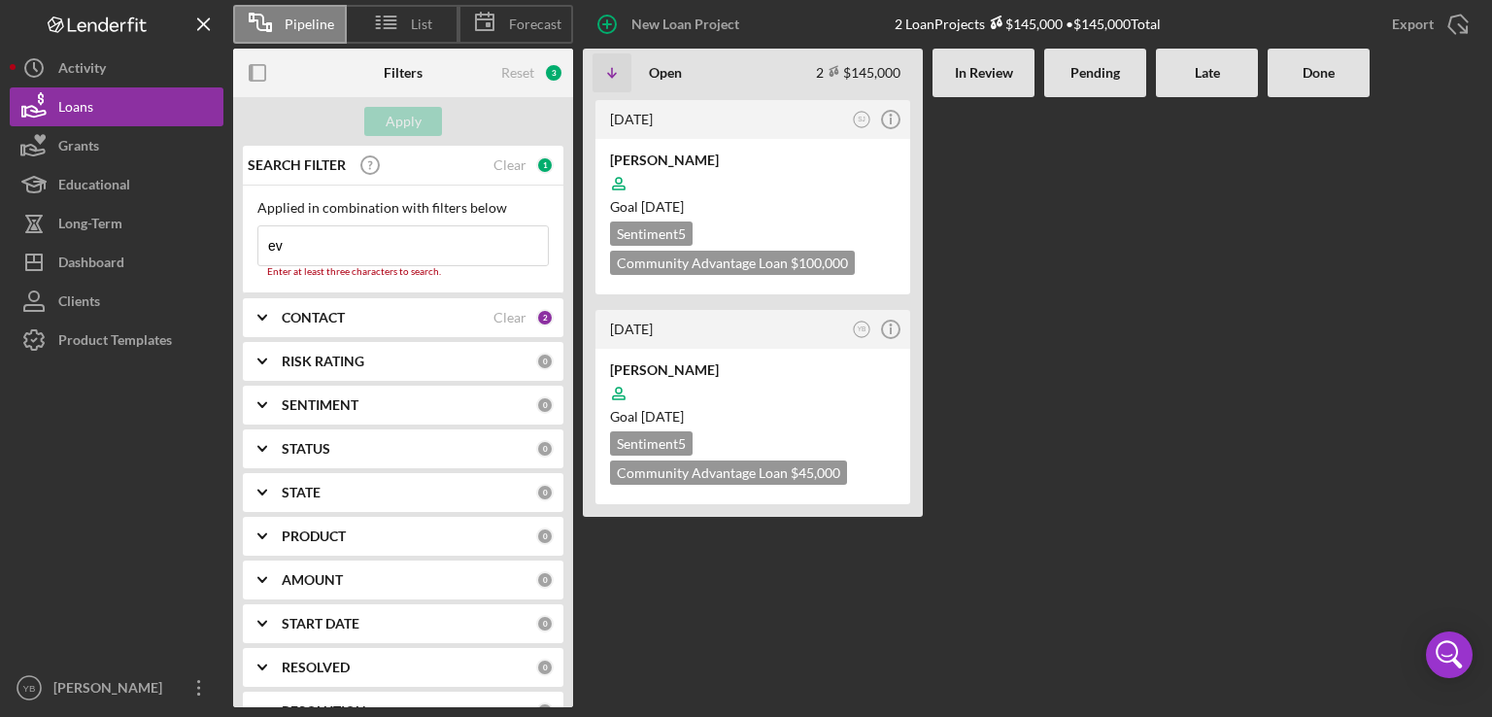
type input "e"
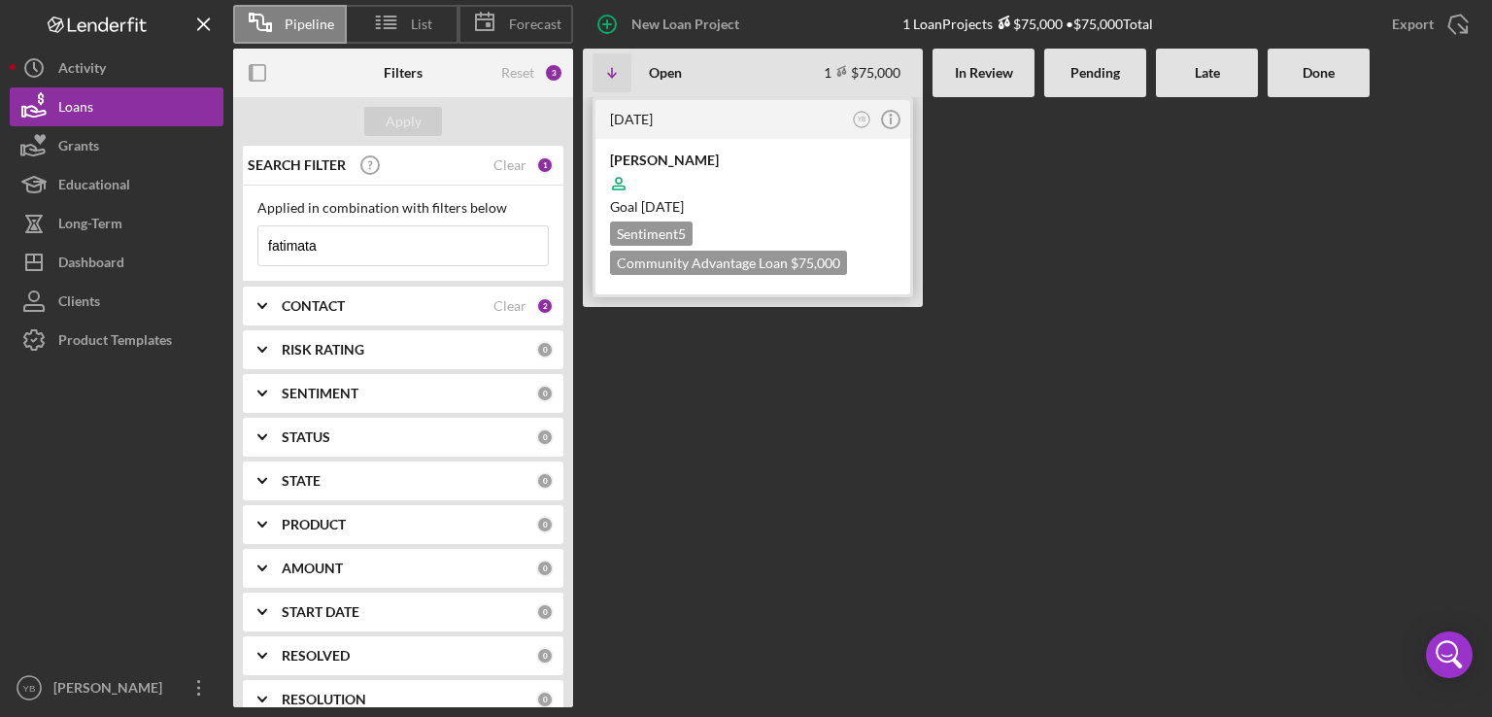
type input "fatimata"
click at [800, 171] on div at bounding box center [753, 183] width 286 height 37
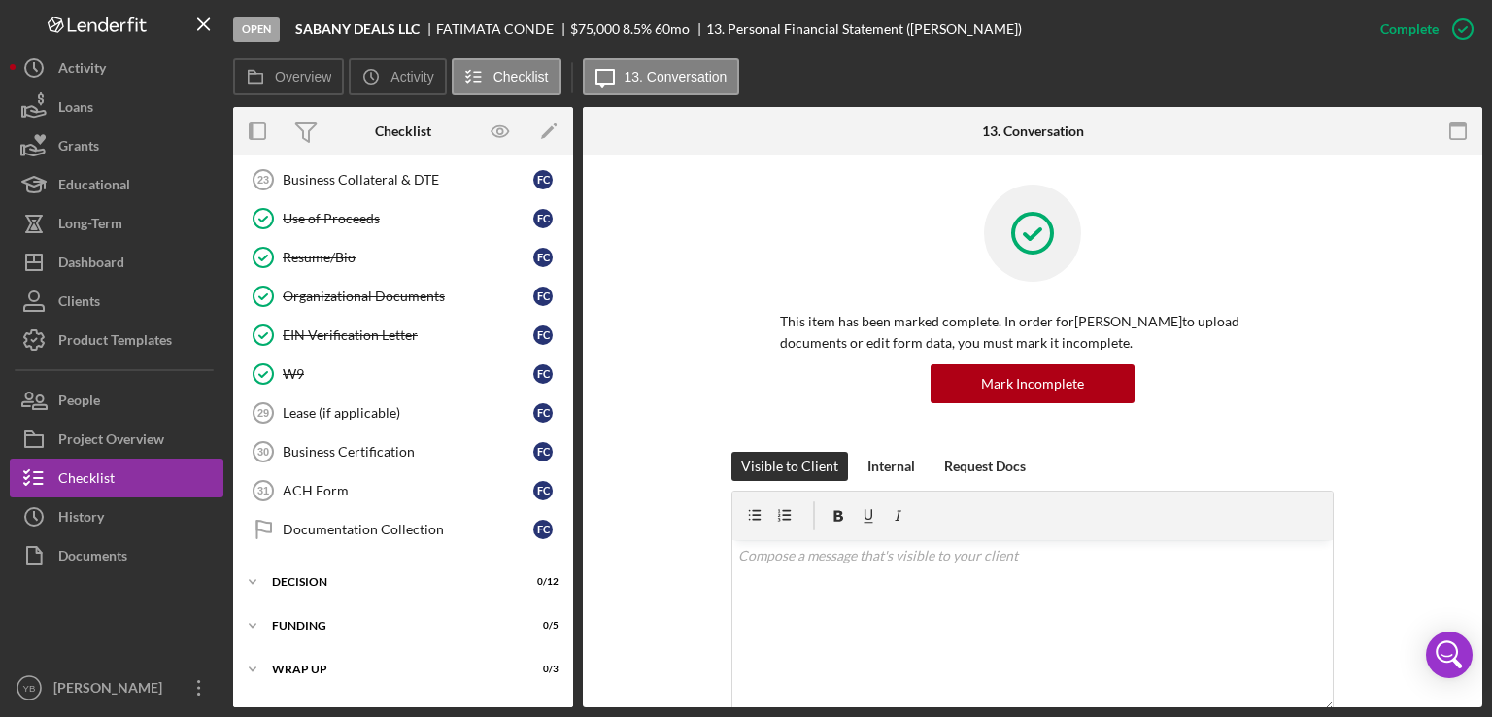
scroll to position [548, 0]
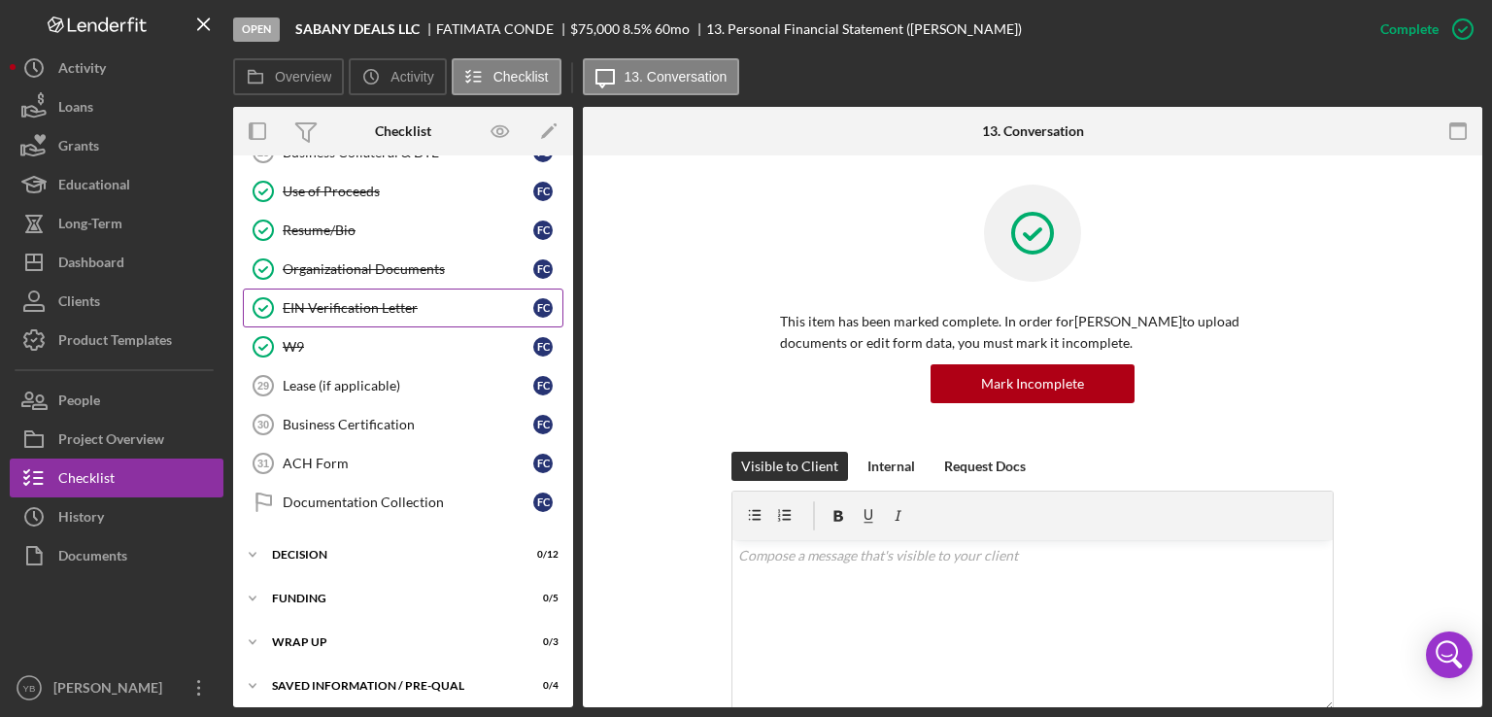
click at [365, 309] on link "EIN Verification Letter EIN Verification Letter F C" at bounding box center [403, 307] width 321 height 39
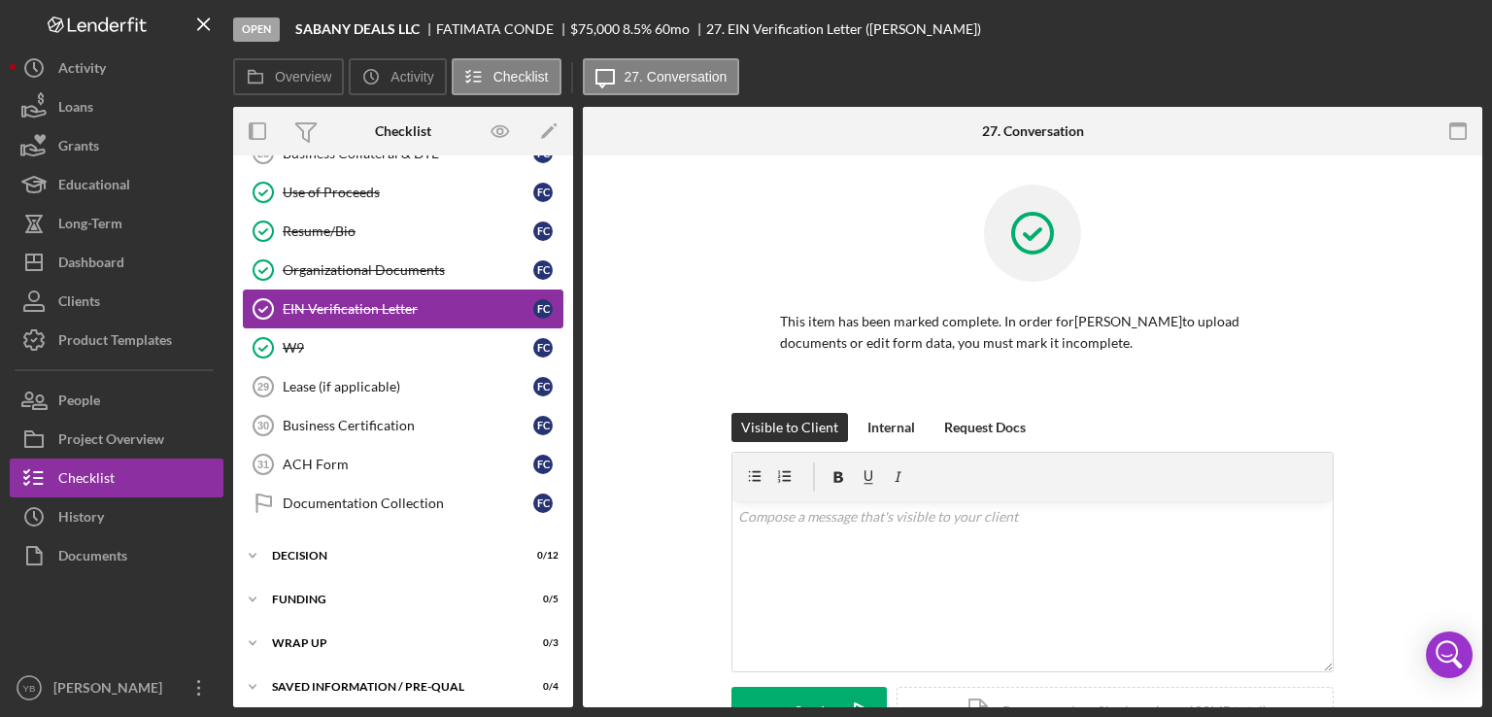
scroll to position [548, 0]
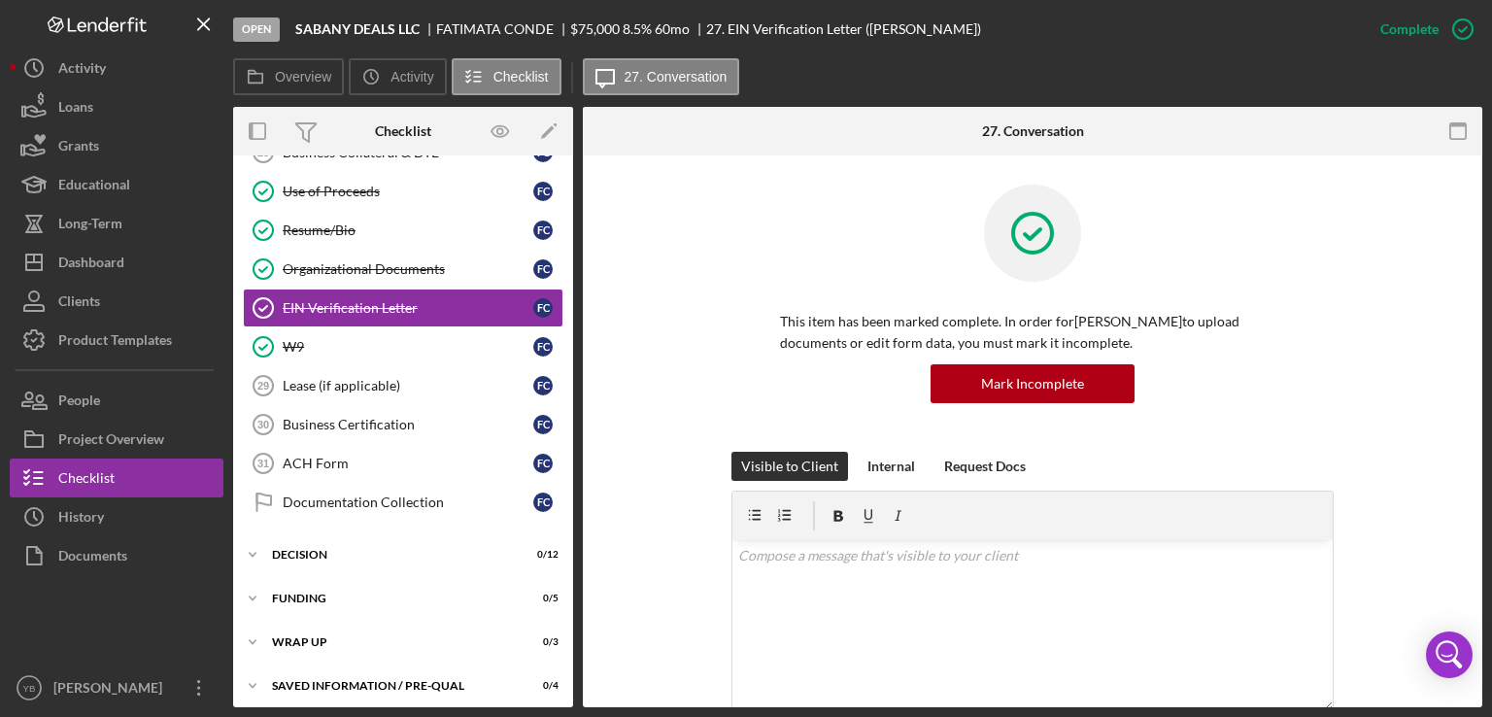
click at [1434, 389] on div "This item has been marked complete. In order for [PERSON_NAME] to upload docume…" at bounding box center [1032, 318] width 841 height 267
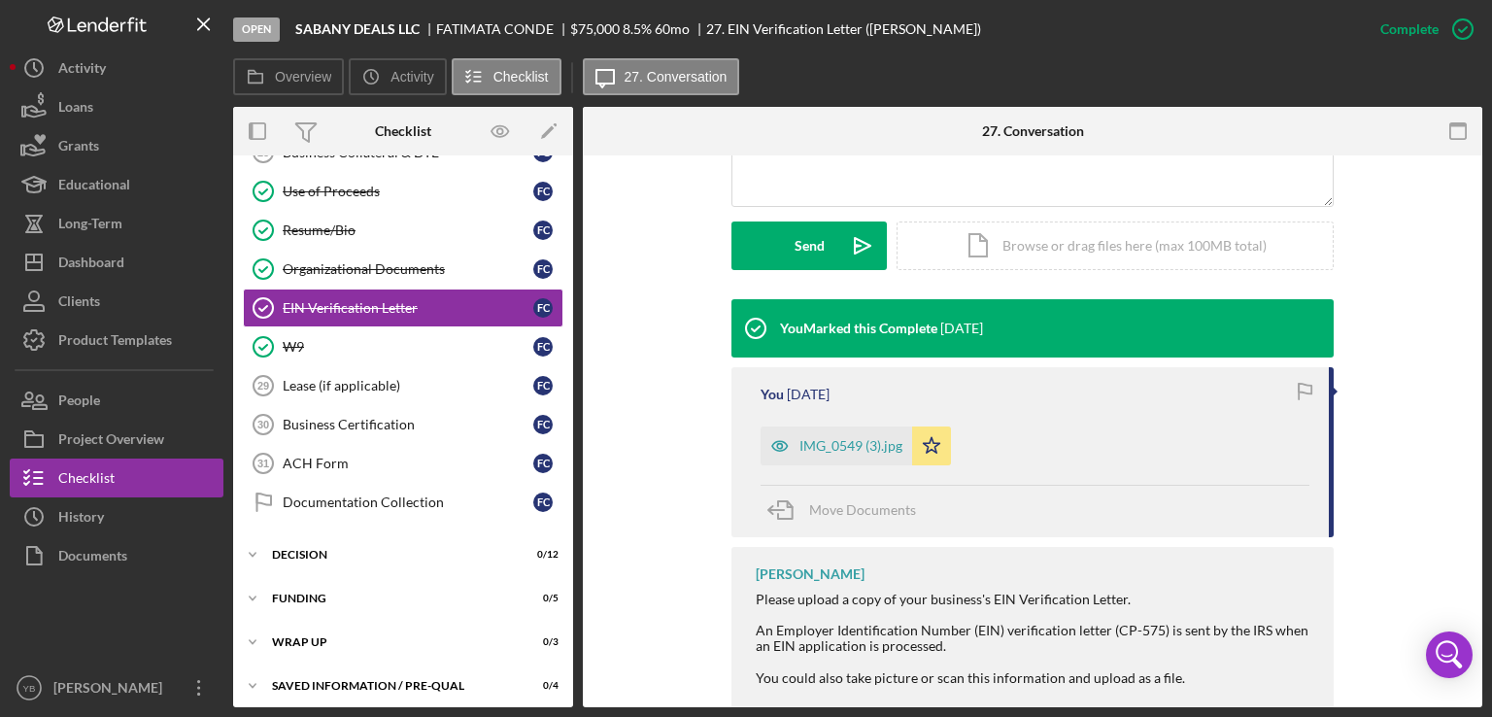
scroll to position [505, 0]
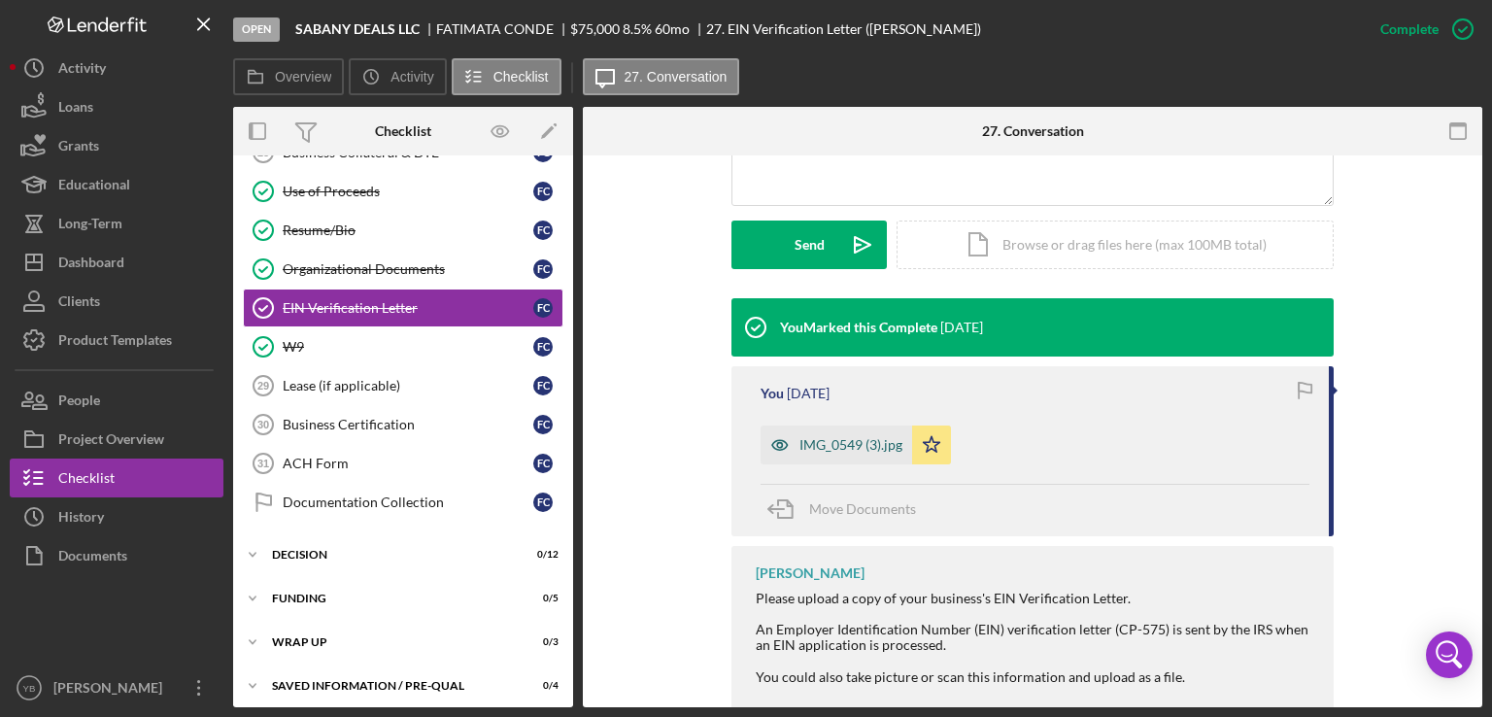
click at [850, 441] on div "IMG_0549 (3).jpg" at bounding box center [850, 445] width 103 height 16
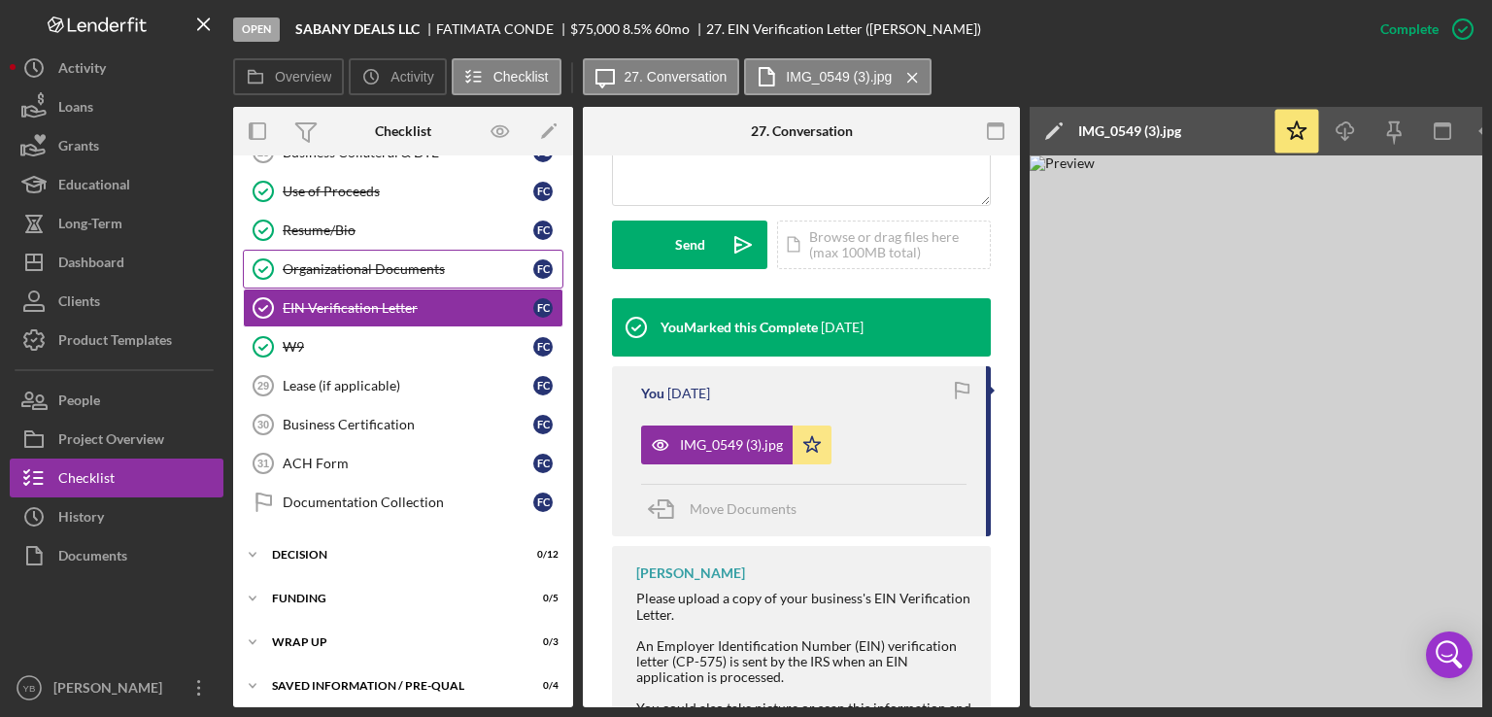
click at [434, 264] on div "Organizational Documents" at bounding box center [408, 269] width 251 height 16
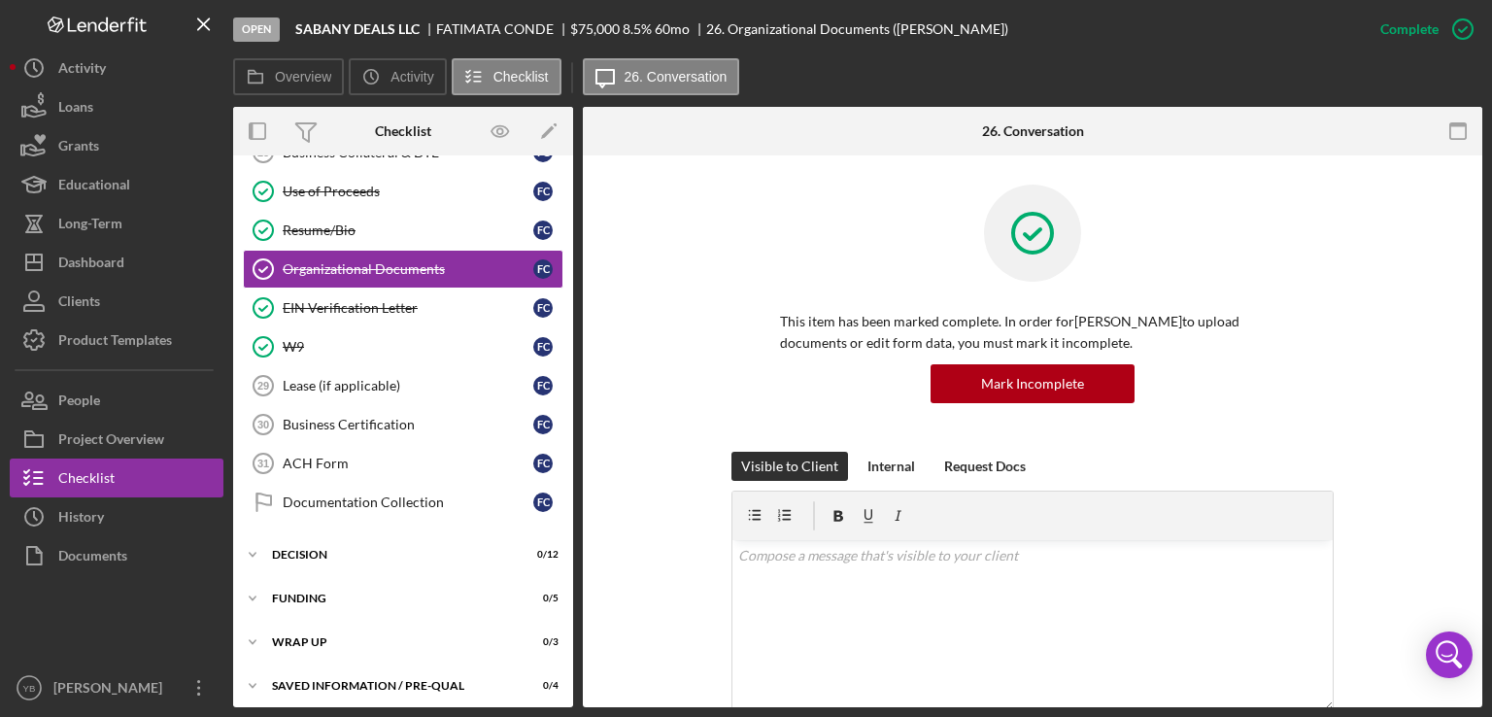
click at [1401, 346] on div "This item has been marked complete. In order for [PERSON_NAME] to upload docume…" at bounding box center [1032, 318] width 841 height 267
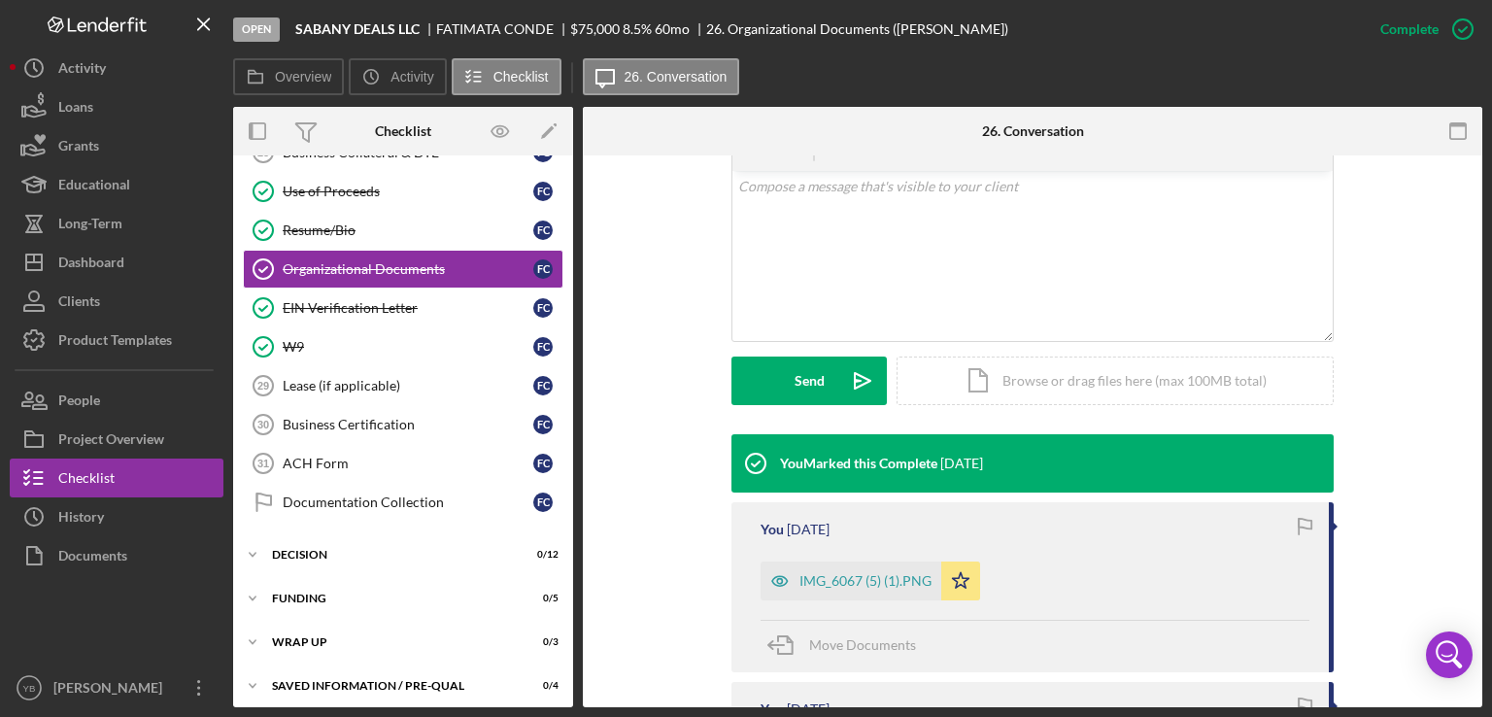
scroll to position [389, 0]
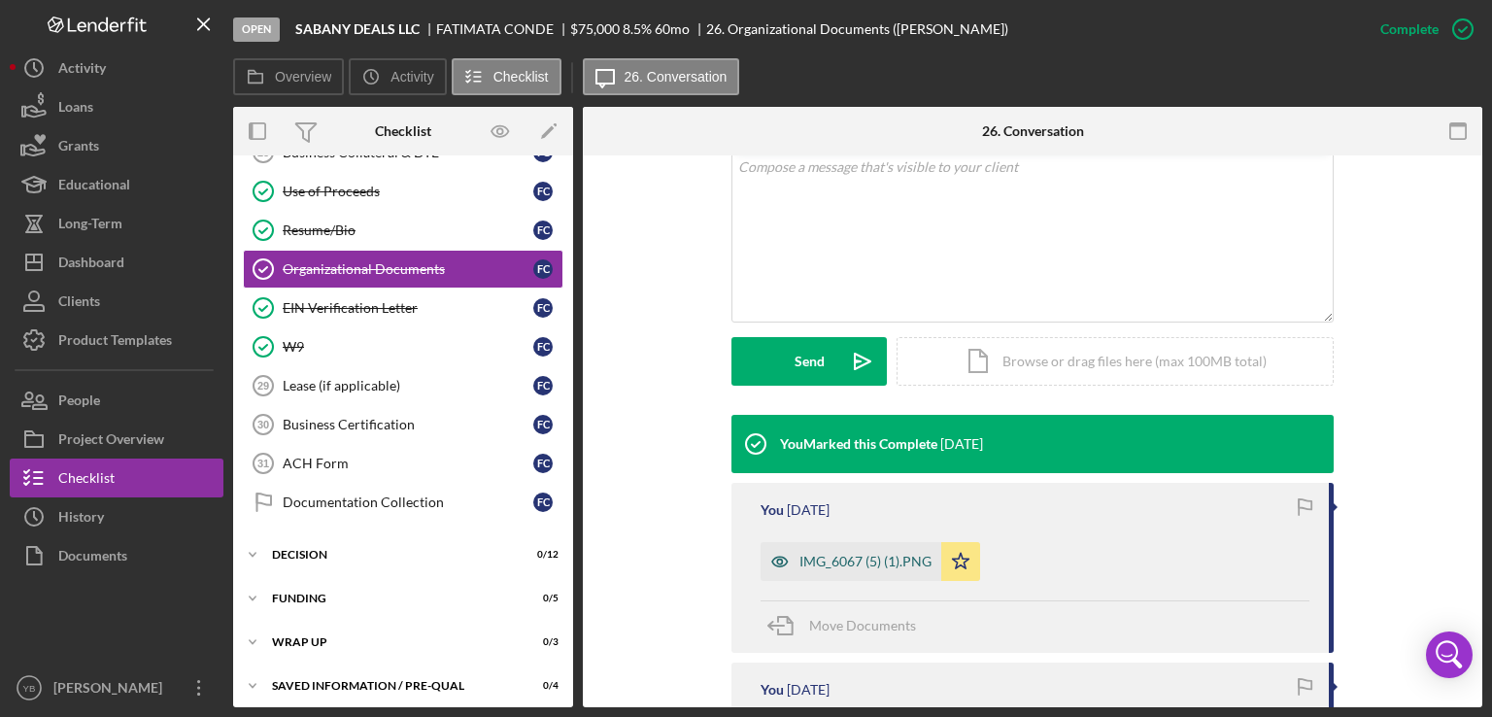
click at [866, 554] on div "IMG_6067 (5) (1).PNG" at bounding box center [865, 562] width 132 height 16
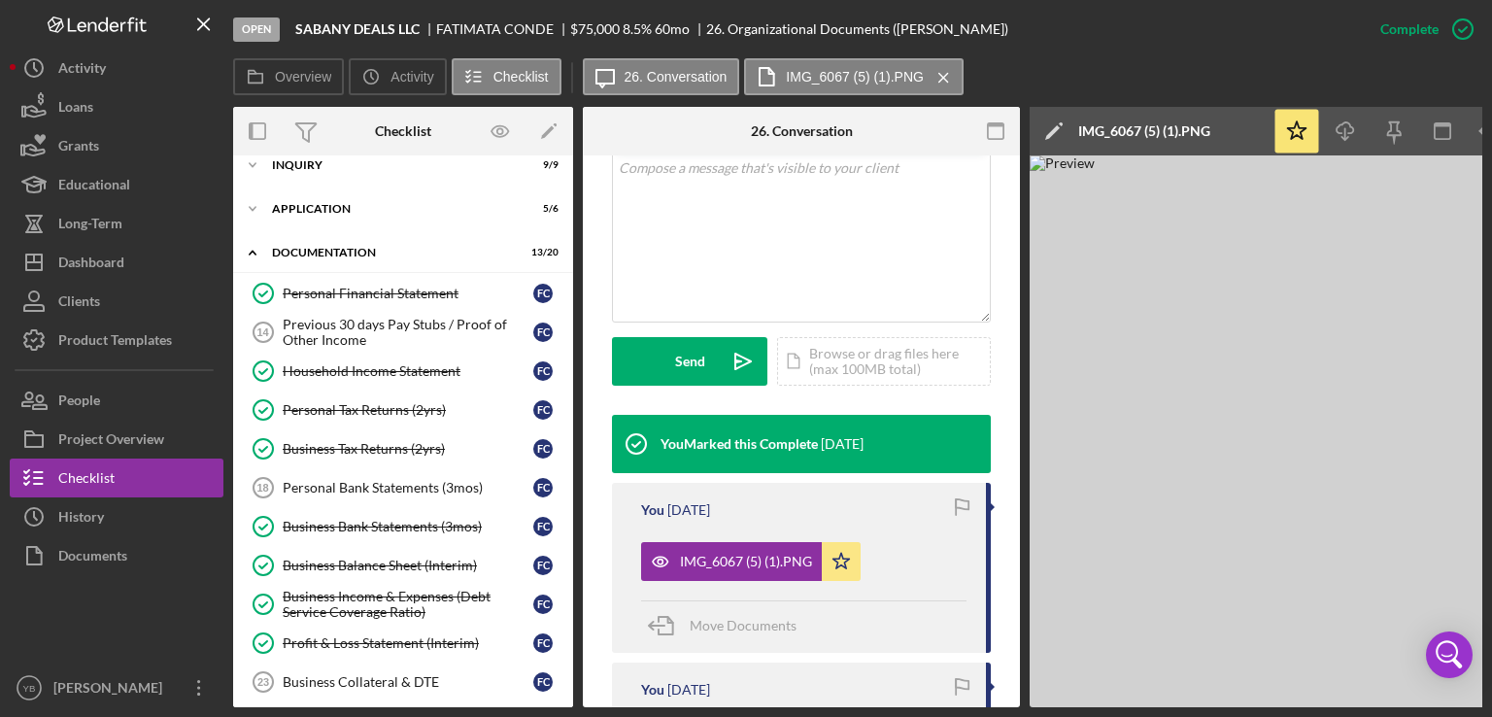
scroll to position [0, 0]
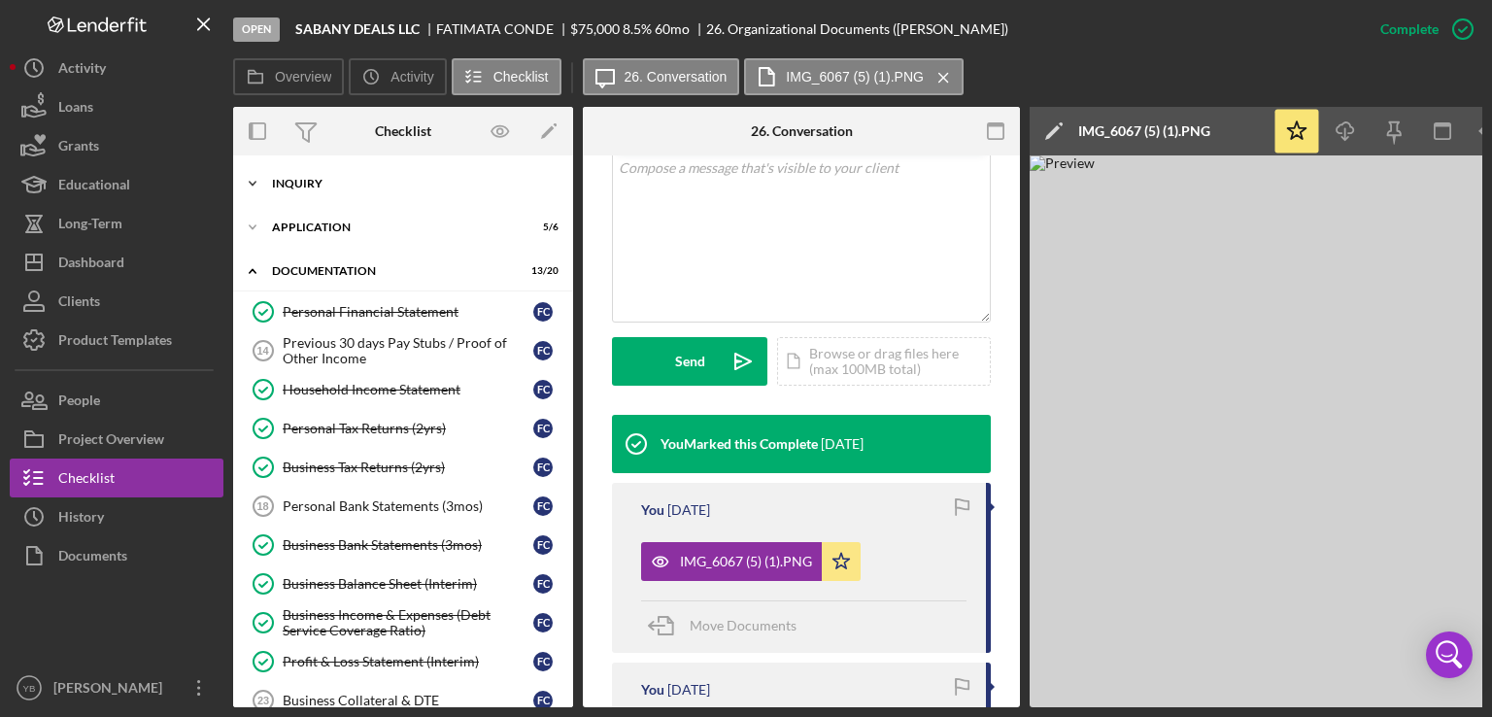
click at [314, 191] on div "Icon/Expander Inquiry 9 / 9" at bounding box center [403, 183] width 340 height 39
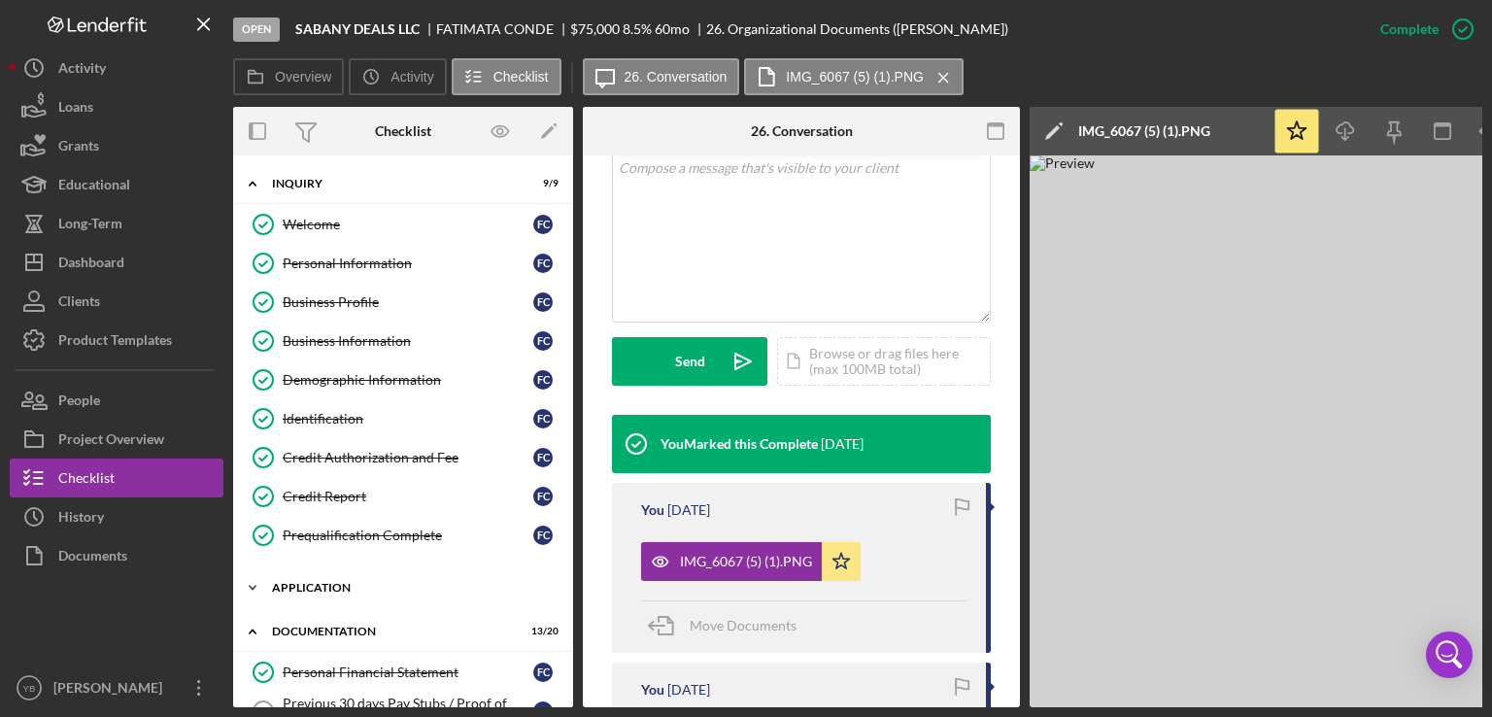
click at [330, 589] on div "Application" at bounding box center [410, 588] width 277 height 12
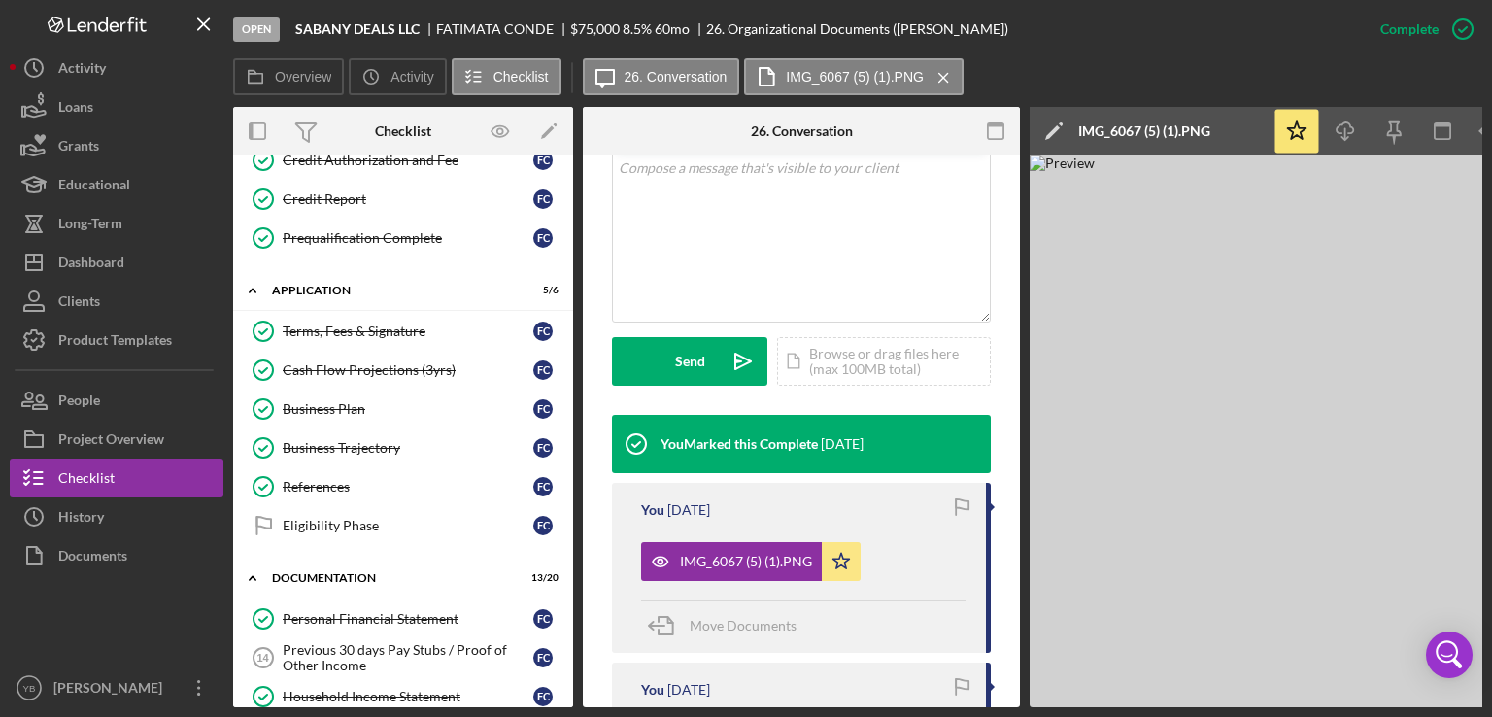
scroll to position [311, 0]
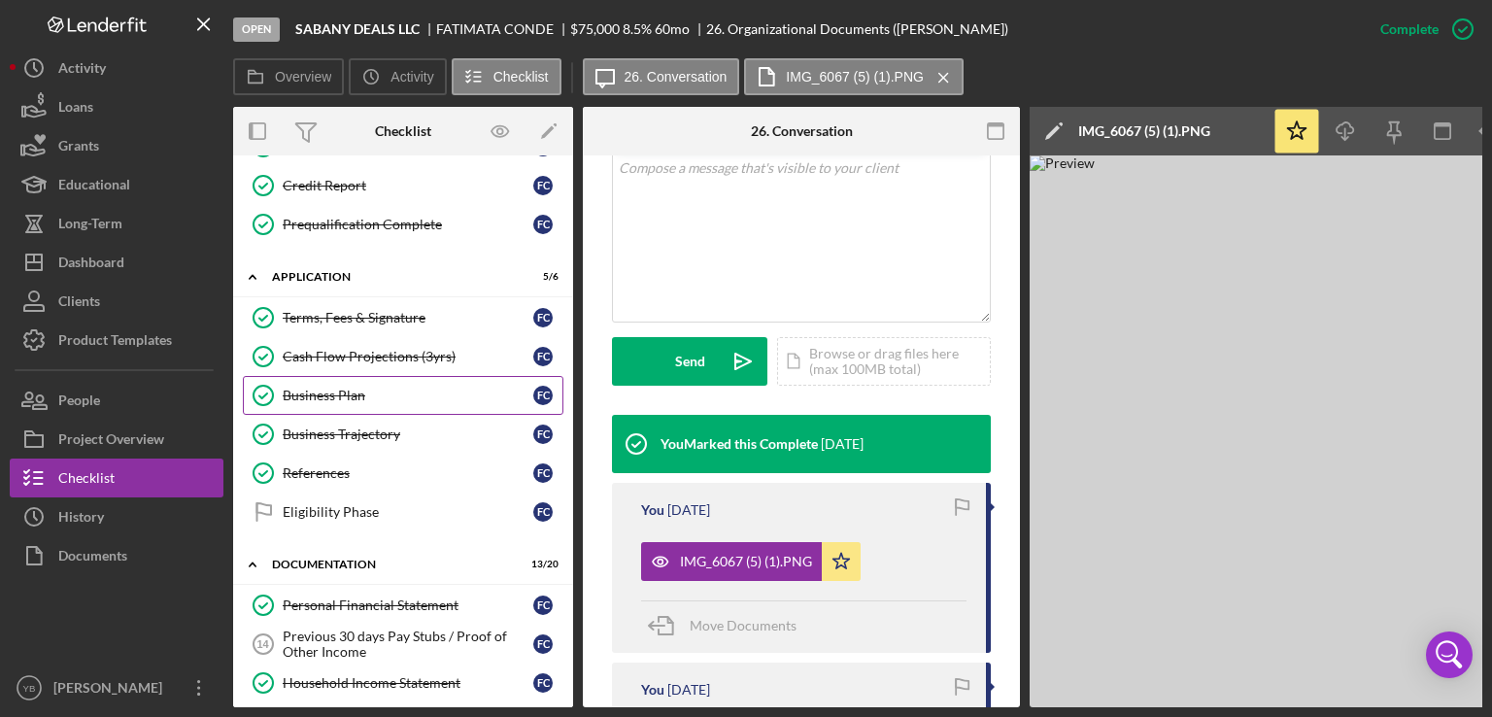
click at [294, 388] on div "Business Plan" at bounding box center [408, 396] width 251 height 16
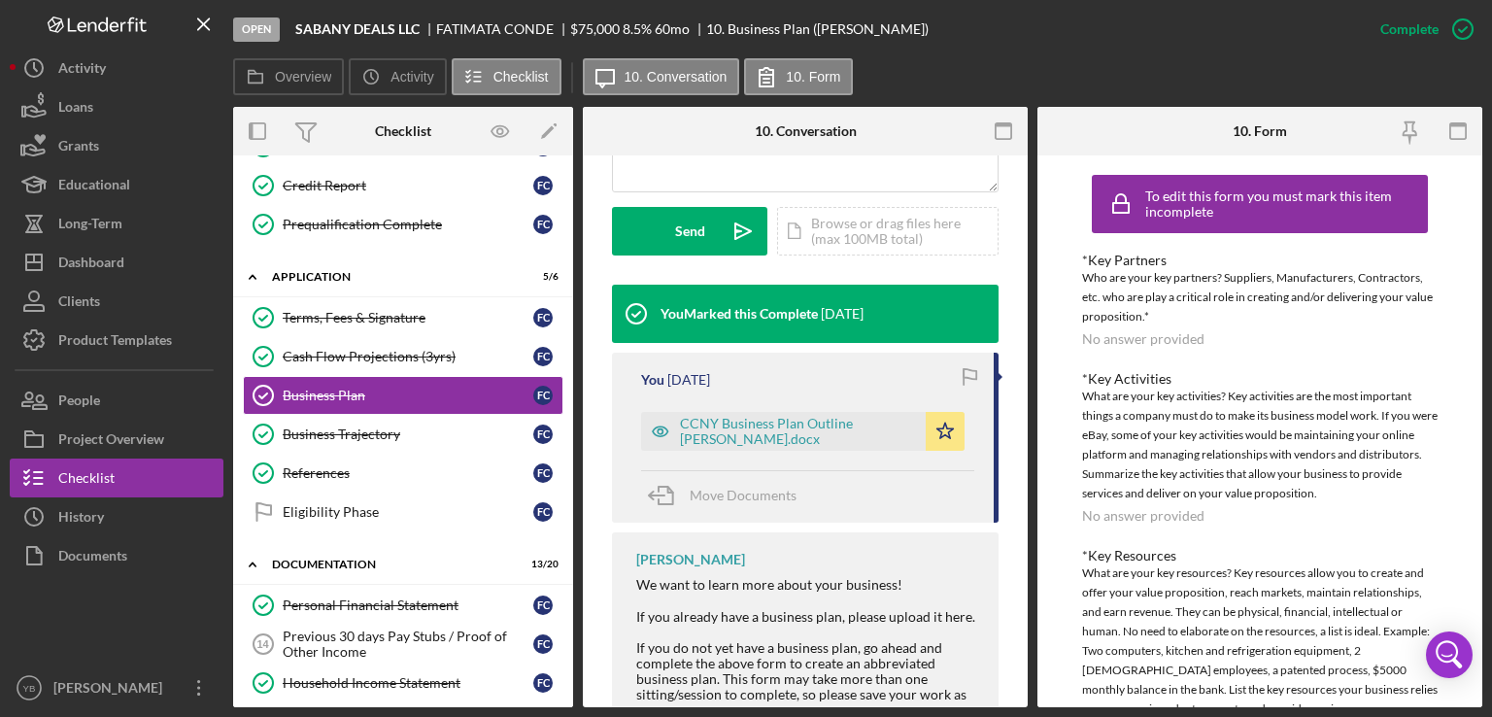
scroll to position [614, 0]
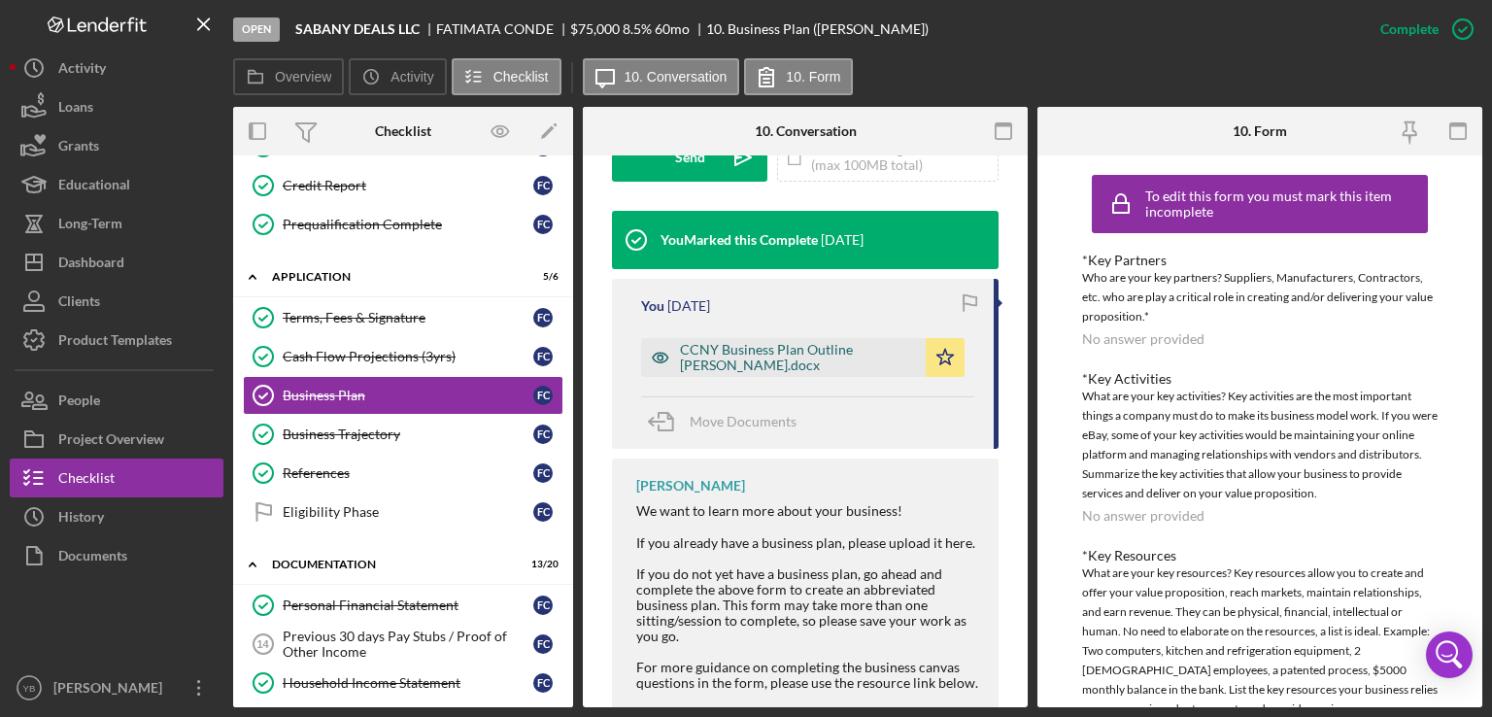
click at [781, 355] on div "CCNY Business Plan Outline Fatima Conde.docx" at bounding box center [798, 357] width 236 height 31
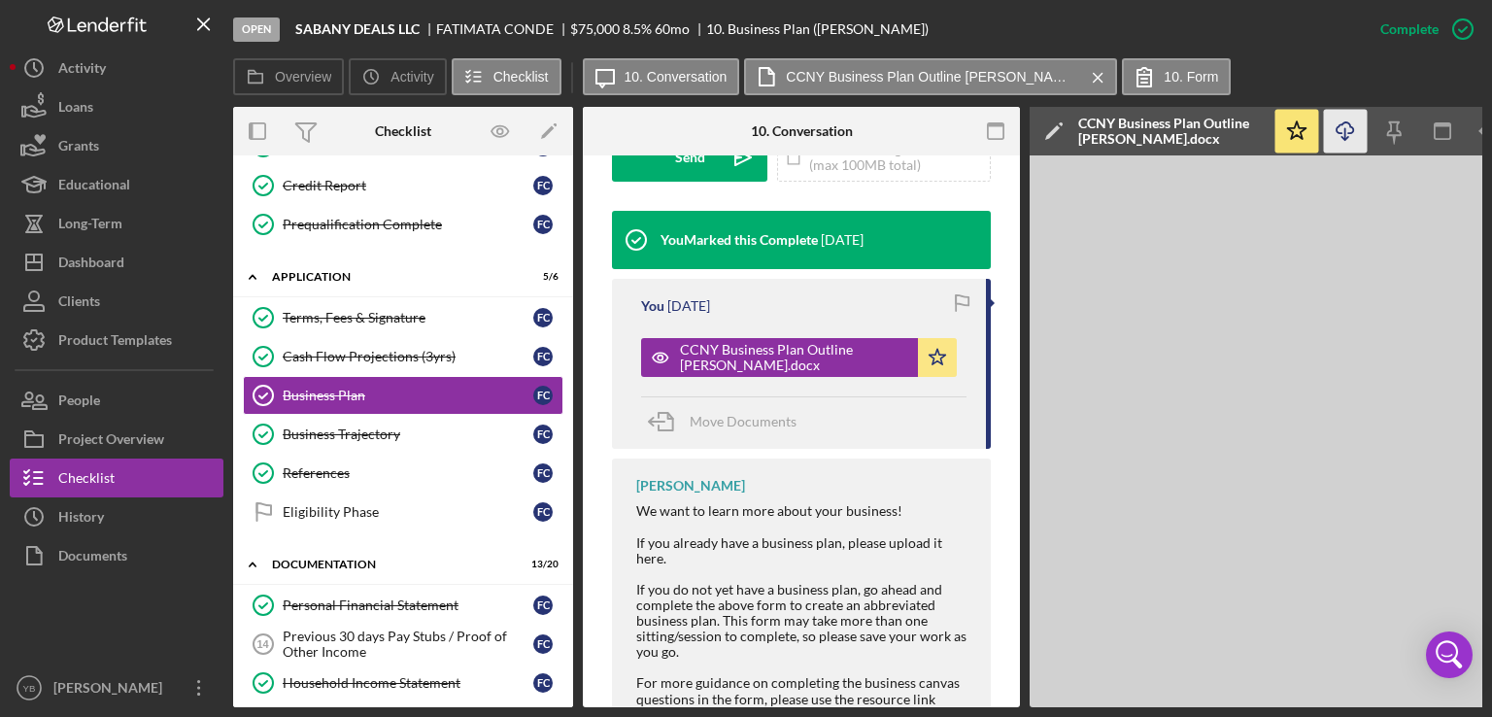
click at [1347, 132] on icon "Icon/Download" at bounding box center [1346, 132] width 44 height 44
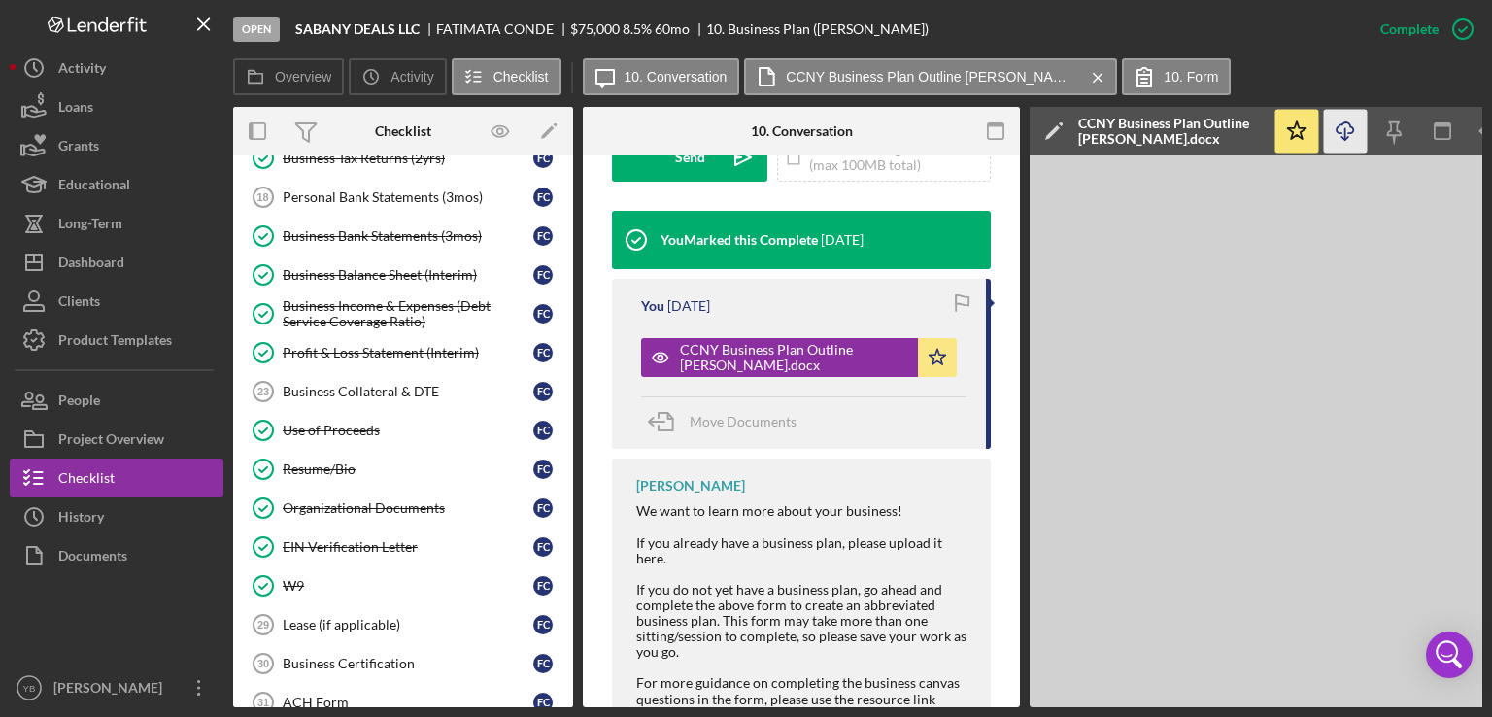
scroll to position [920, 0]
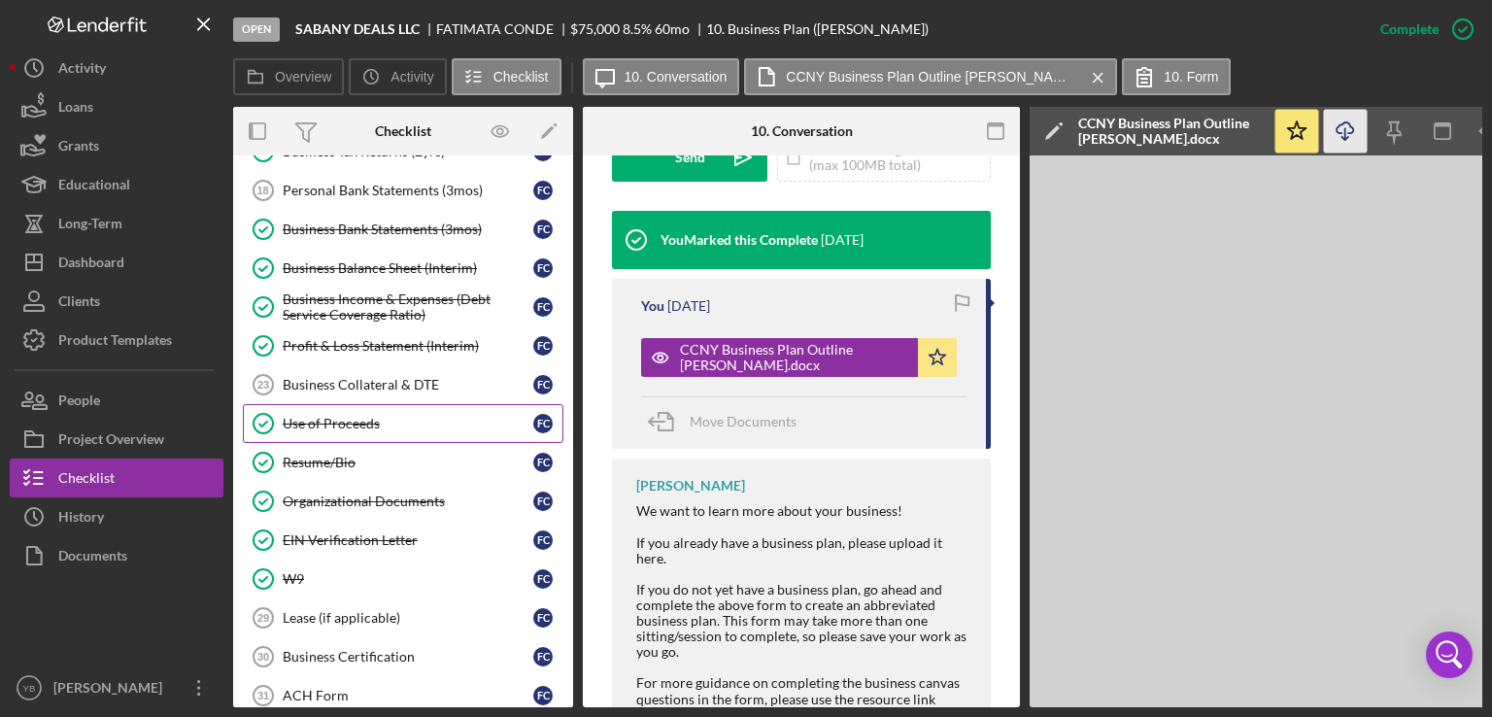
click at [336, 404] on link "Use of Proceeds Use of Proceeds F C" at bounding box center [403, 423] width 321 height 39
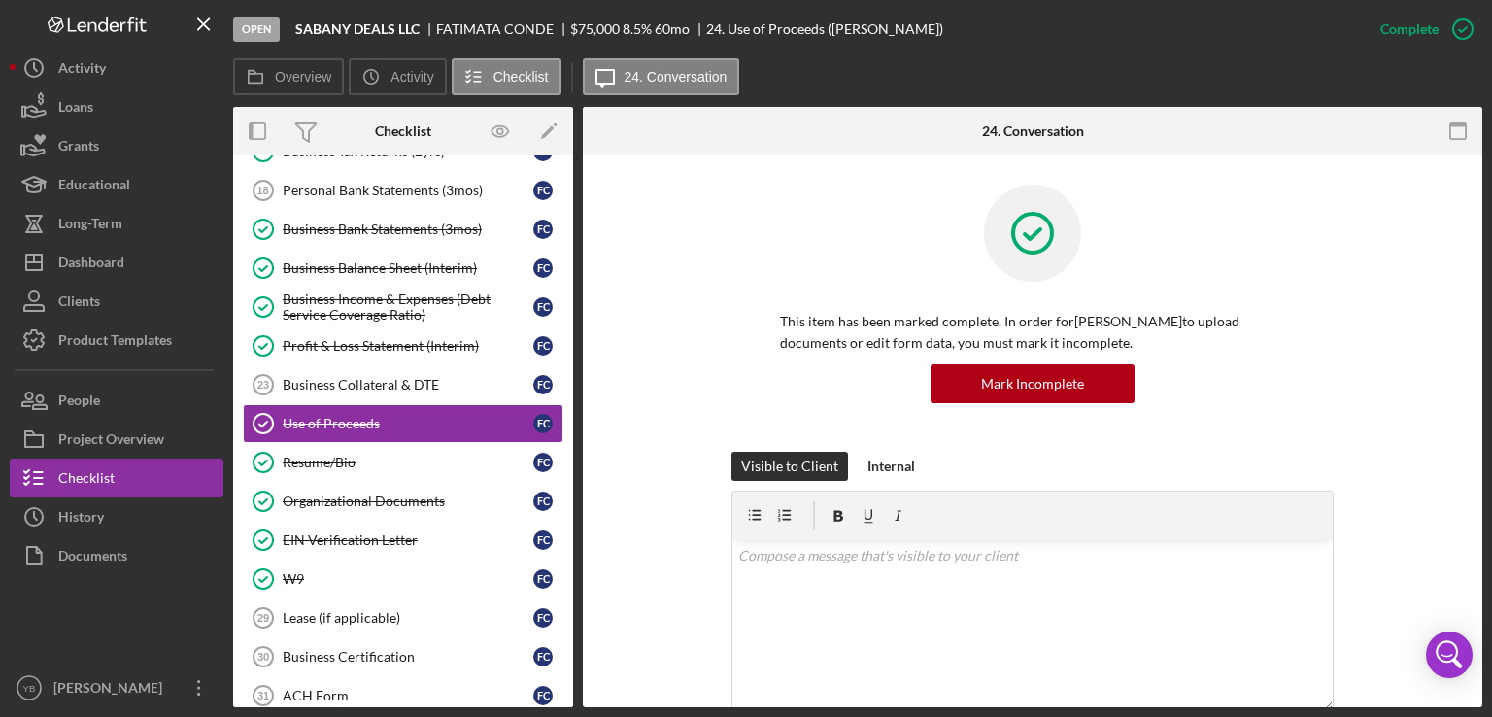
click at [1413, 408] on div "This item has been marked complete. In order for [PERSON_NAME] to upload docume…" at bounding box center [1032, 318] width 841 height 267
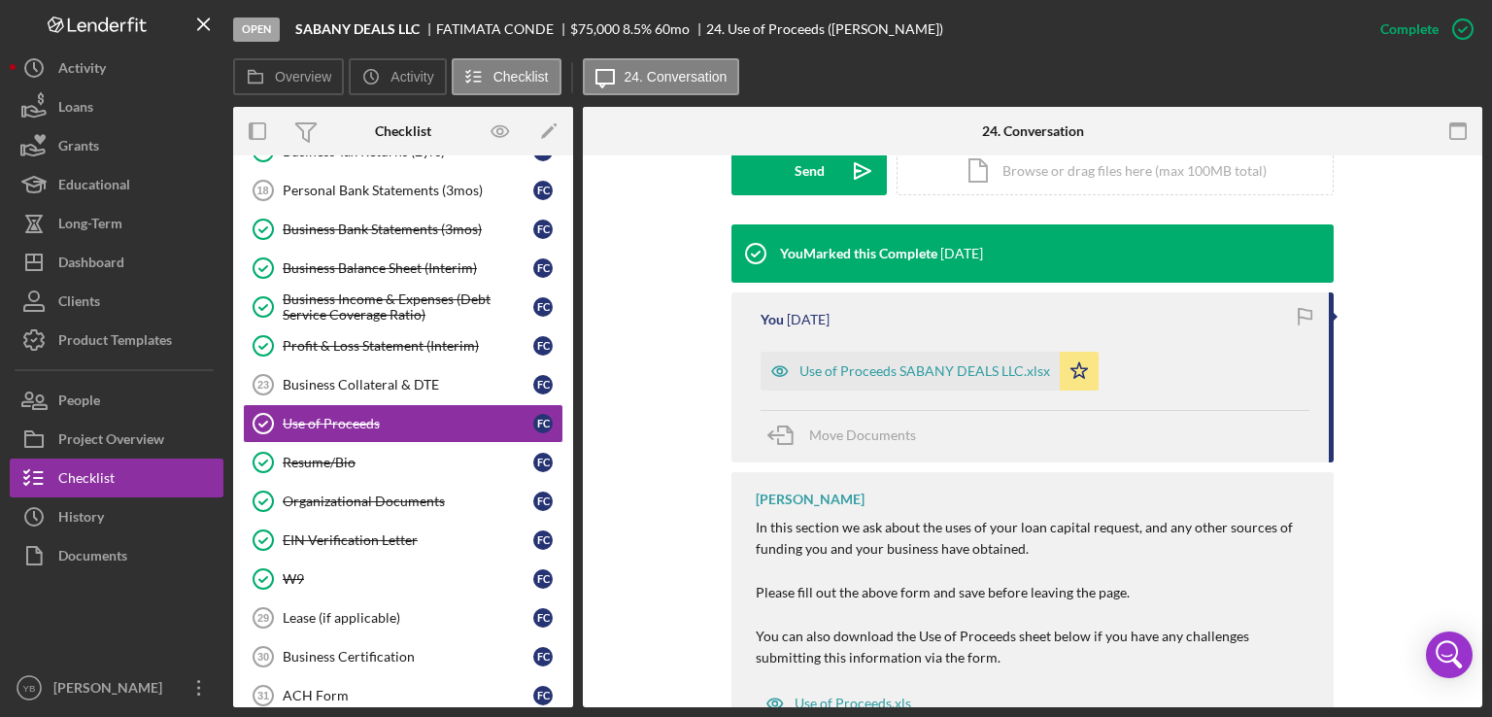
scroll to position [622, 0]
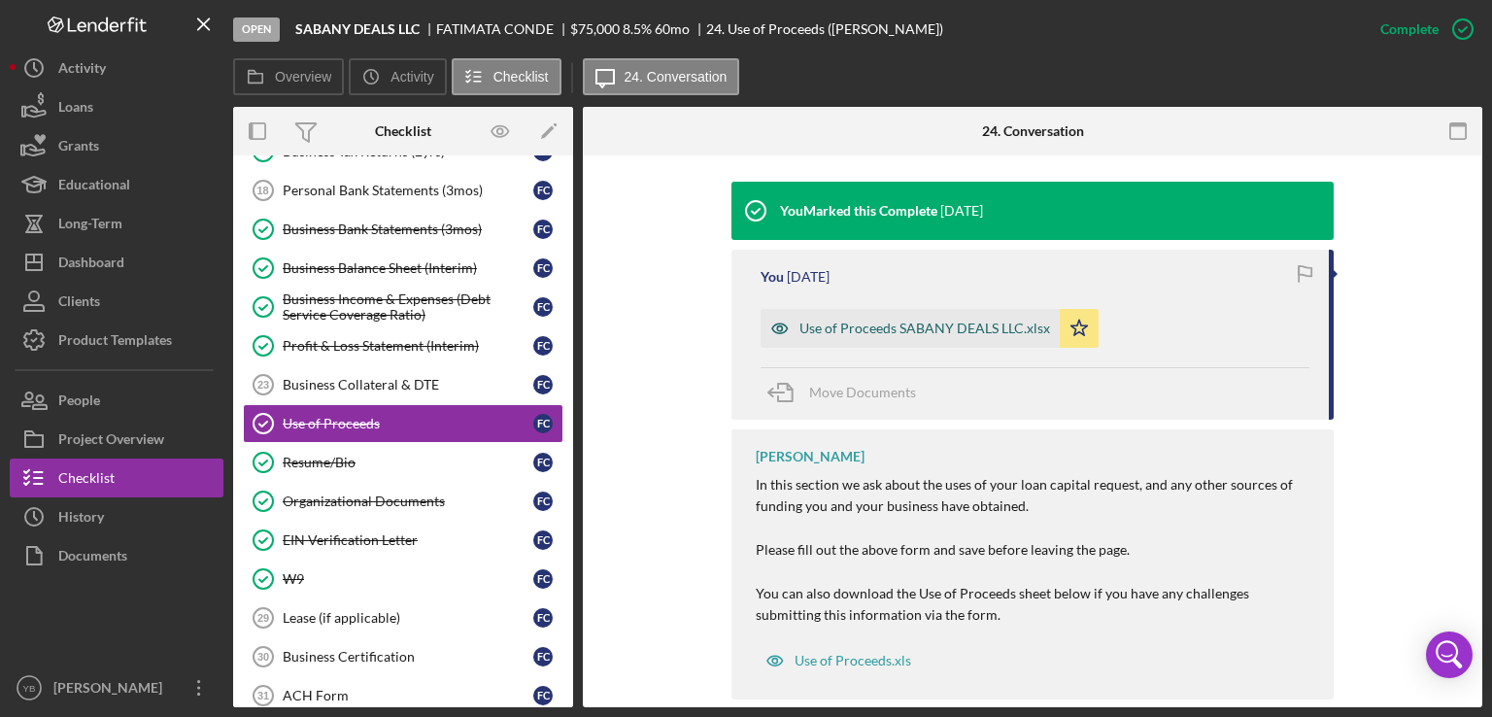
click at [943, 326] on div "Use of Proceeds SABANY DEALS LLC.xlsx" at bounding box center [924, 329] width 251 height 16
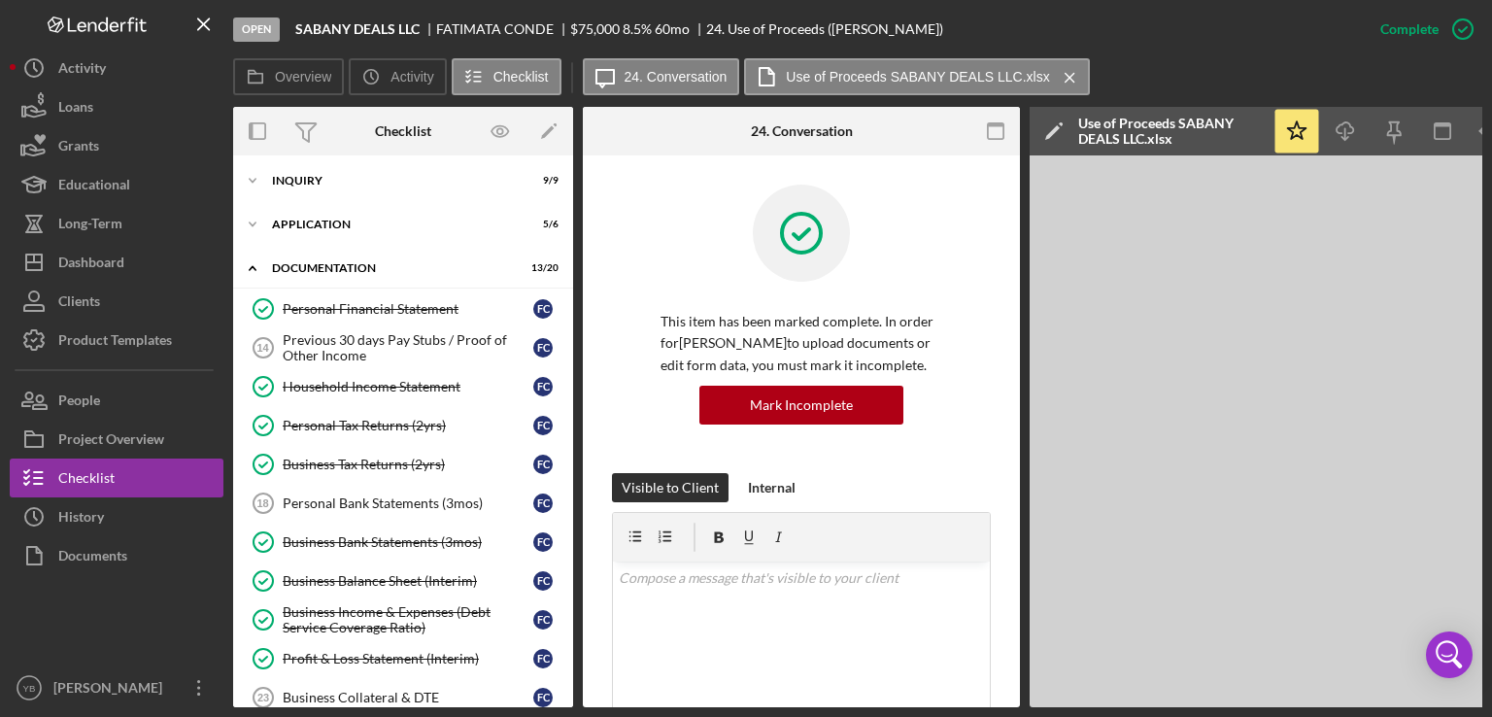
scroll to position [0, 0]
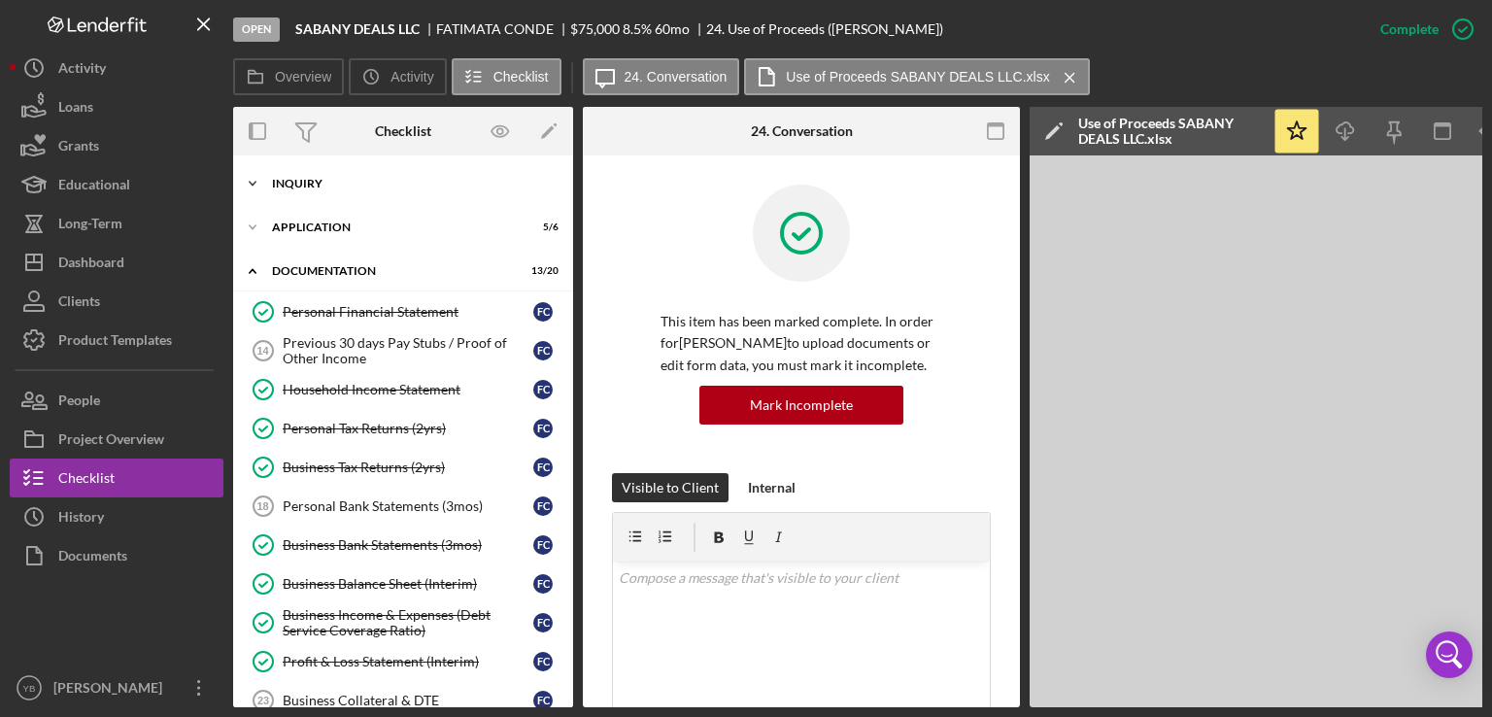
click at [326, 183] on div "Inquiry" at bounding box center [410, 184] width 277 height 12
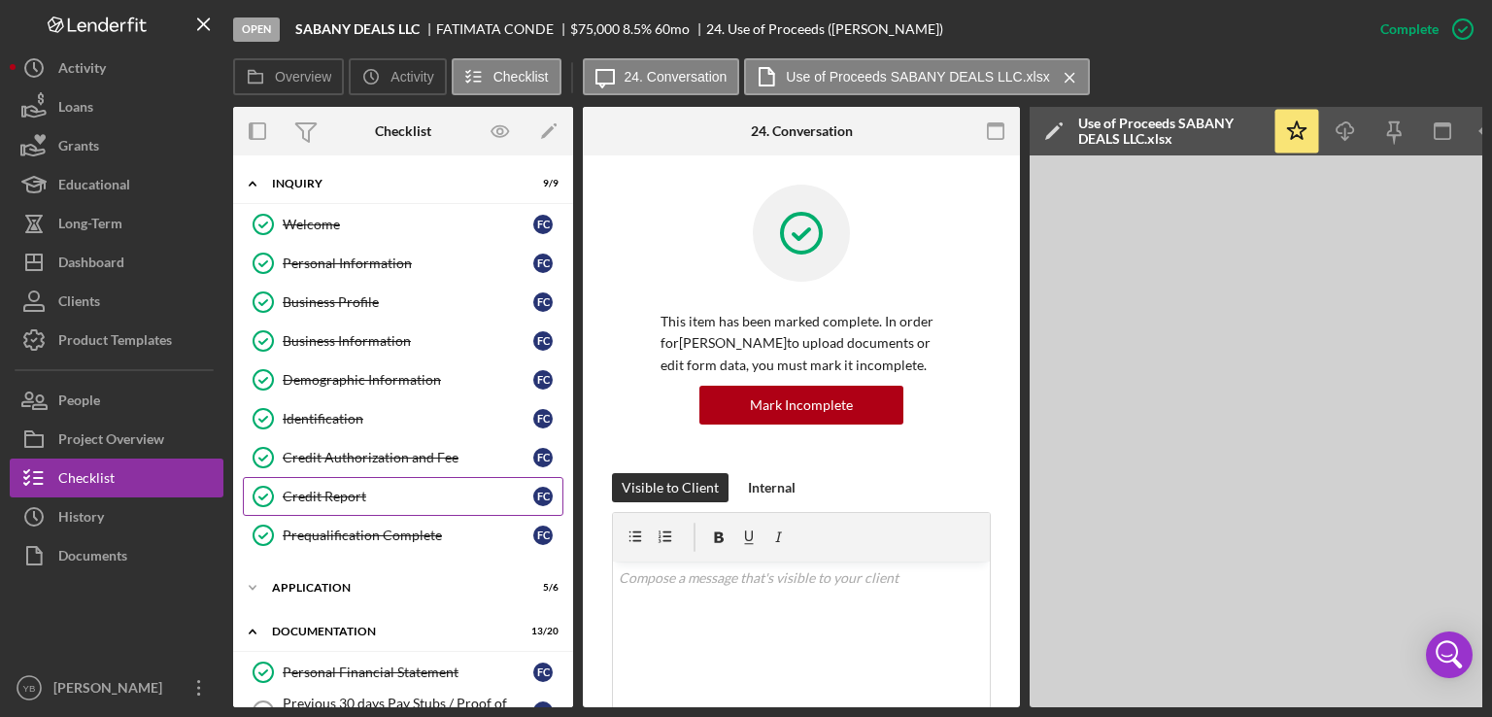
click at [334, 489] on div "Credit Report" at bounding box center [408, 497] width 251 height 16
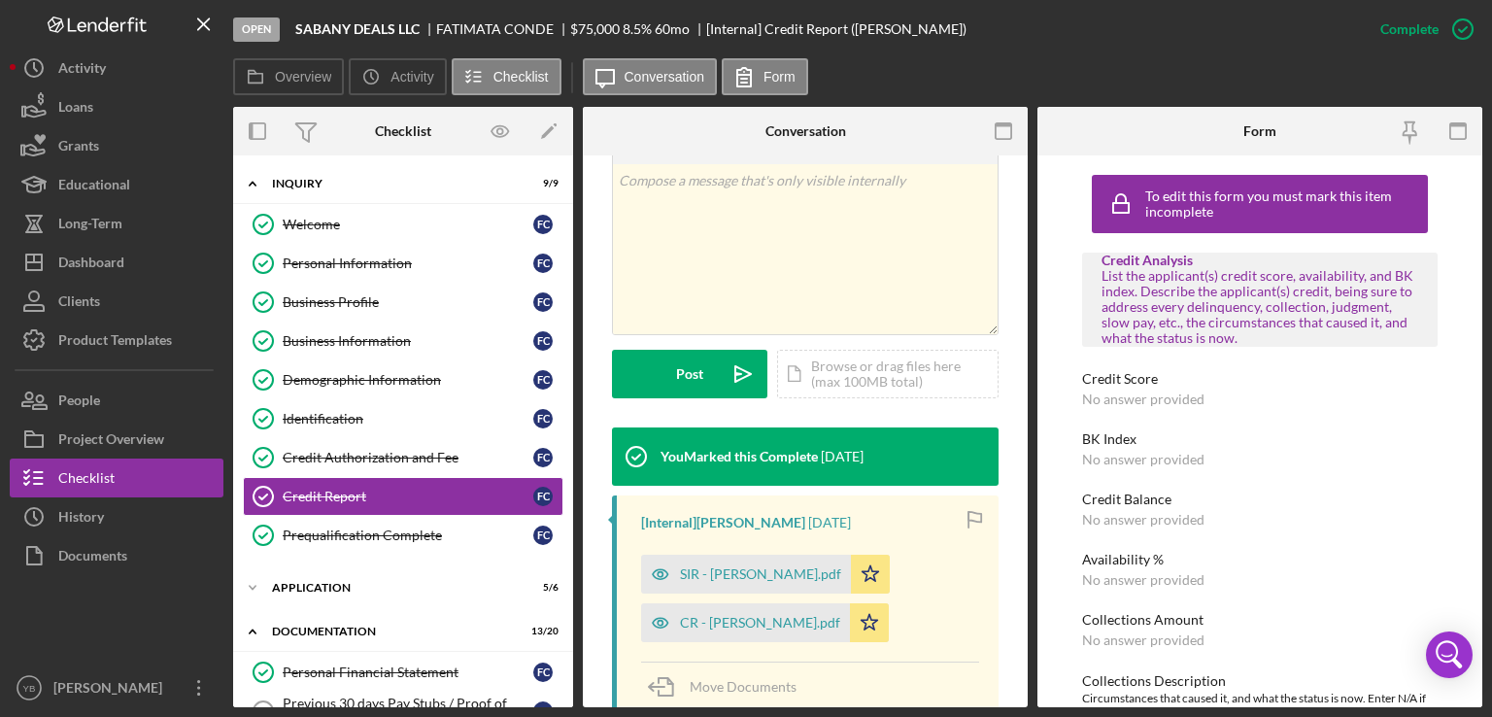
scroll to position [393, 0]
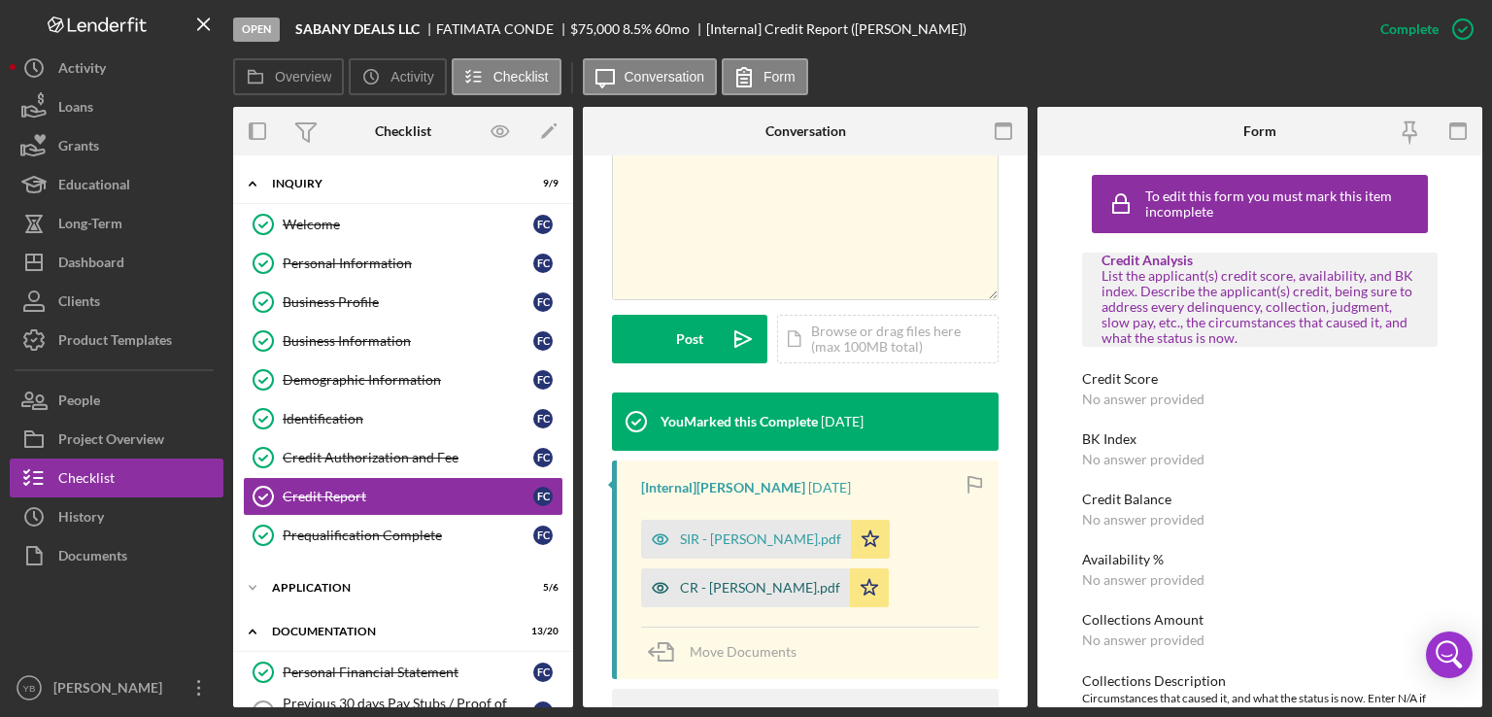
click at [762, 591] on div "CR - [PERSON_NAME].pdf" at bounding box center [760, 588] width 160 height 16
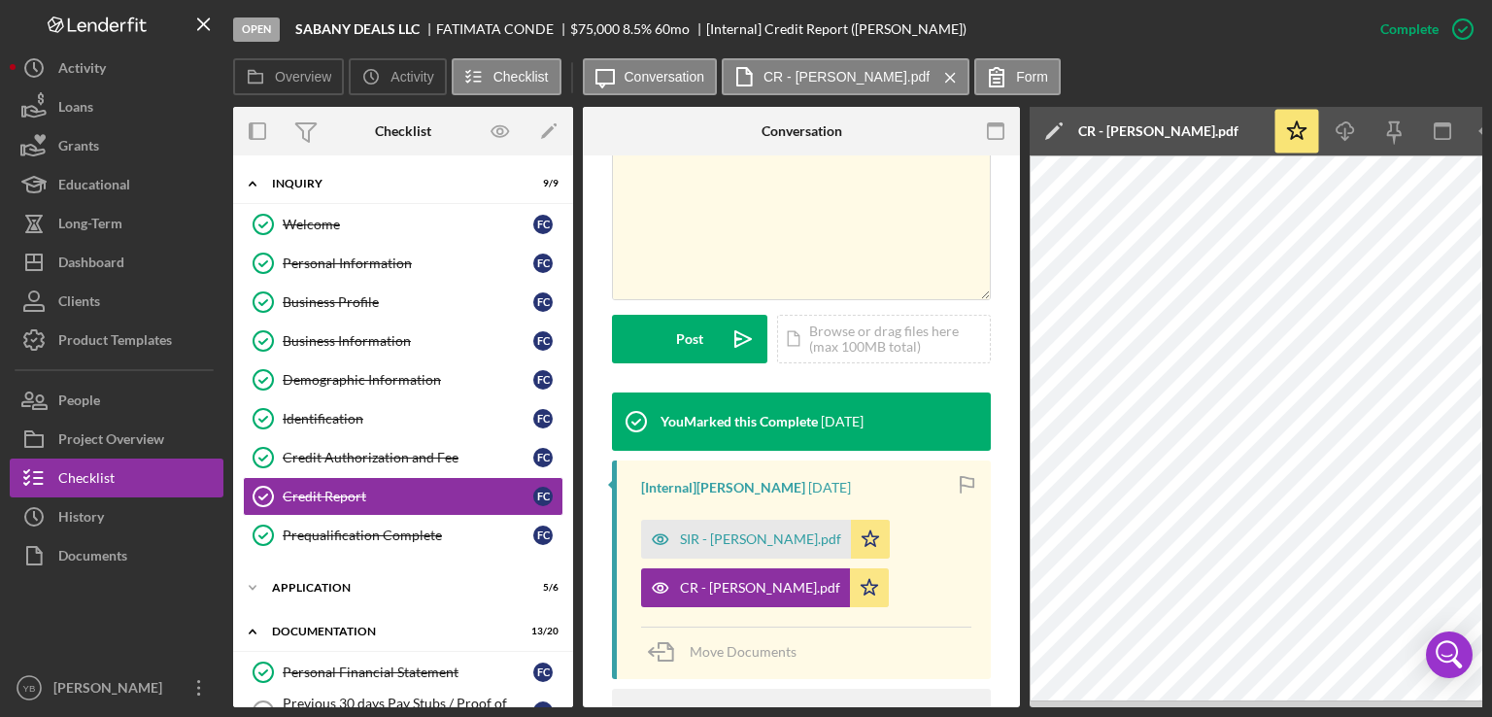
drag, startPoint x: 1043, startPoint y: 708, endPoint x: 1060, endPoint y: 708, distance: 16.5
click at [1060, 708] on div "Open SABANY DEALS LLC FATIMATA CONDE $75,000 $75,000 8.5 % 60 mo [Internal] Cre…" at bounding box center [746, 358] width 1492 height 717
drag, startPoint x: 1060, startPoint y: 708, endPoint x: 1085, endPoint y: 703, distance: 25.7
click at [1085, 703] on div "Open SABANY DEALS LLC FATIMATA CONDE $75,000 $75,000 8.5 % 60 mo [Internal] Cre…" at bounding box center [746, 358] width 1492 height 717
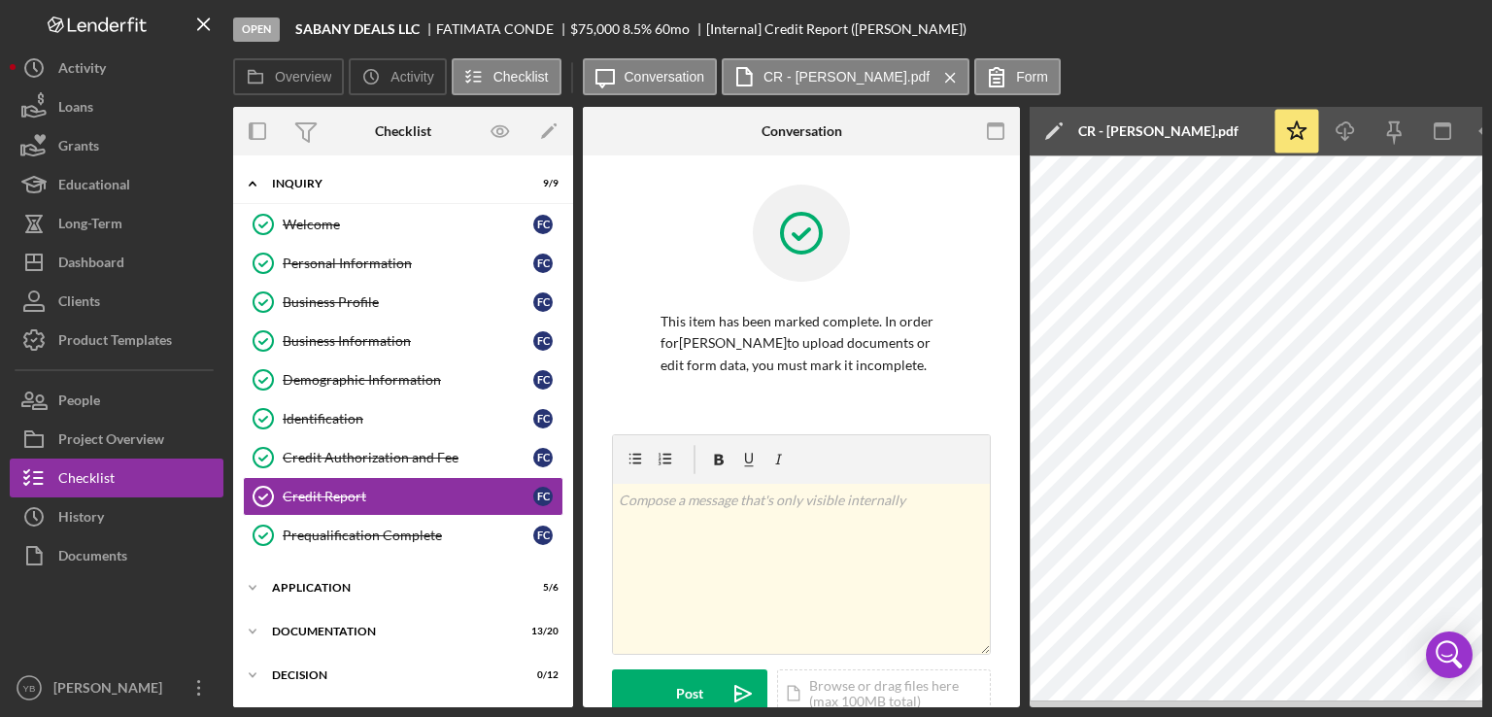
scroll to position [64, 0]
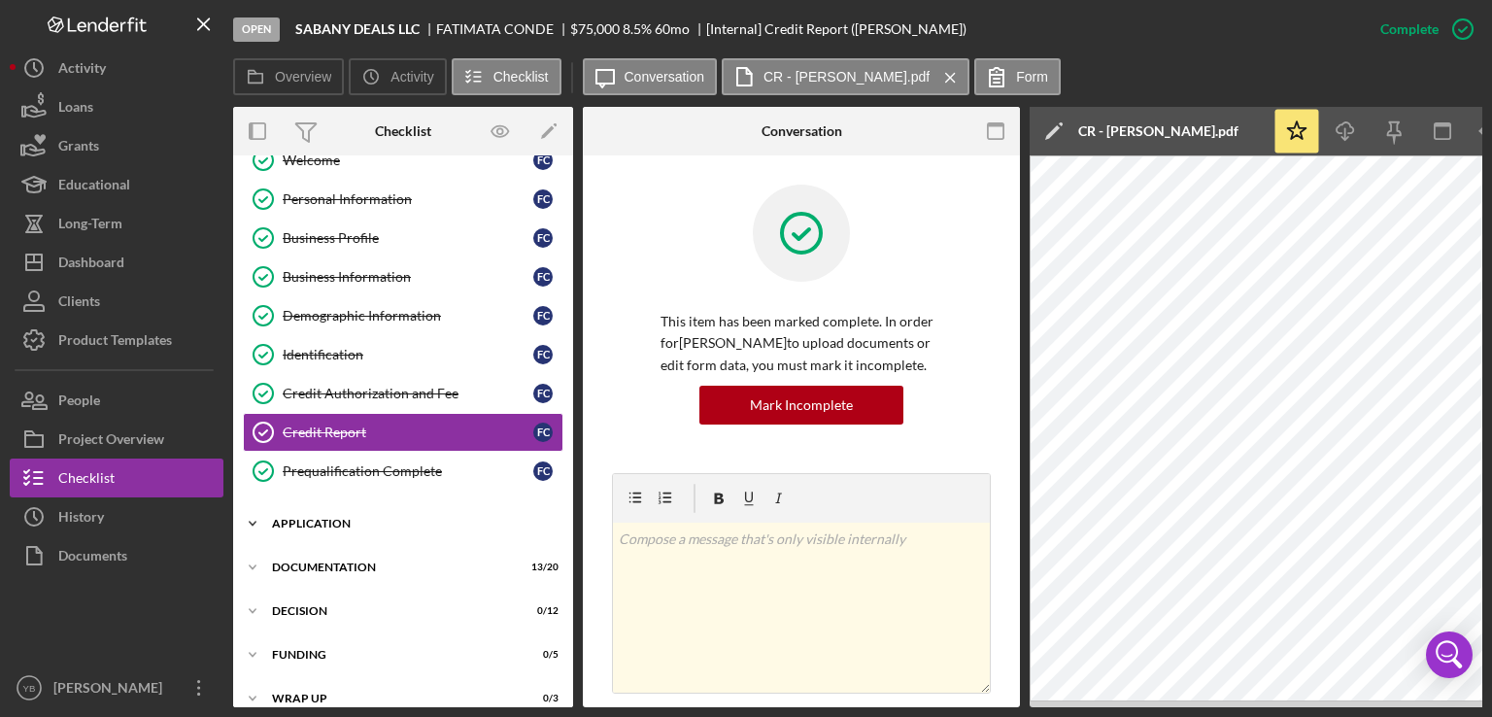
click at [371, 518] on div "Application" at bounding box center [410, 524] width 277 height 12
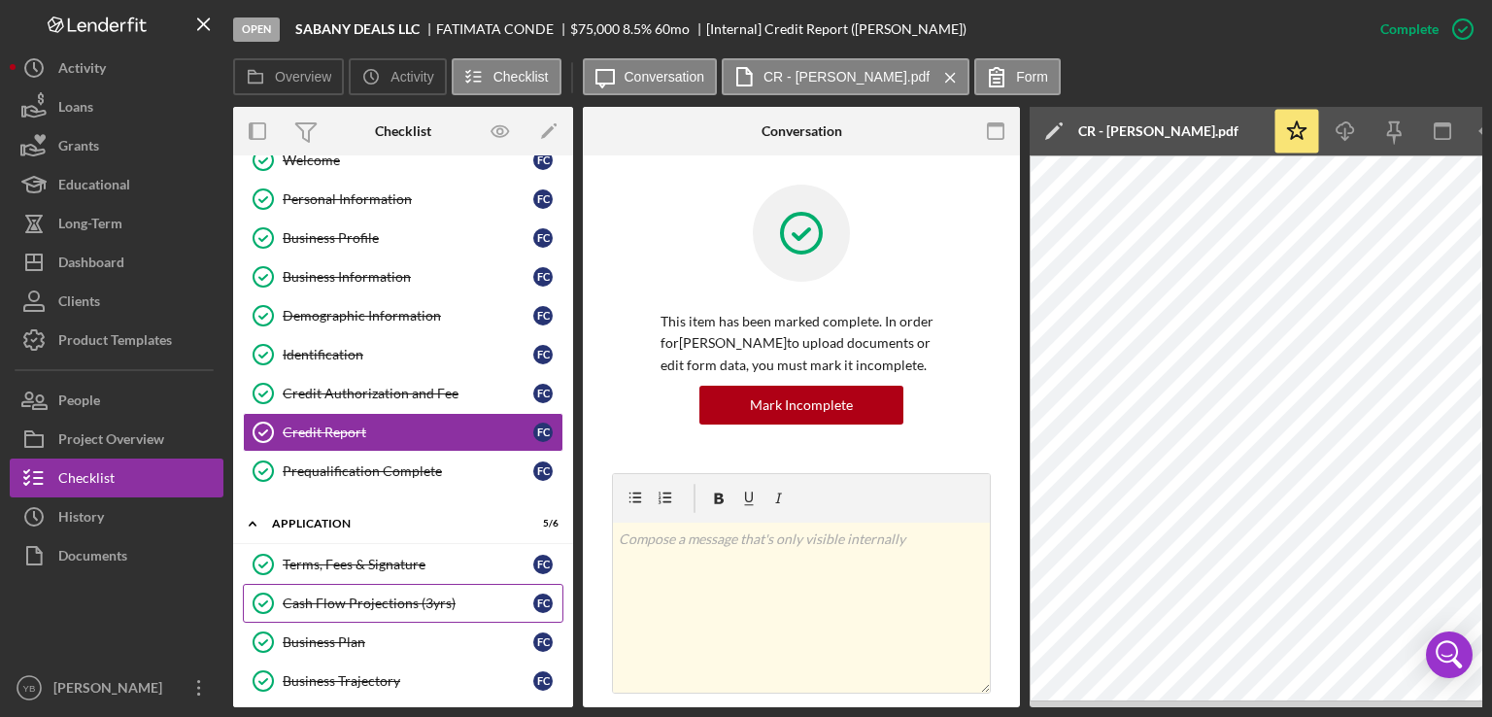
click at [377, 596] on div "Cash Flow Projections (3yrs)" at bounding box center [408, 603] width 251 height 16
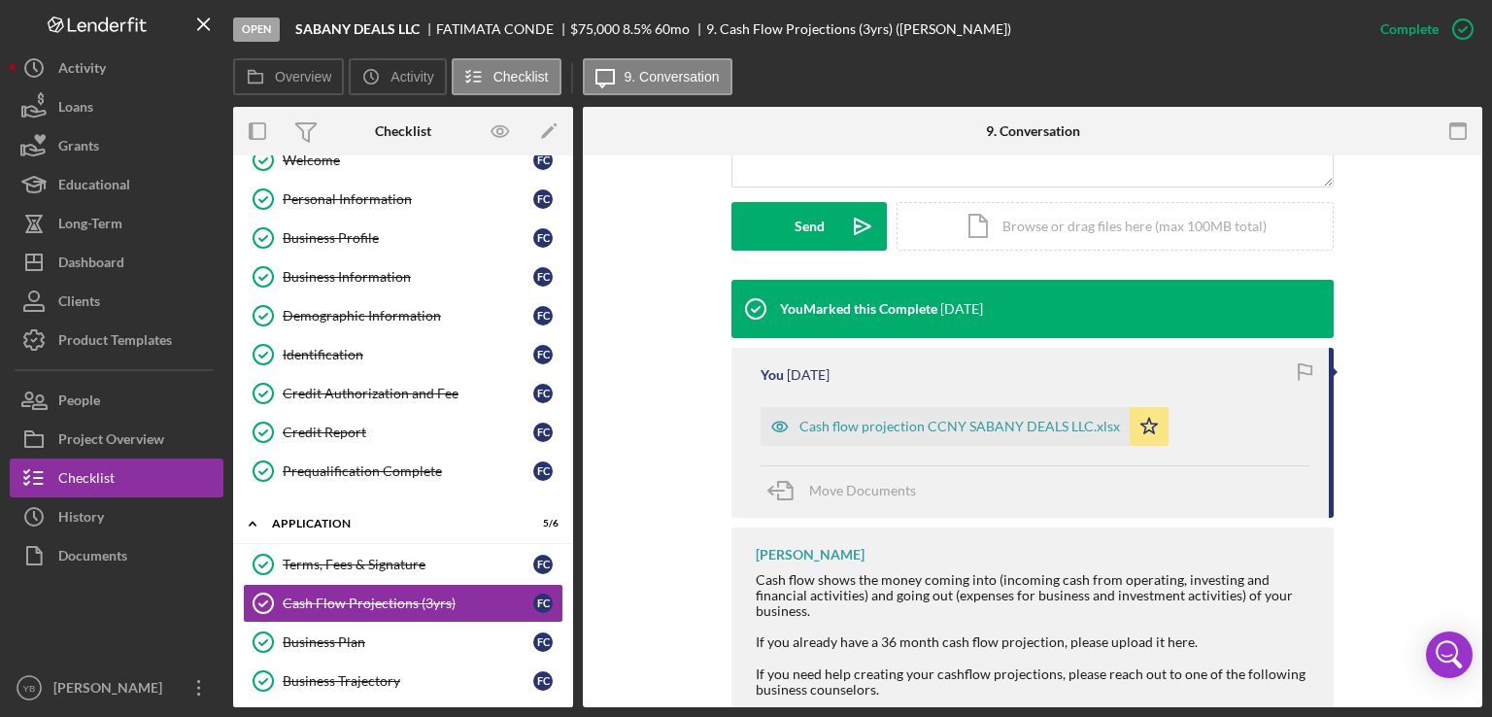
scroll to position [583, 0]
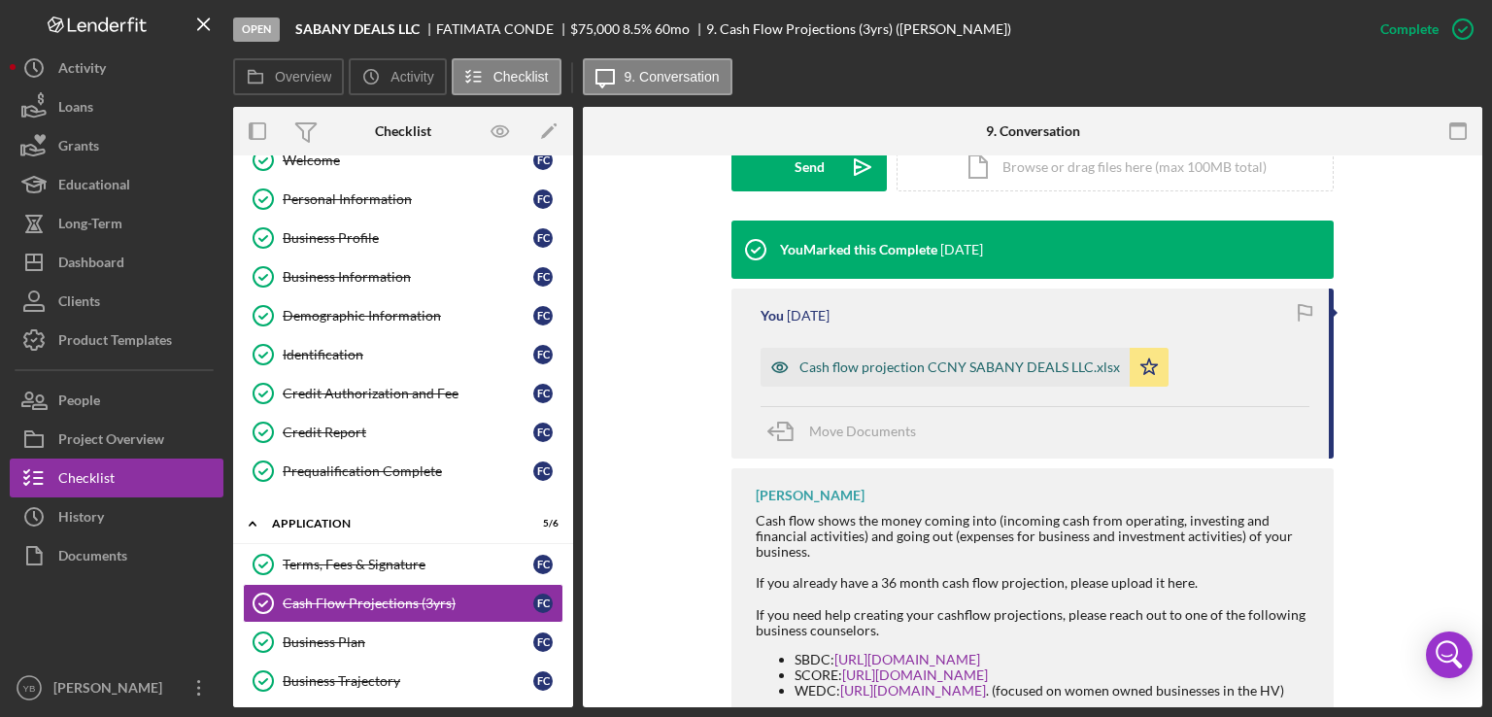
click at [995, 359] on div "Cash flow projection CCNY SABANY DEALS LLC.xlsx" at bounding box center [959, 367] width 321 height 16
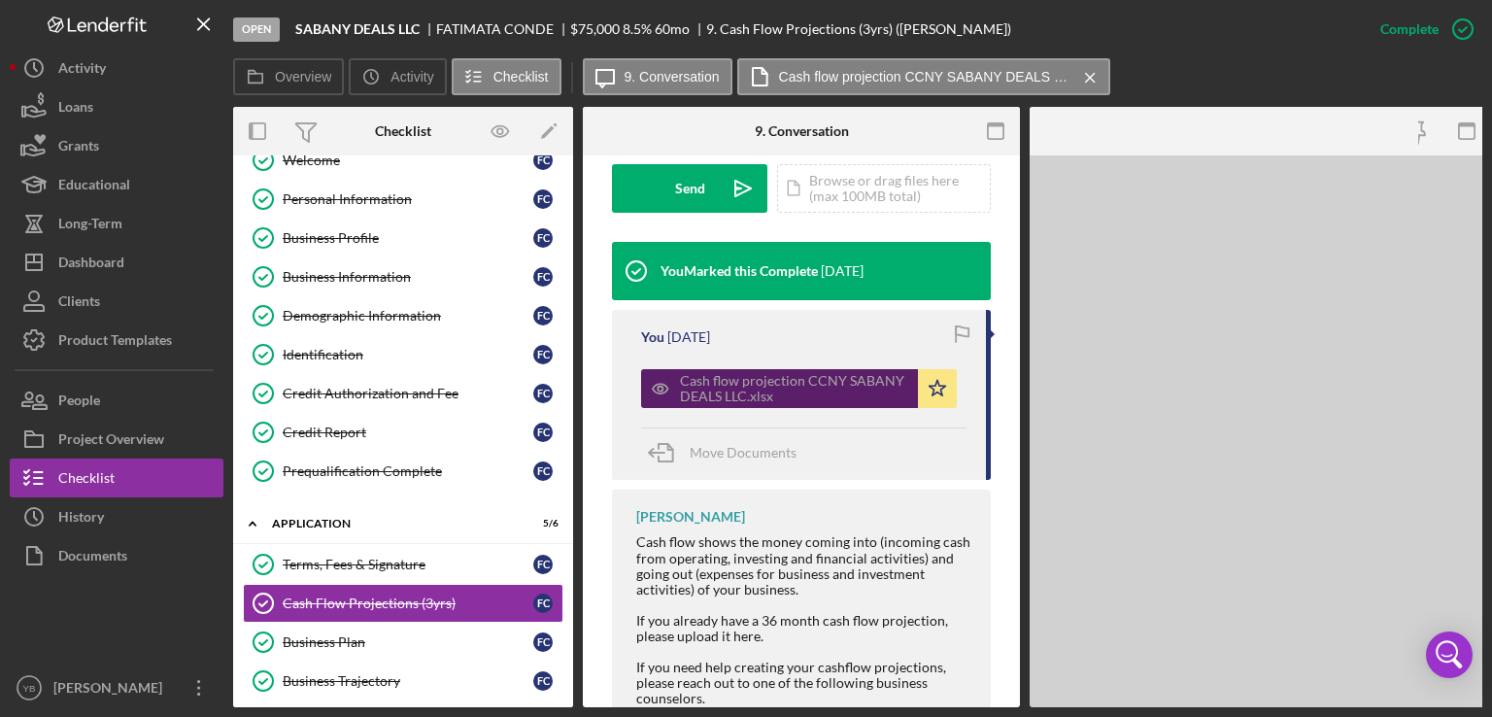
scroll to position [604, 0]
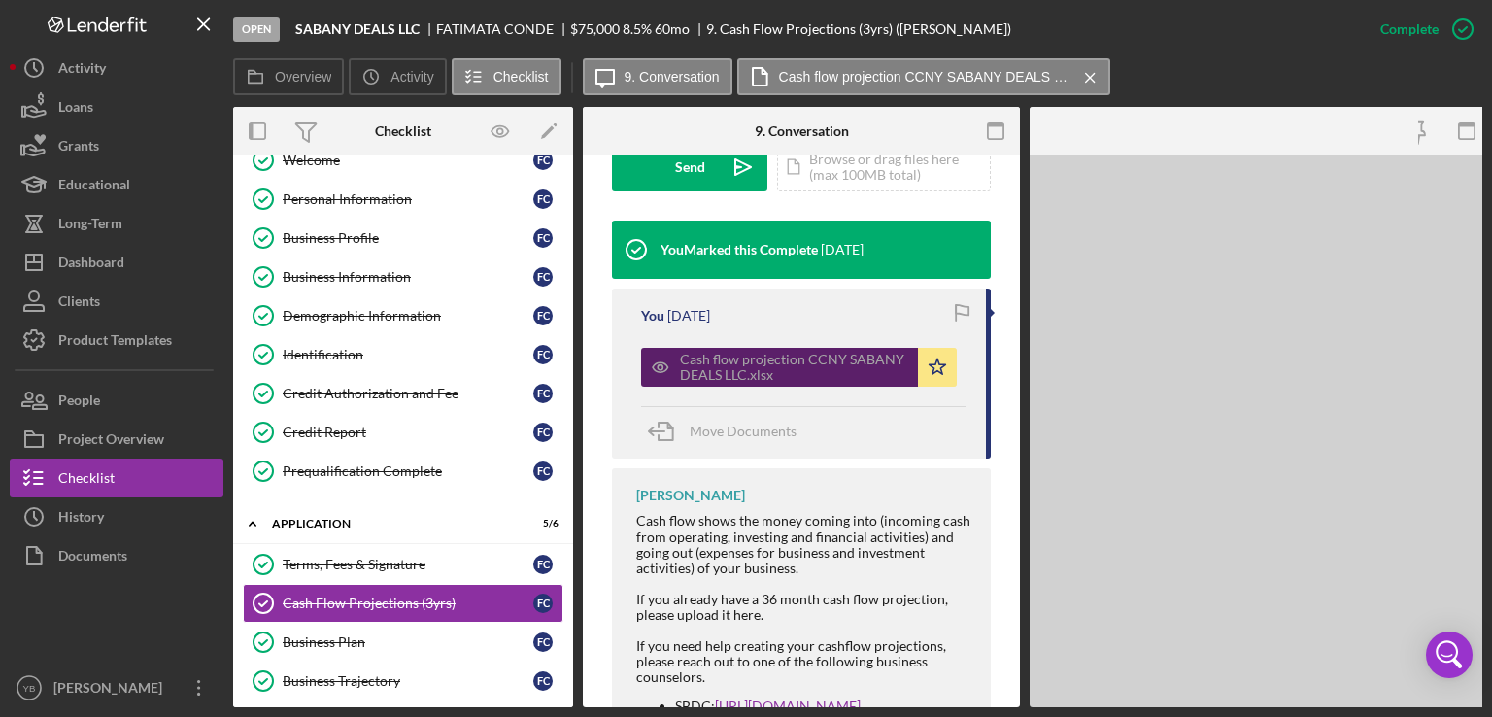
click at [995, 358] on div "This item has been marked complete. In order for FATIMATA CONDE to upload docum…" at bounding box center [801, 273] width 437 height 1445
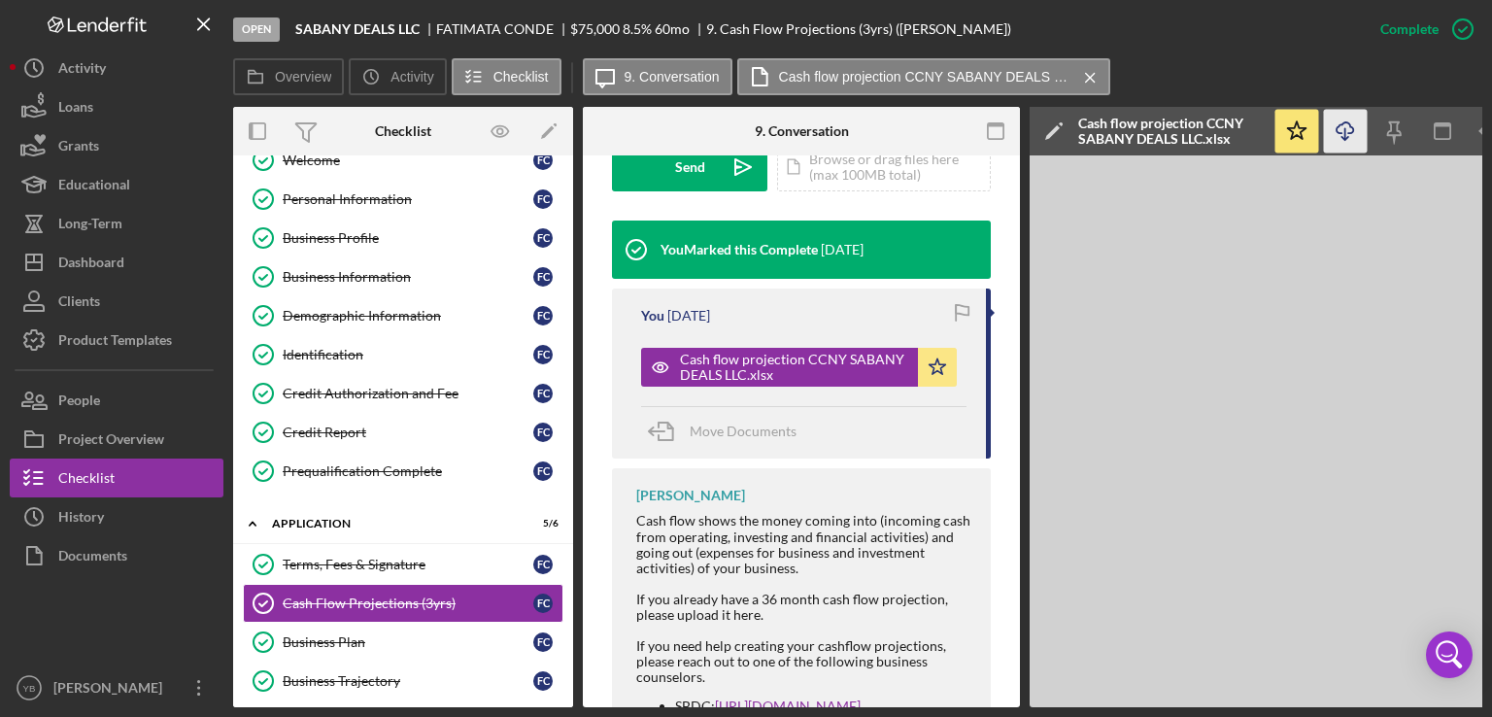
click at [1344, 127] on icon "Icon/Download" at bounding box center [1346, 132] width 44 height 44
click at [936, 363] on polygon "button" at bounding box center [938, 366] width 17 height 16
click at [859, 163] on div "Icon/Document Browse or drag files here (max 100MB total) Tap to choose files o…" at bounding box center [884, 167] width 214 height 49
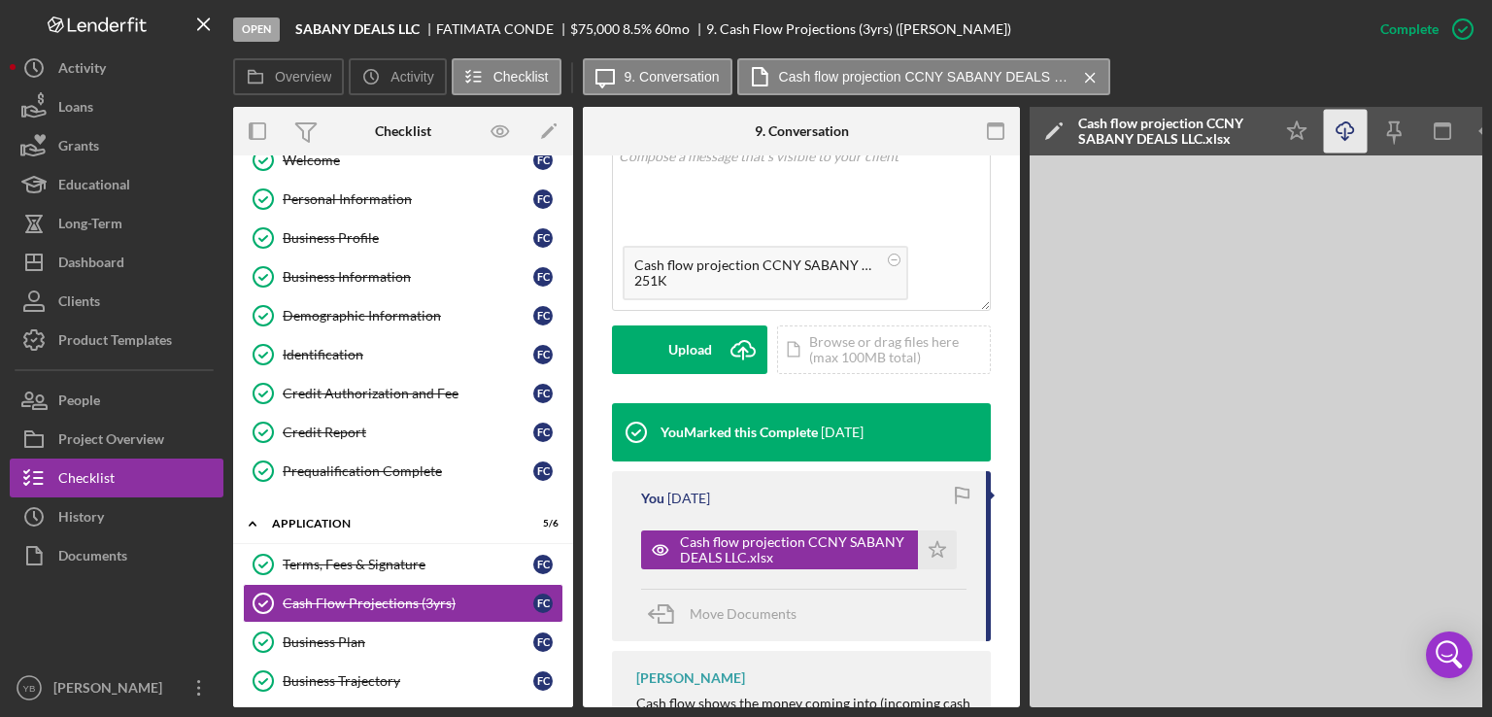
scroll to position [396, 0]
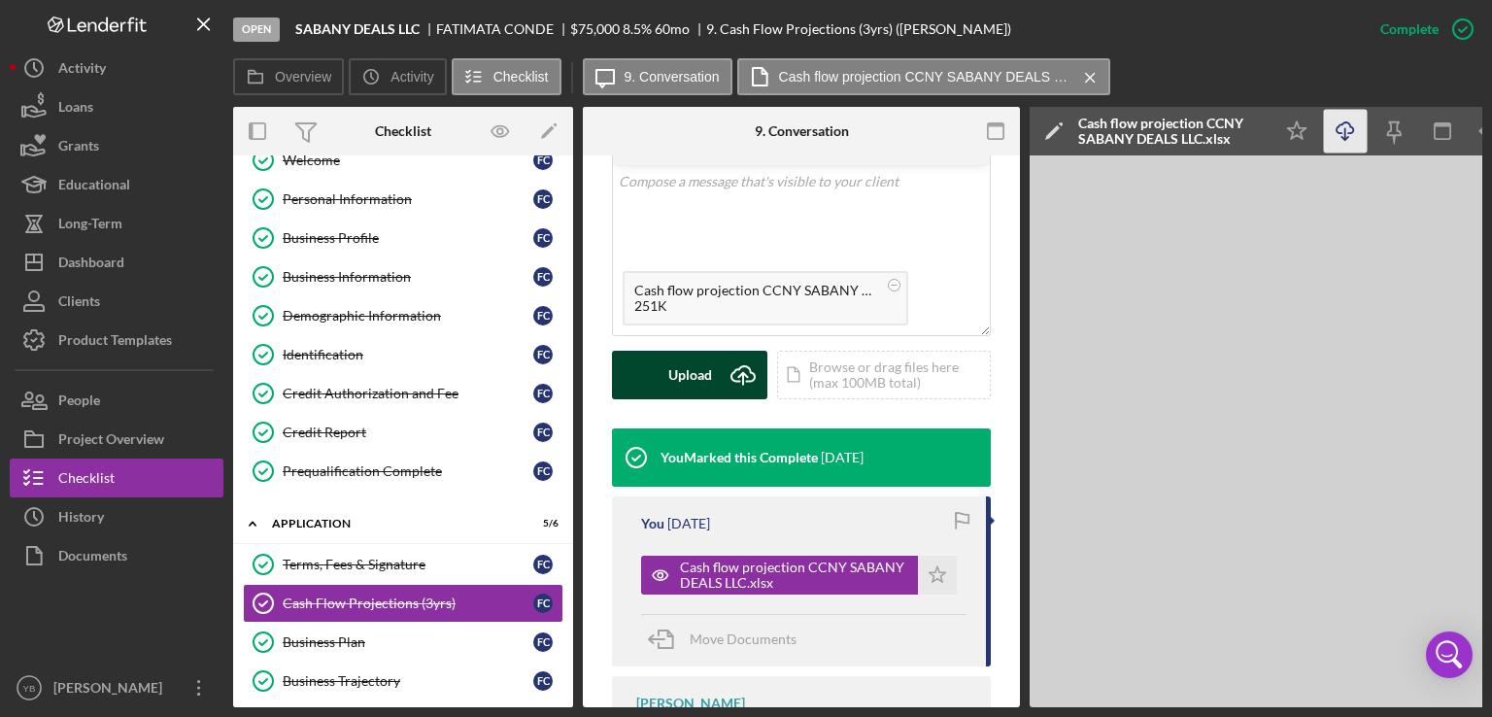
click at [685, 374] on div "Upload" at bounding box center [690, 375] width 44 height 49
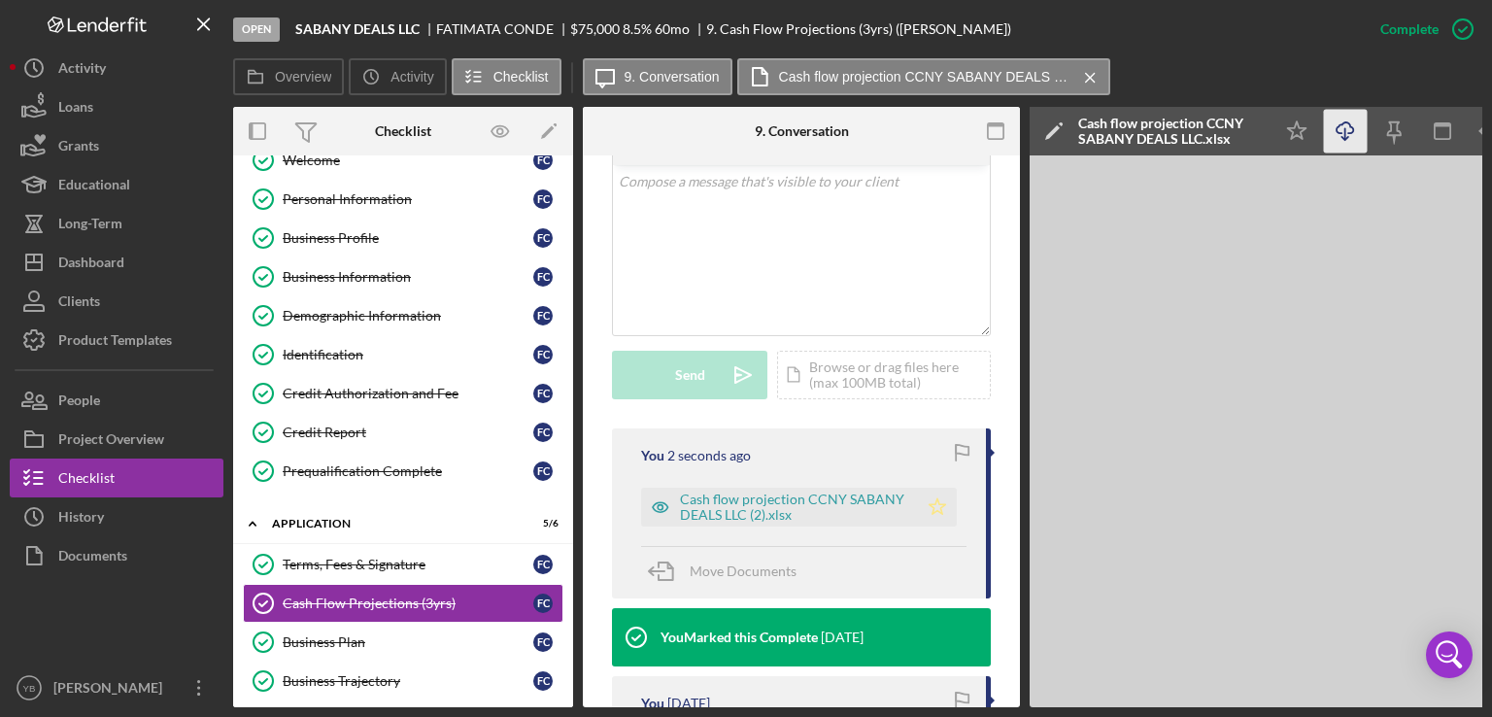
click at [934, 509] on icon "Icon/Star" at bounding box center [937, 507] width 39 height 39
drag, startPoint x: 574, startPoint y: 360, endPoint x: 557, endPoint y: 393, distance: 37.4
click at [557, 393] on div "Overview Internal Workflow Stage Open Icon/Dropdown Arrow Archive (can unarchiv…" at bounding box center [857, 407] width 1249 height 600
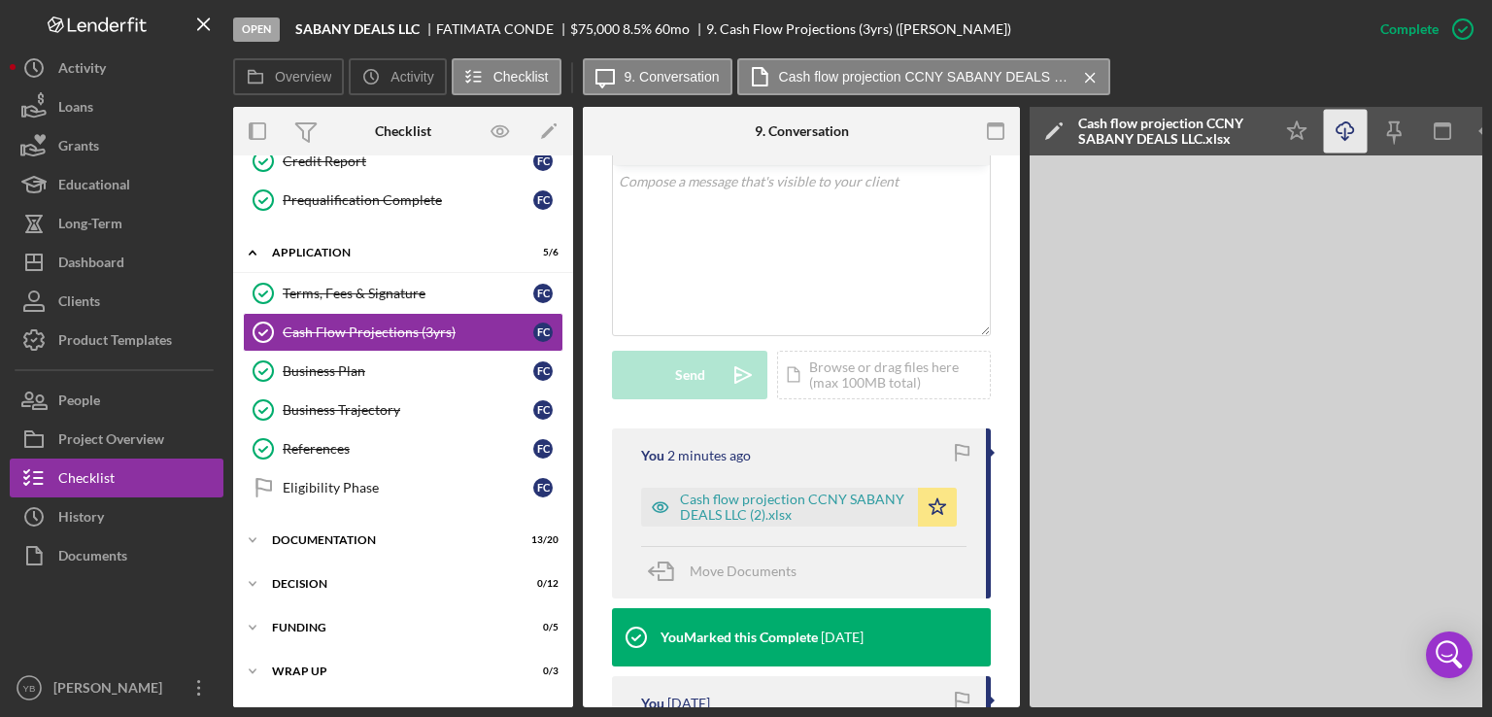
scroll to position [372, 0]
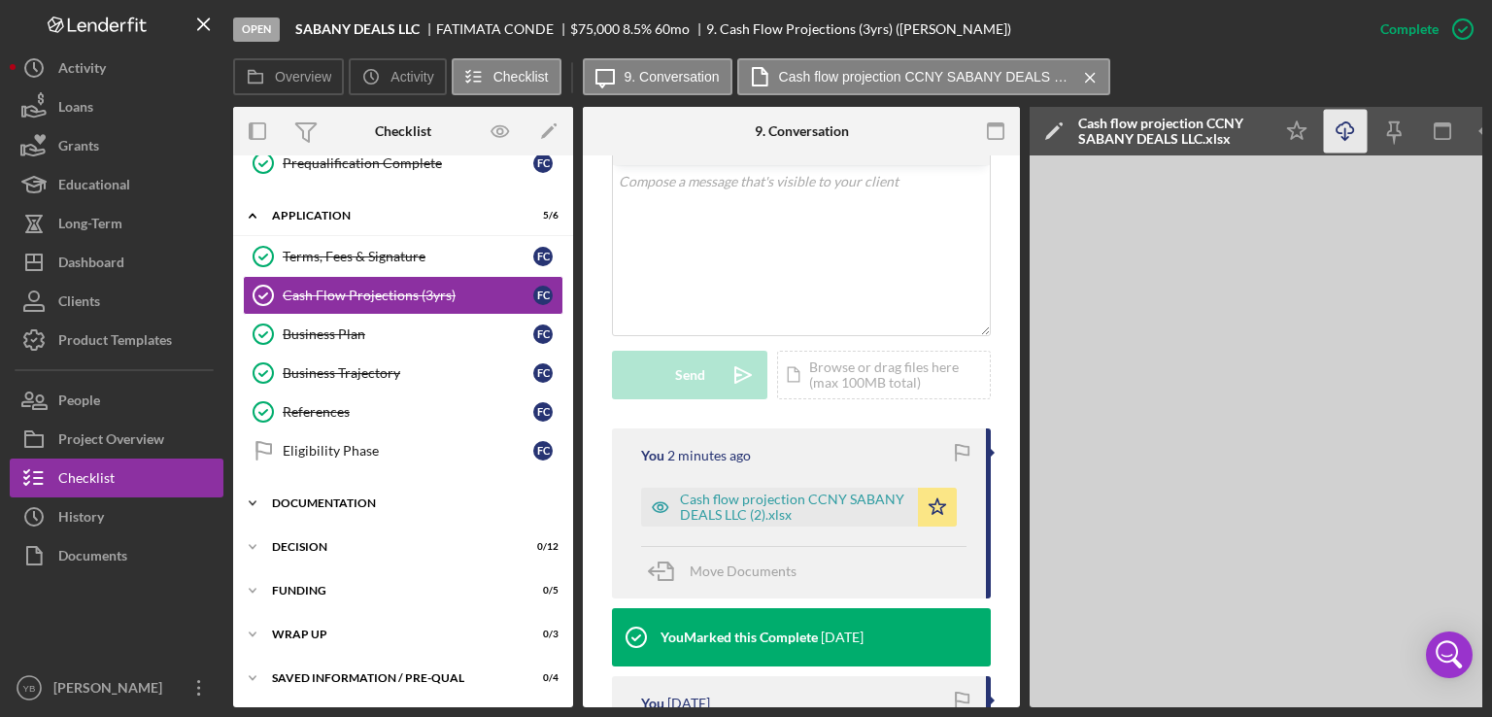
click at [359, 497] on div "Documentation" at bounding box center [410, 503] width 277 height 12
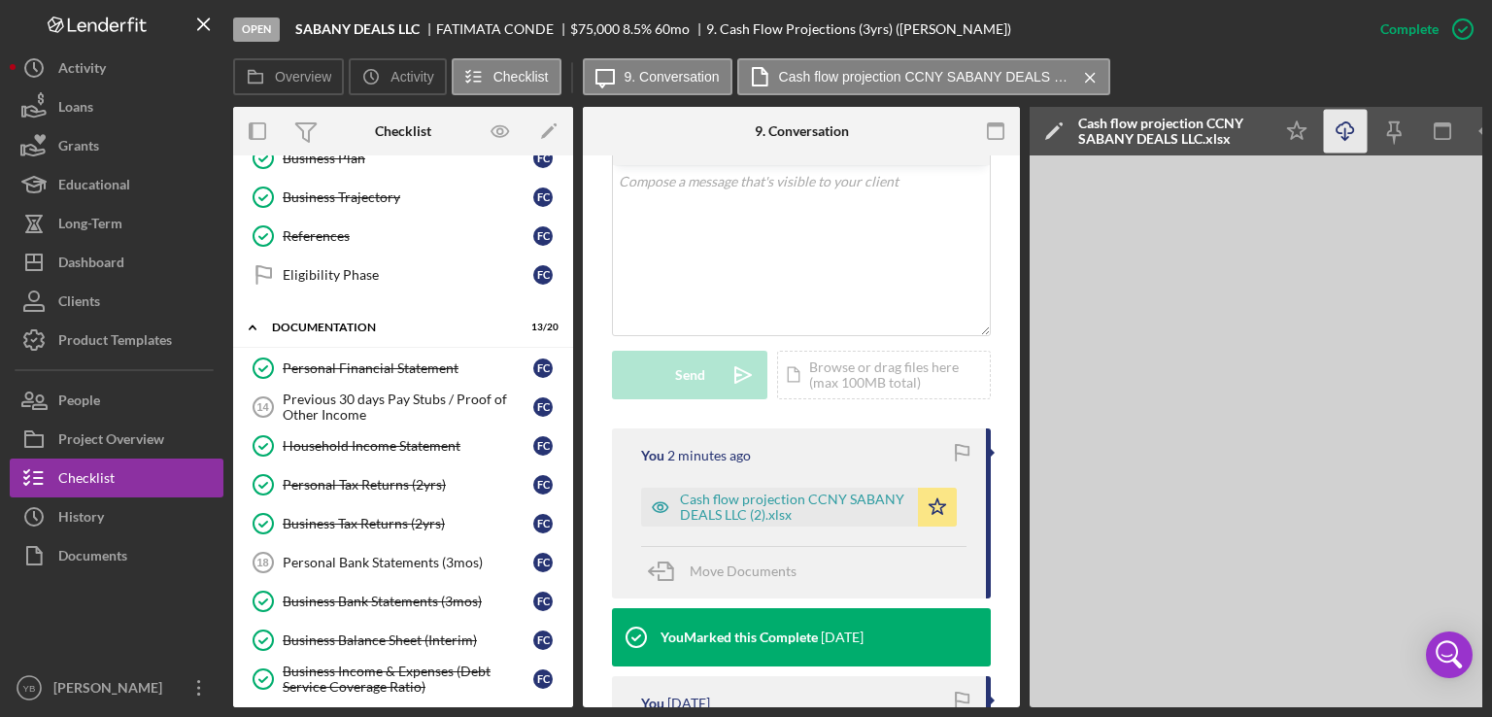
scroll to position [559, 0]
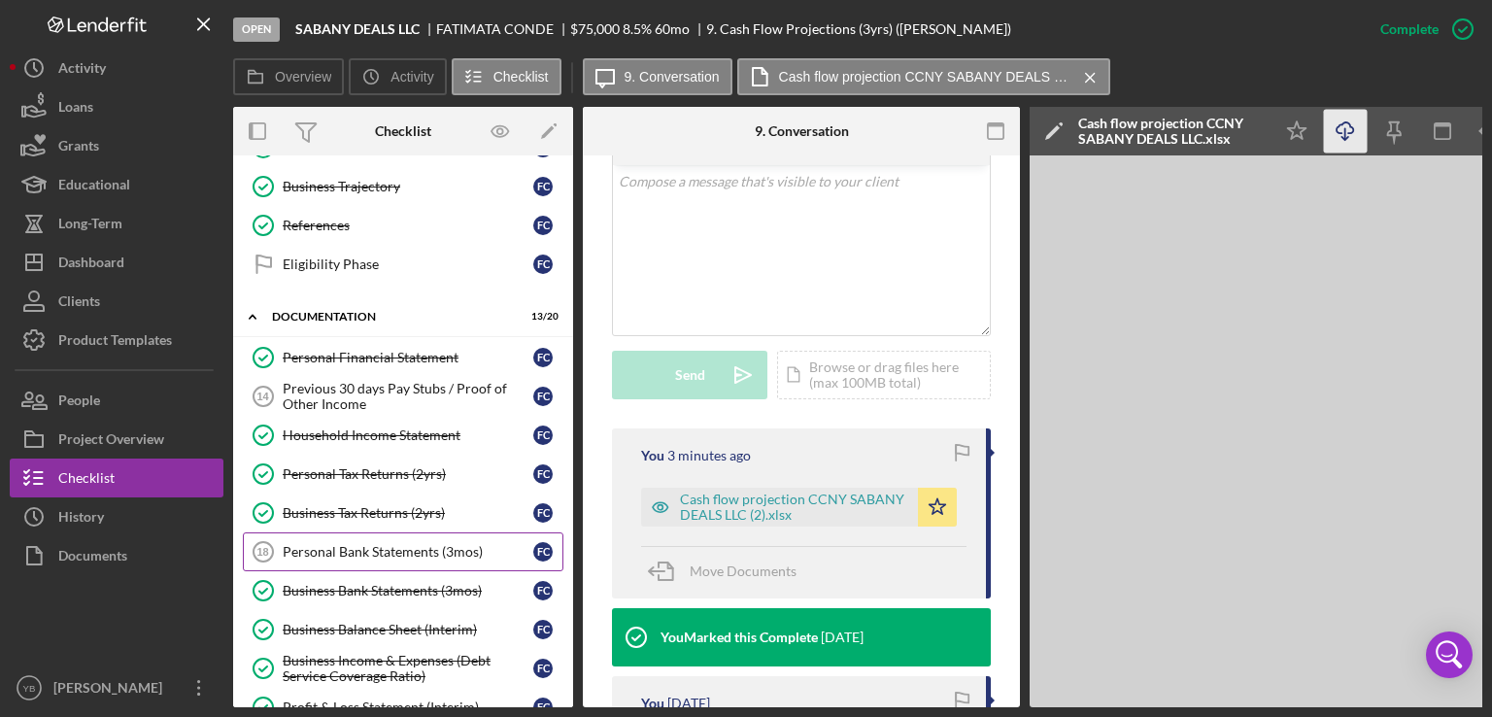
click at [404, 544] on div "Personal Bank Statements (3mos)" at bounding box center [408, 552] width 251 height 16
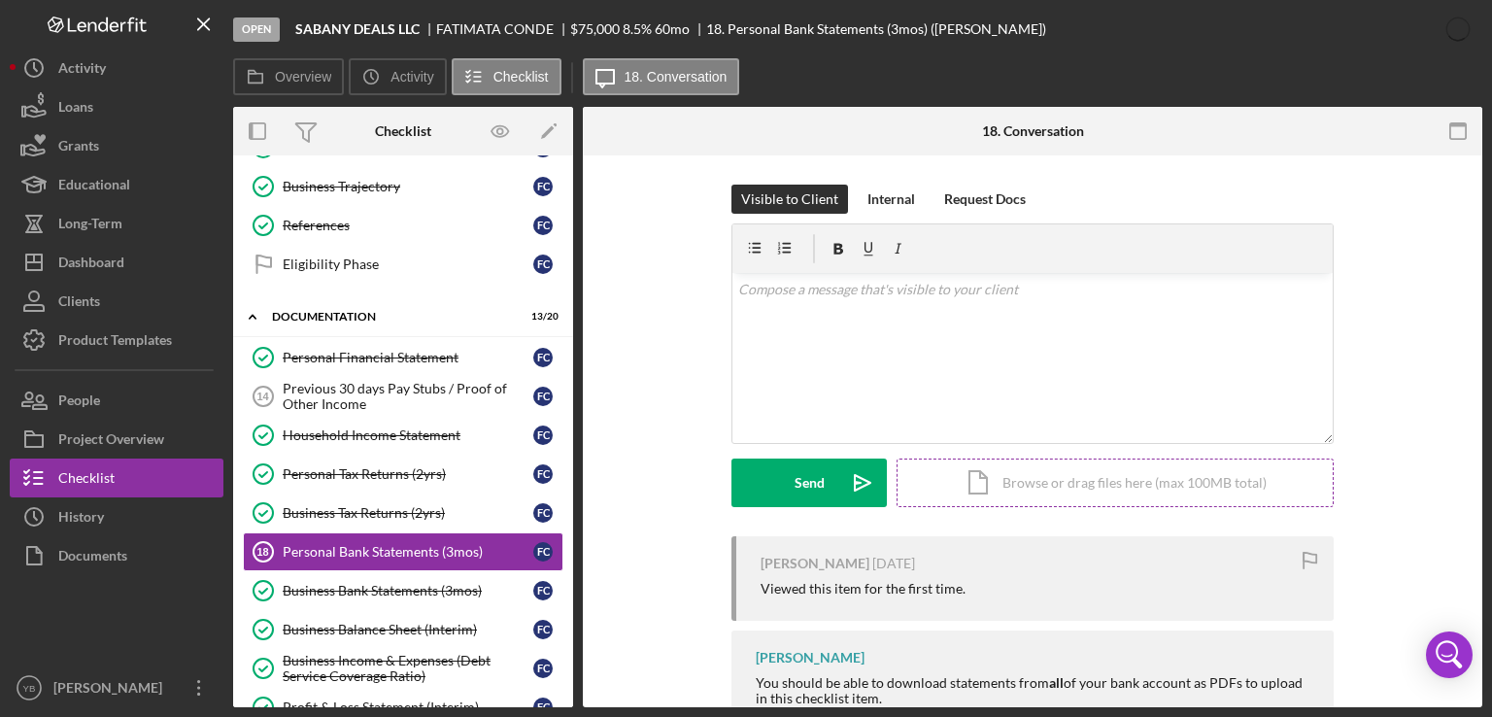
click at [1028, 489] on div "Icon/Document Browse or drag files here (max 100MB total) Tap to choose files o…" at bounding box center [1115, 482] width 437 height 49
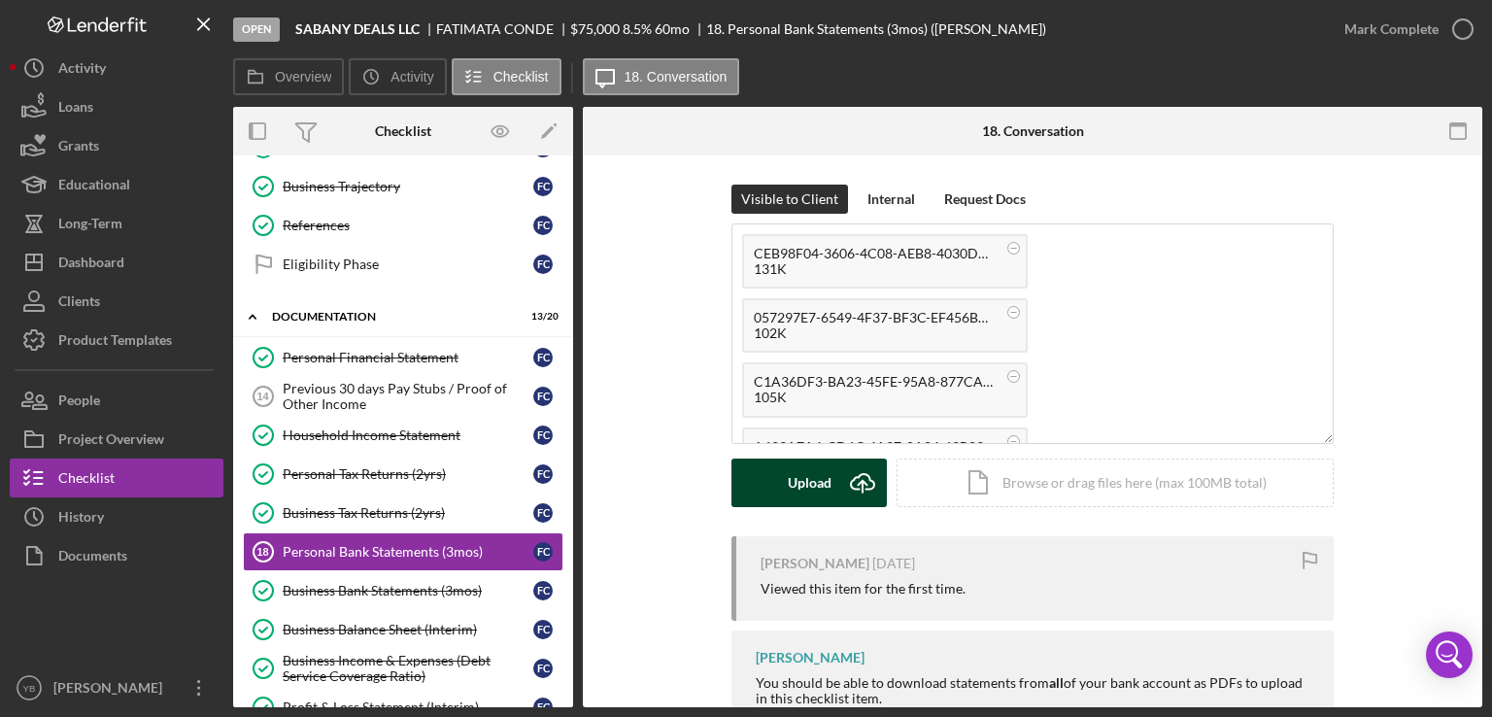
click at [788, 490] on div "Upload" at bounding box center [810, 482] width 44 height 49
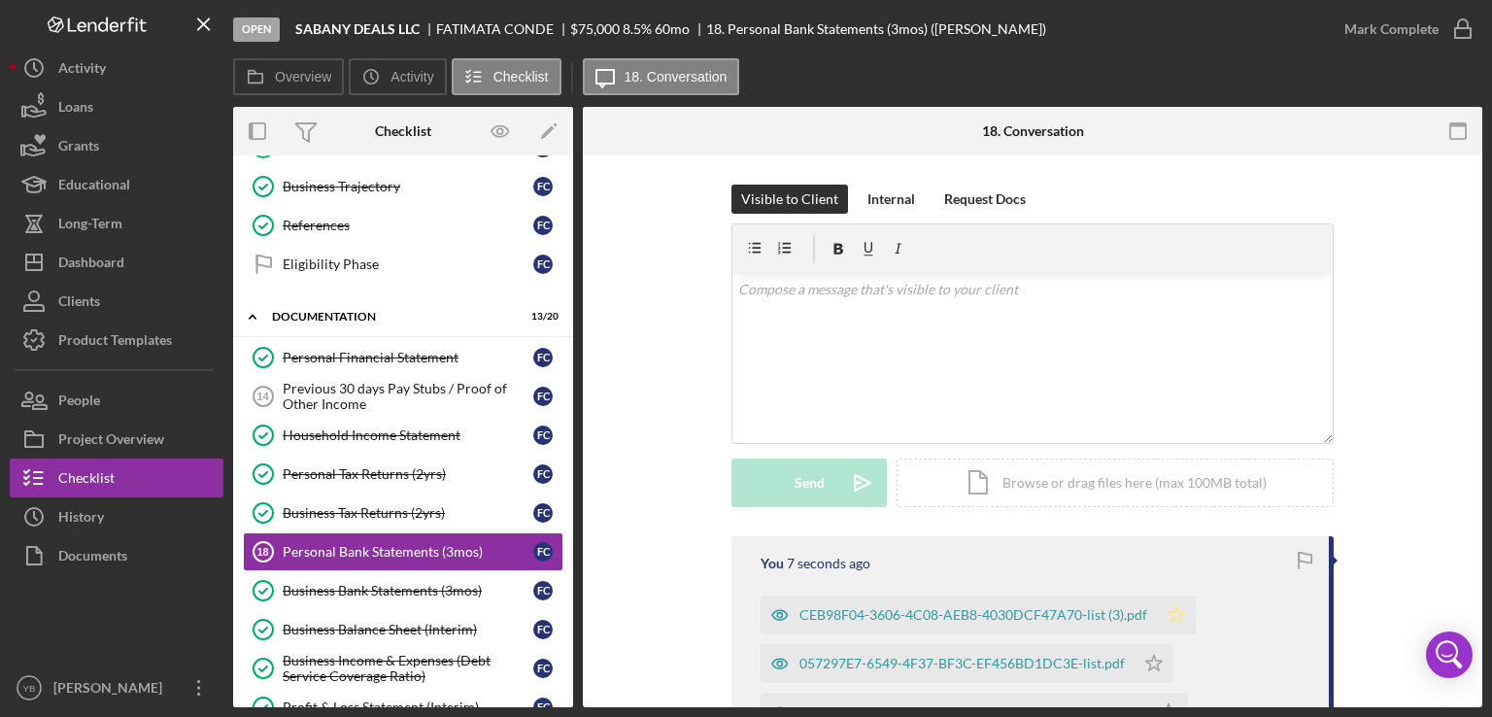
click at [1173, 612] on polygon "button" at bounding box center [1177, 614] width 17 height 16
click at [1151, 658] on polygon "button" at bounding box center [1154, 663] width 17 height 16
click at [1404, 498] on div "Visible to Client Internal Request Docs v Color teal Color pink Remove color Ad…" at bounding box center [1032, 361] width 841 height 352
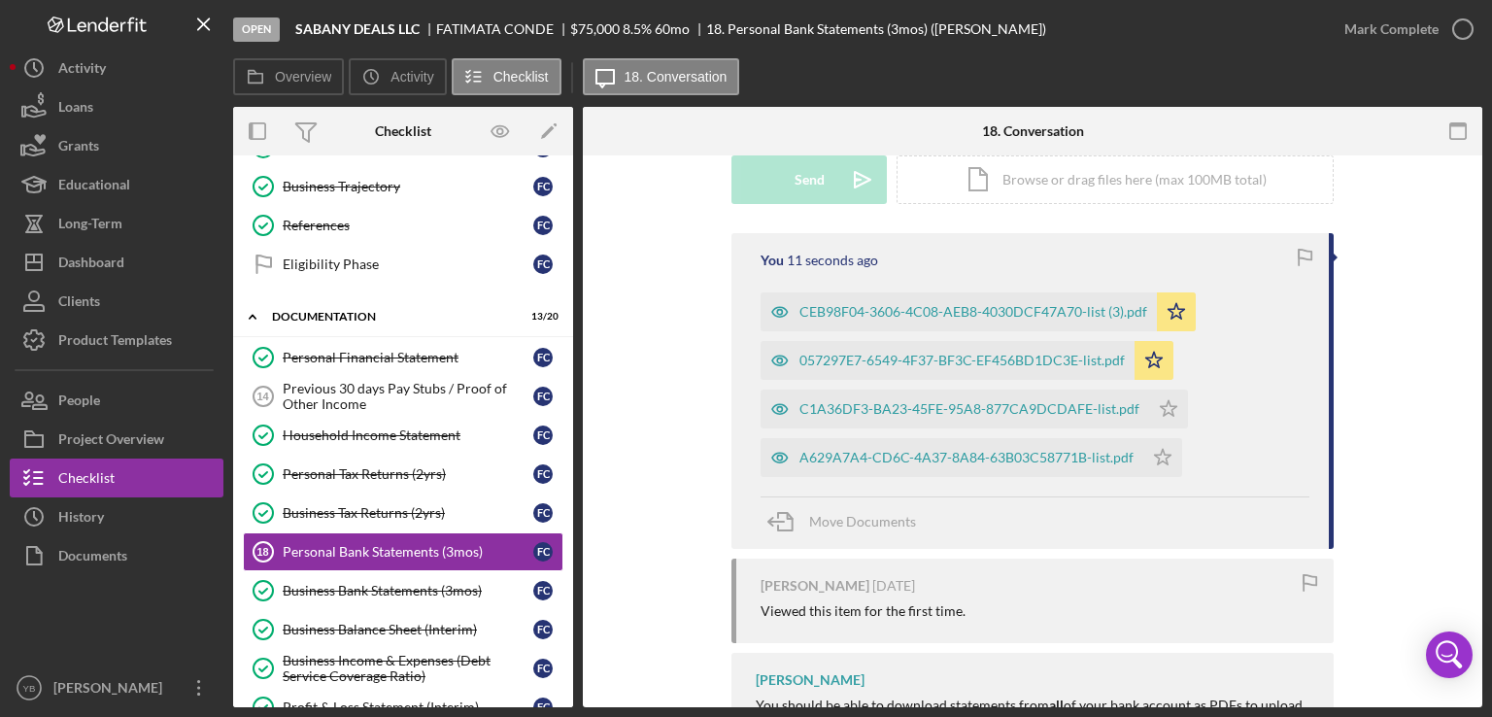
scroll to position [311, 0]
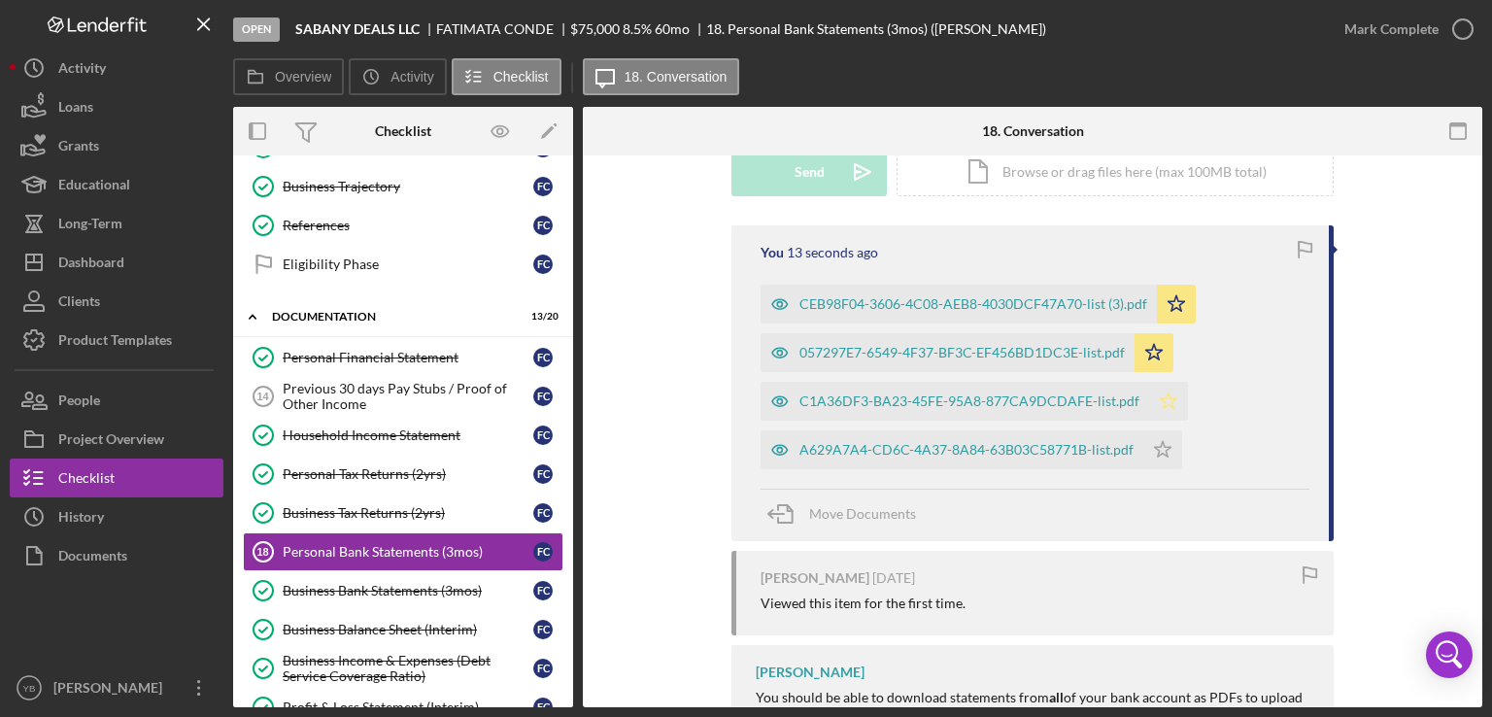
click at [1163, 397] on polygon "button" at bounding box center [1169, 400] width 17 height 16
click at [1157, 451] on icon "Icon/Star" at bounding box center [1162, 449] width 39 height 39
click at [1382, 433] on div "You 17 seconds ago CEB98F04-3606-4C08-AEB8-4030DCF47A70-list (3).pdf Icon/Star …" at bounding box center [1032, 529] width 841 height 608
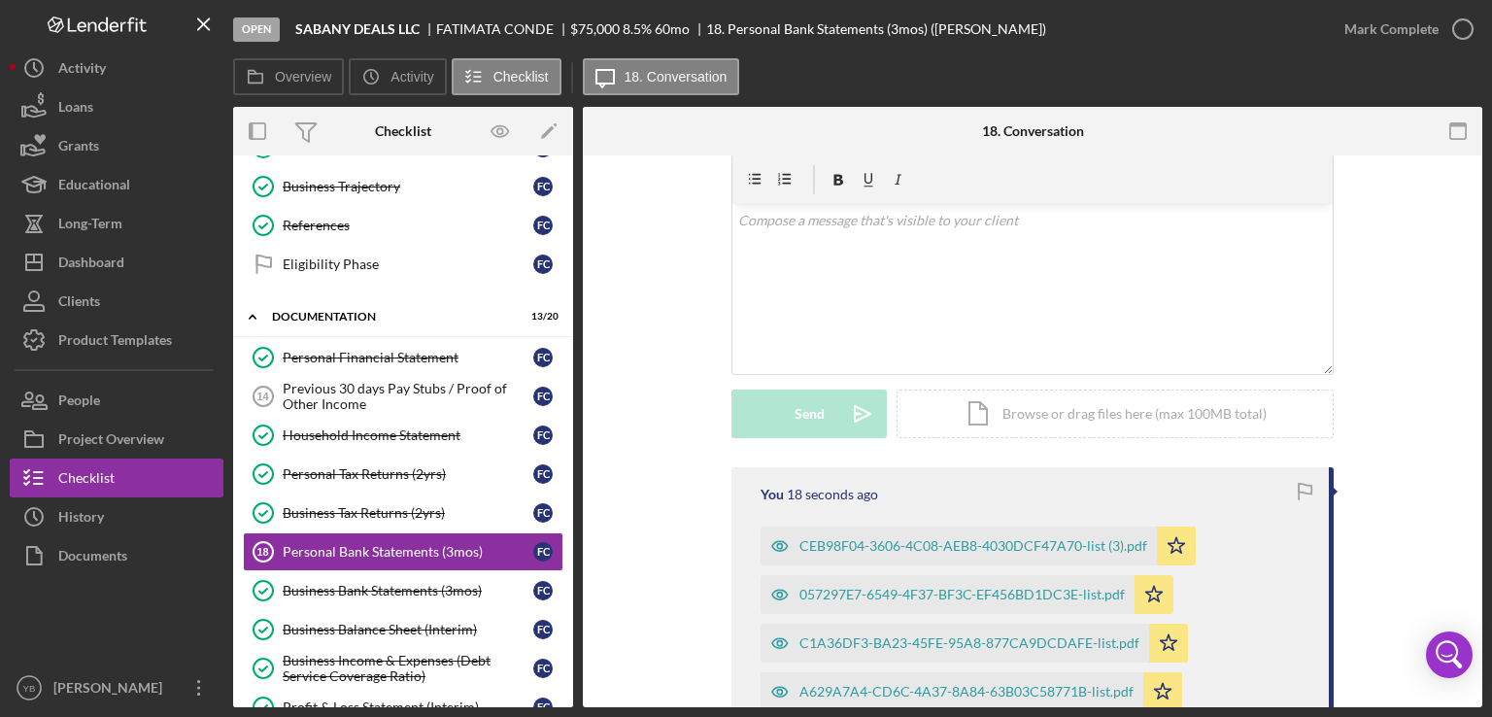
scroll to position [0, 0]
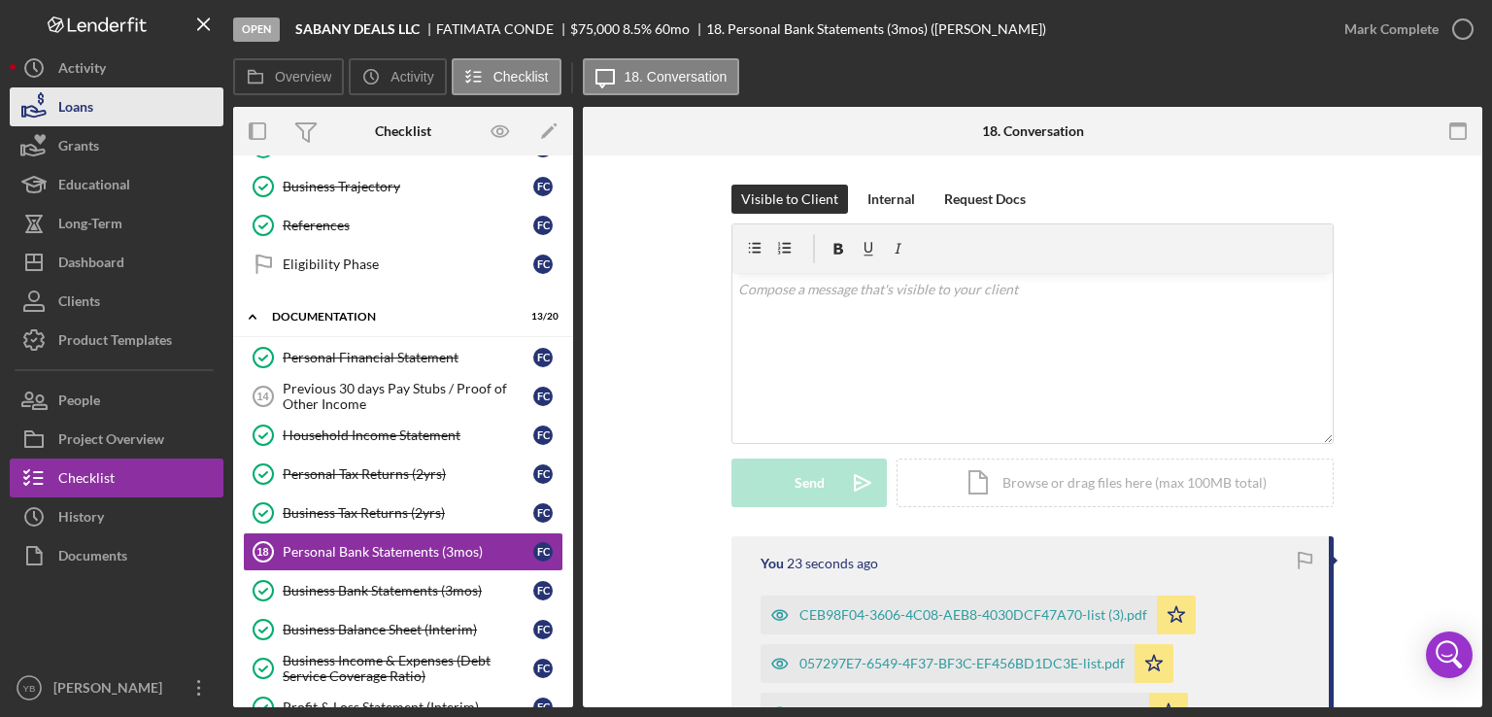
click at [159, 116] on button "Loans" at bounding box center [117, 106] width 214 height 39
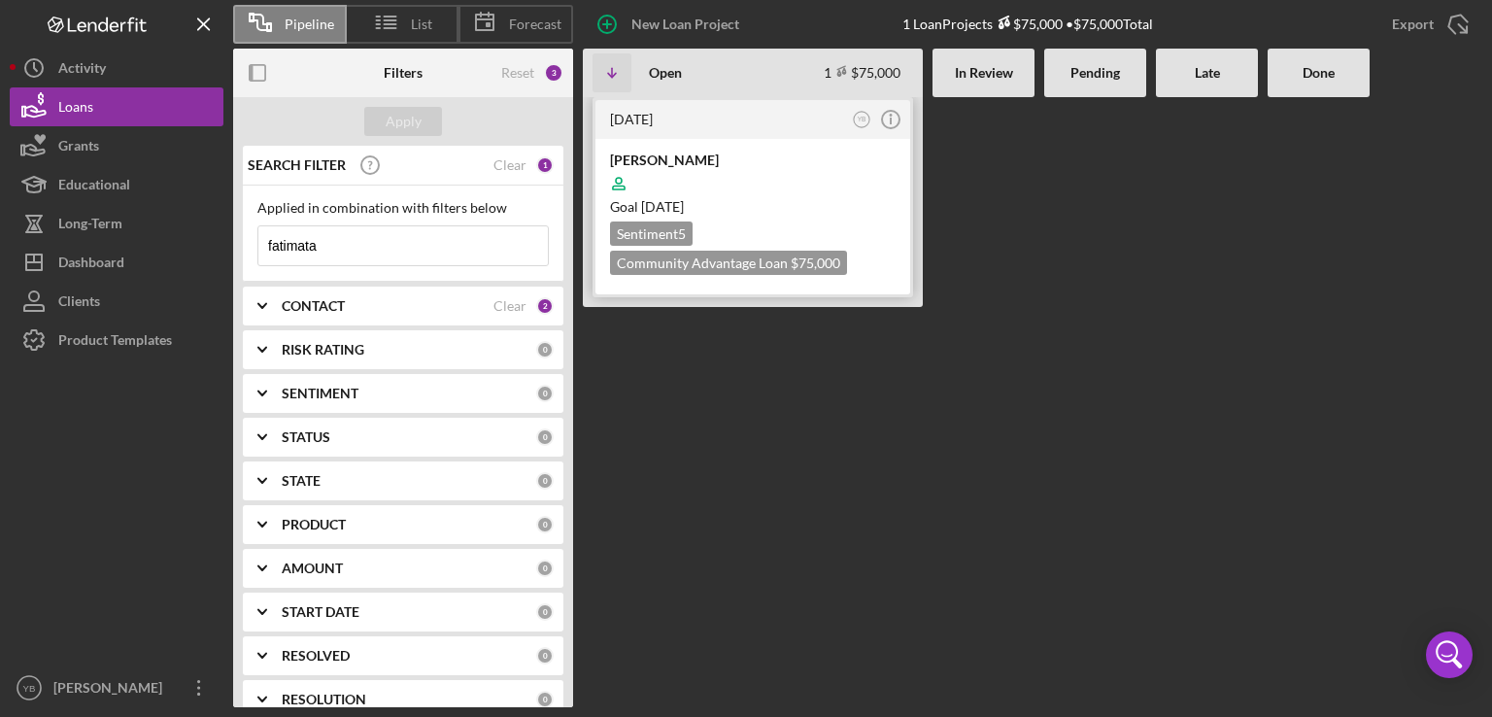
click at [829, 187] on div at bounding box center [753, 183] width 286 height 37
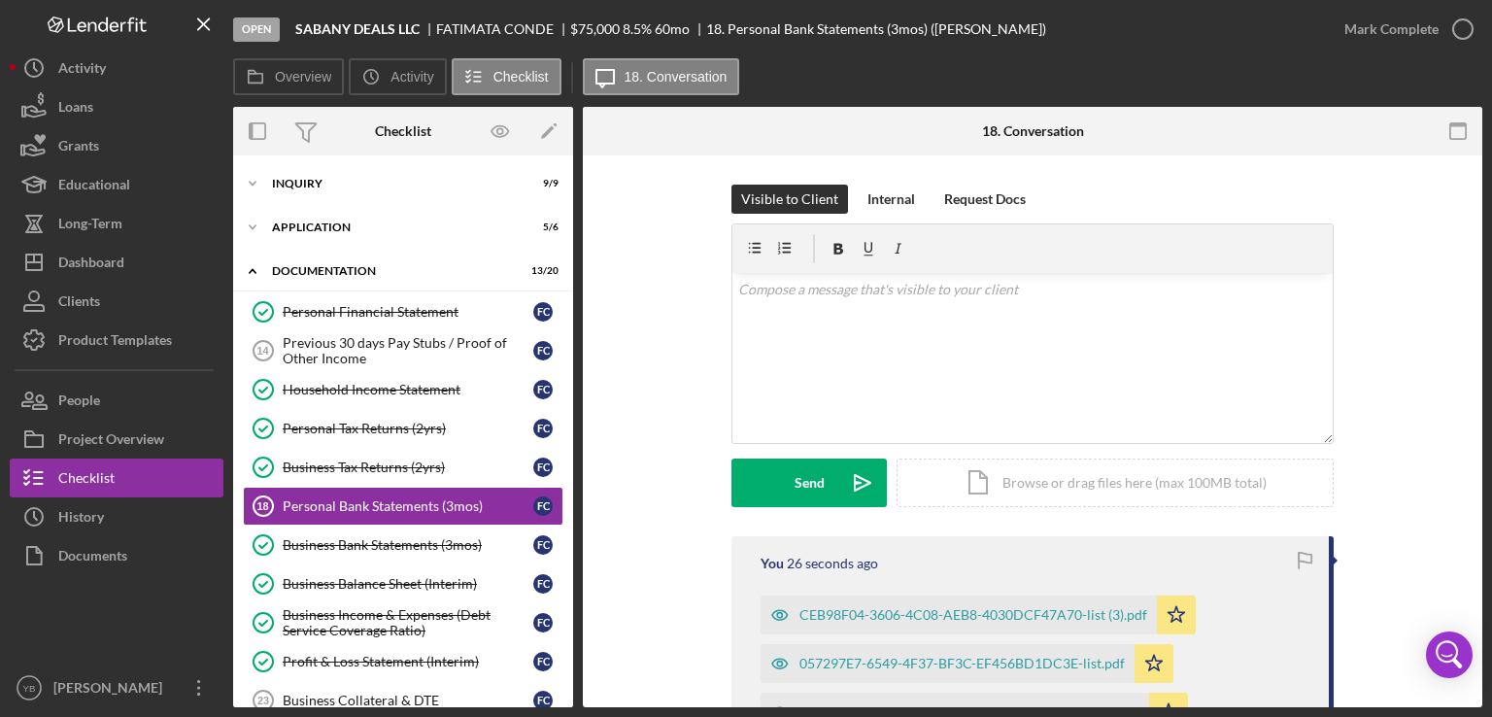
scroll to position [71, 0]
